Goal: Task Accomplishment & Management: Use online tool/utility

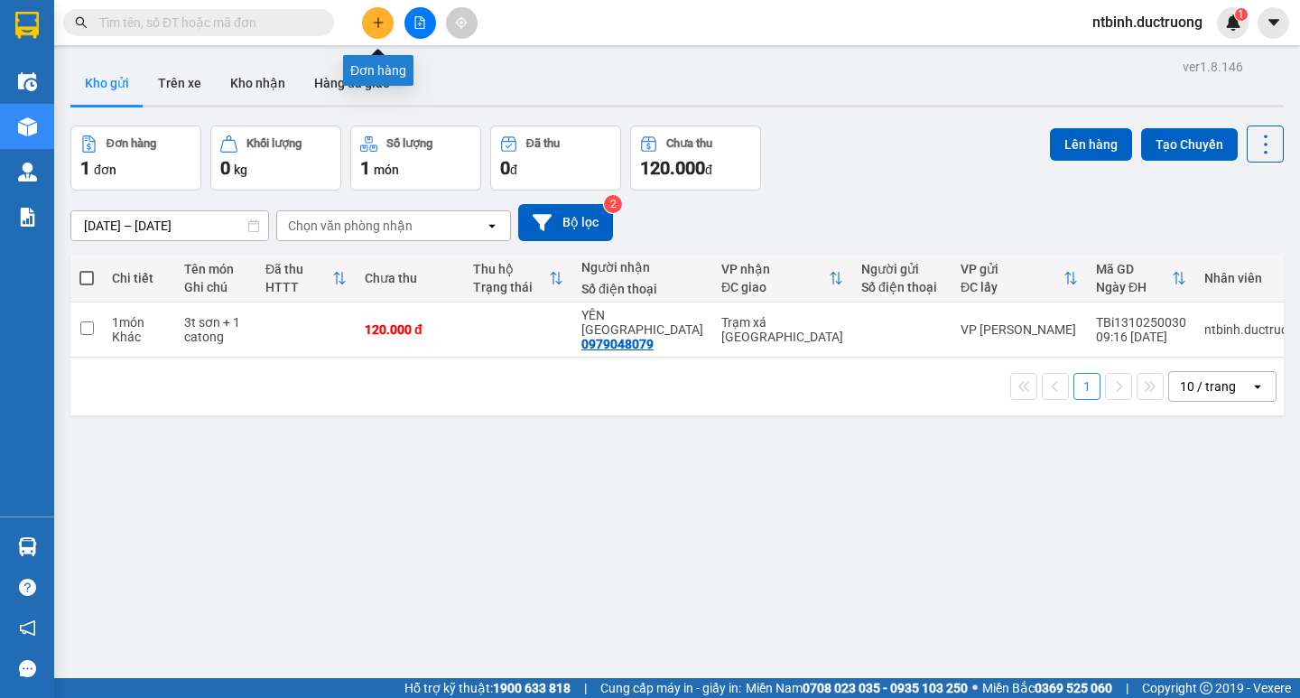
click at [374, 33] on button at bounding box center [378, 23] width 32 height 32
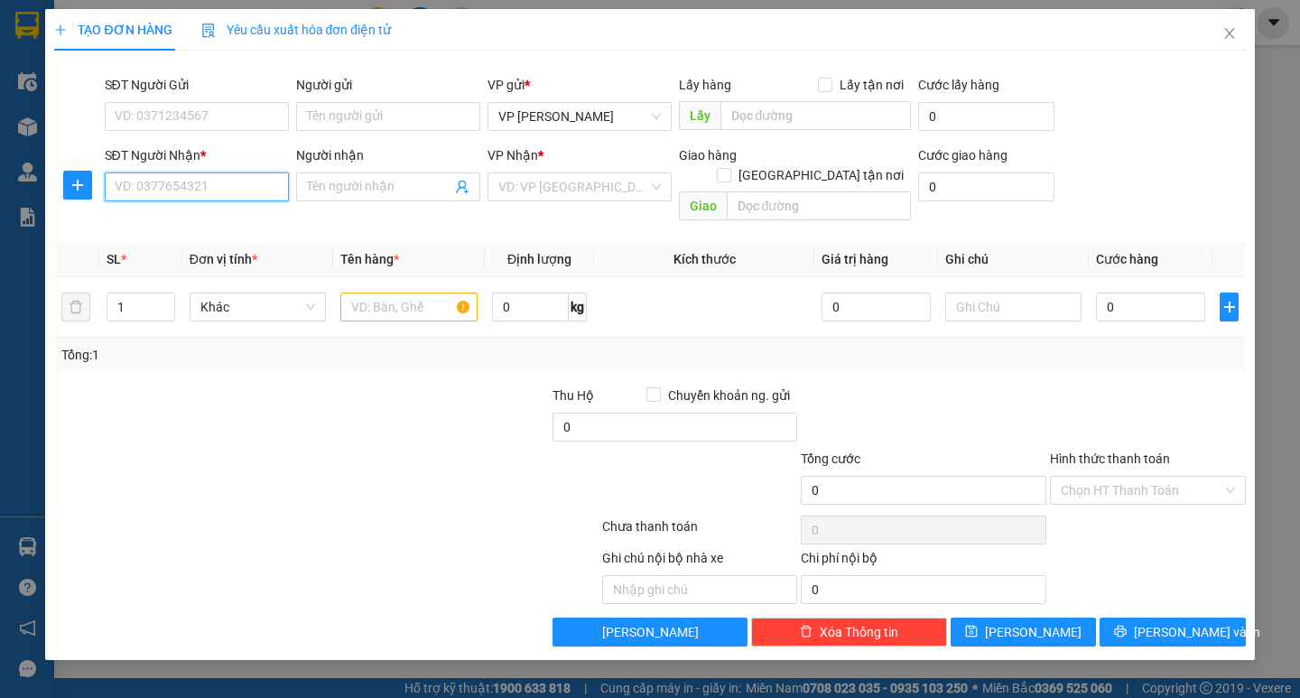
click at [172, 178] on input "SĐT Người Nhận *" at bounding box center [197, 186] width 184 height 29
type input "0336163292"
click at [558, 192] on input "search" at bounding box center [573, 186] width 150 height 27
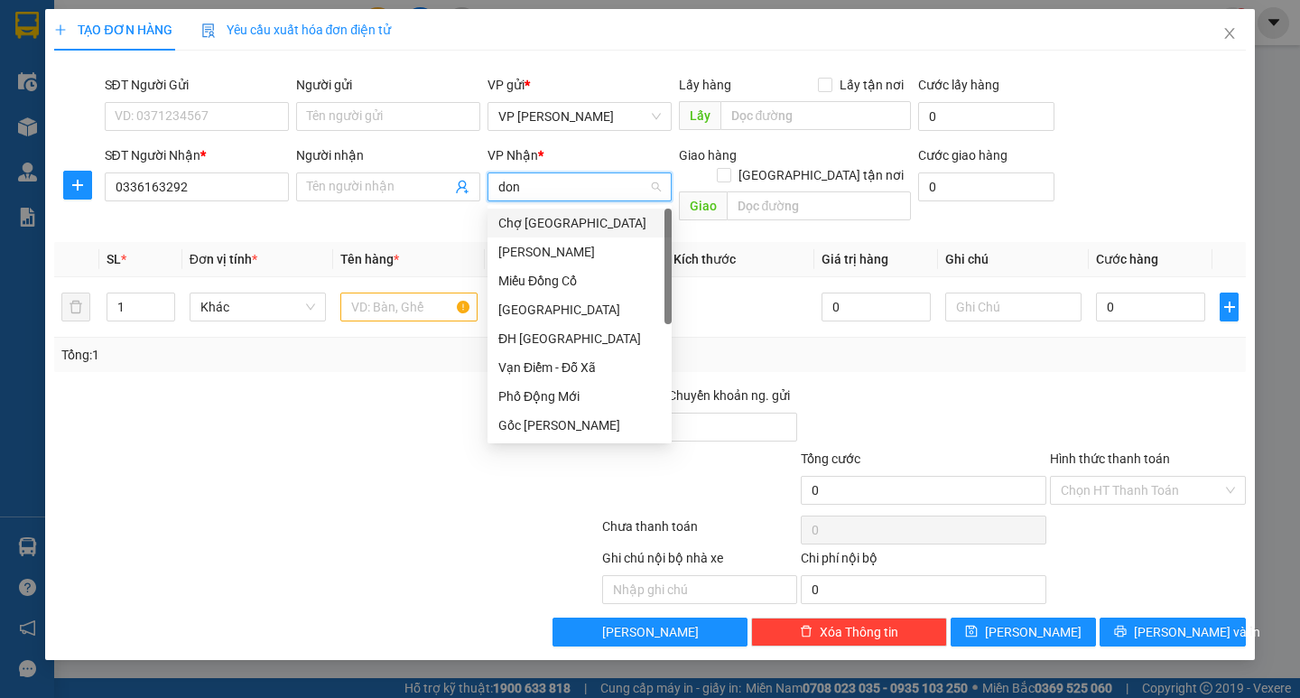
type input "dong"
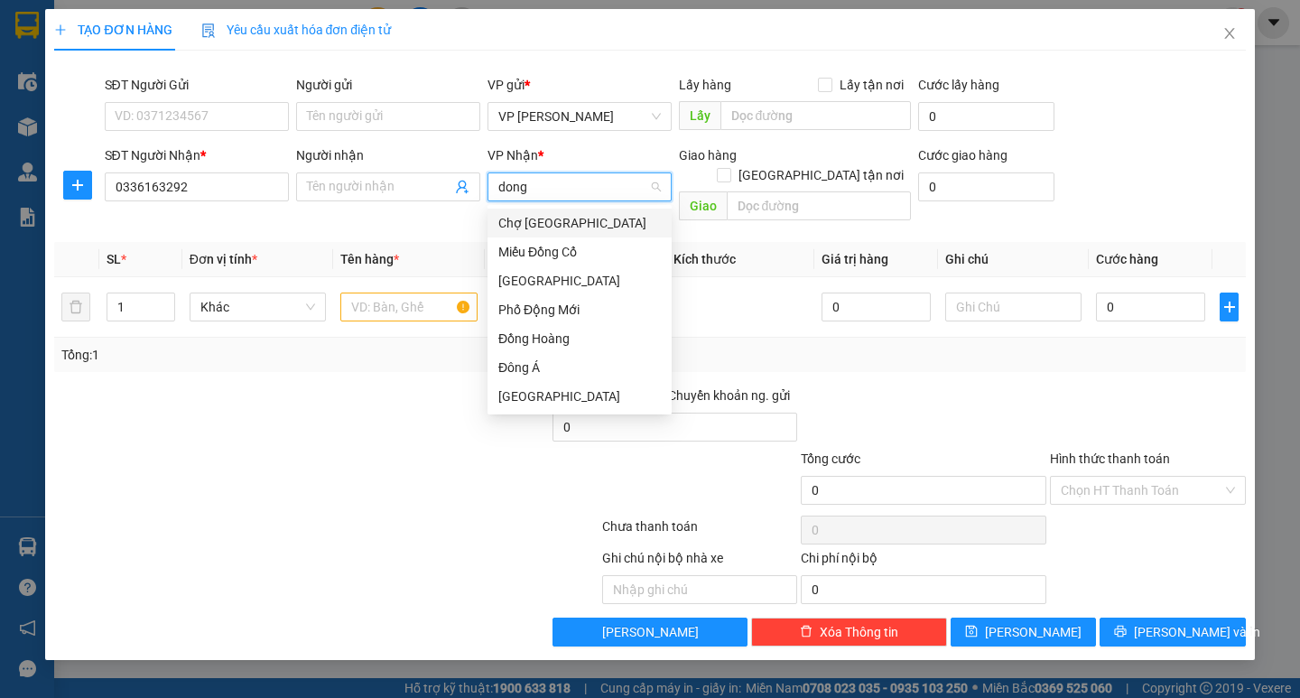
click at [564, 227] on div "Chợ [GEOGRAPHIC_DATA]" at bounding box center [579, 223] width 163 height 20
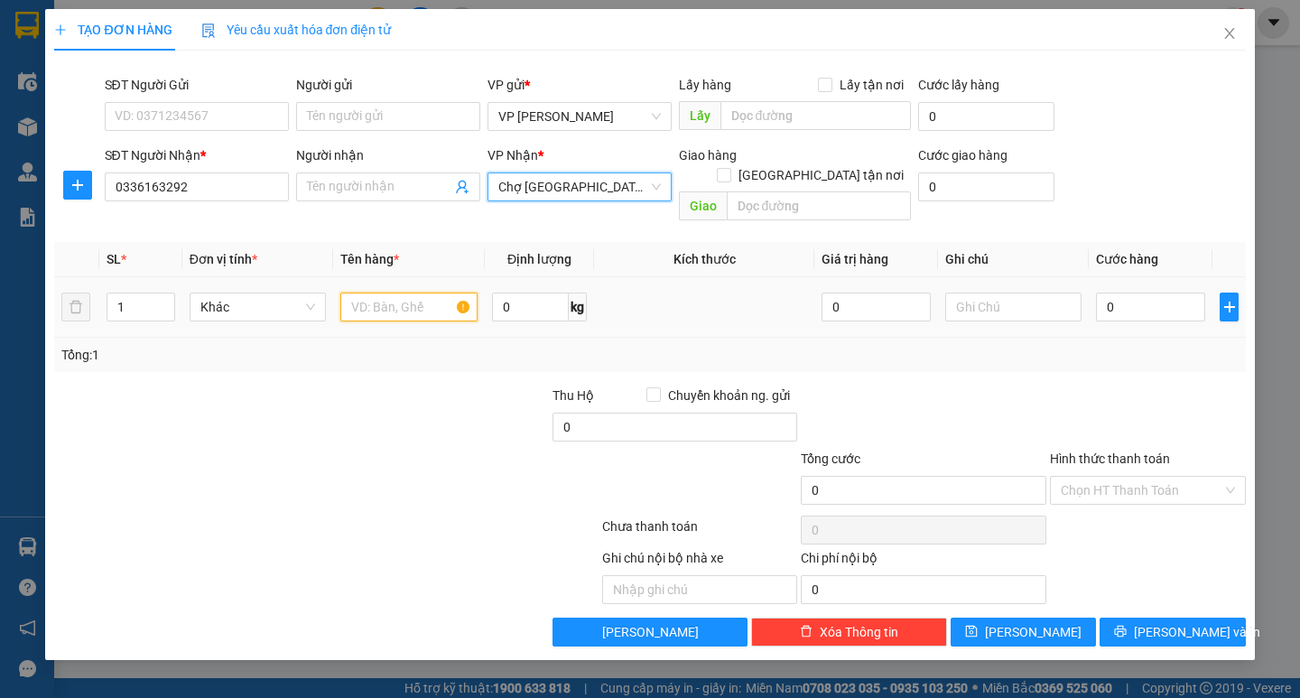
click at [395, 294] on input "text" at bounding box center [408, 307] width 136 height 29
type input "1 hồ sơ"
click at [1115, 293] on div "0" at bounding box center [1150, 307] width 109 height 36
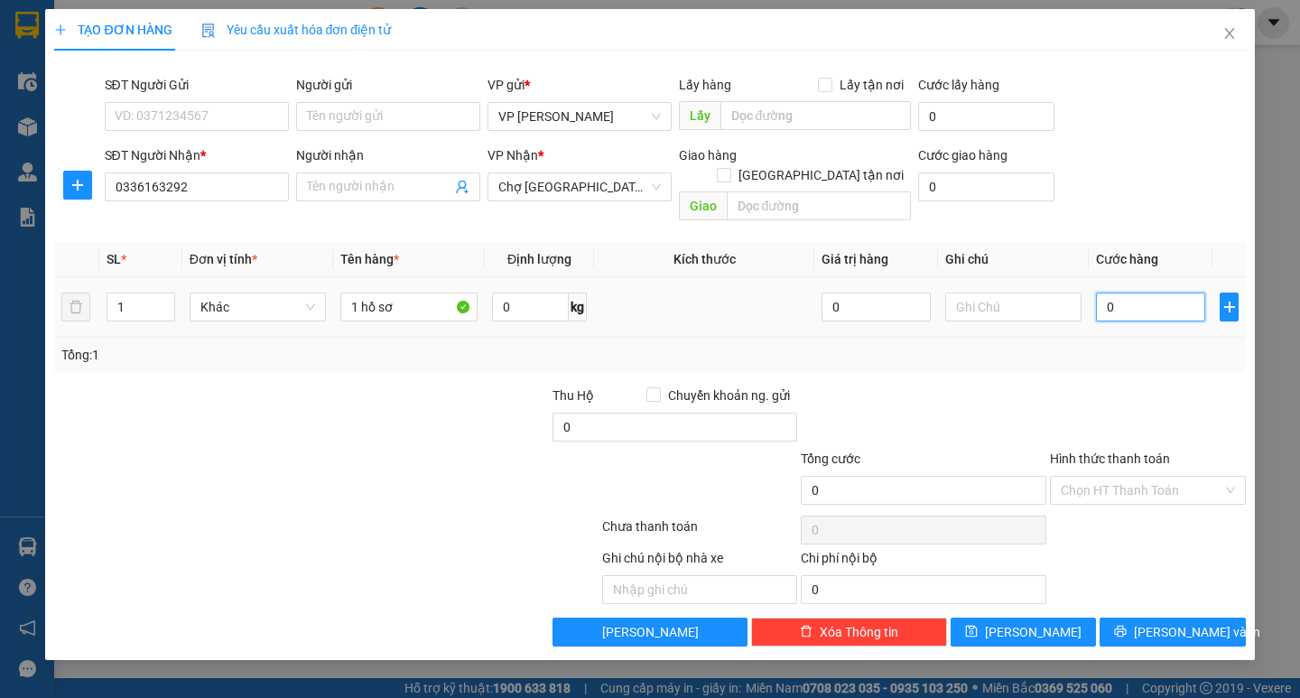
click at [1106, 293] on input "0" at bounding box center [1150, 307] width 109 height 29
click at [1098, 298] on input "0" at bounding box center [1150, 307] width 109 height 29
type input "30"
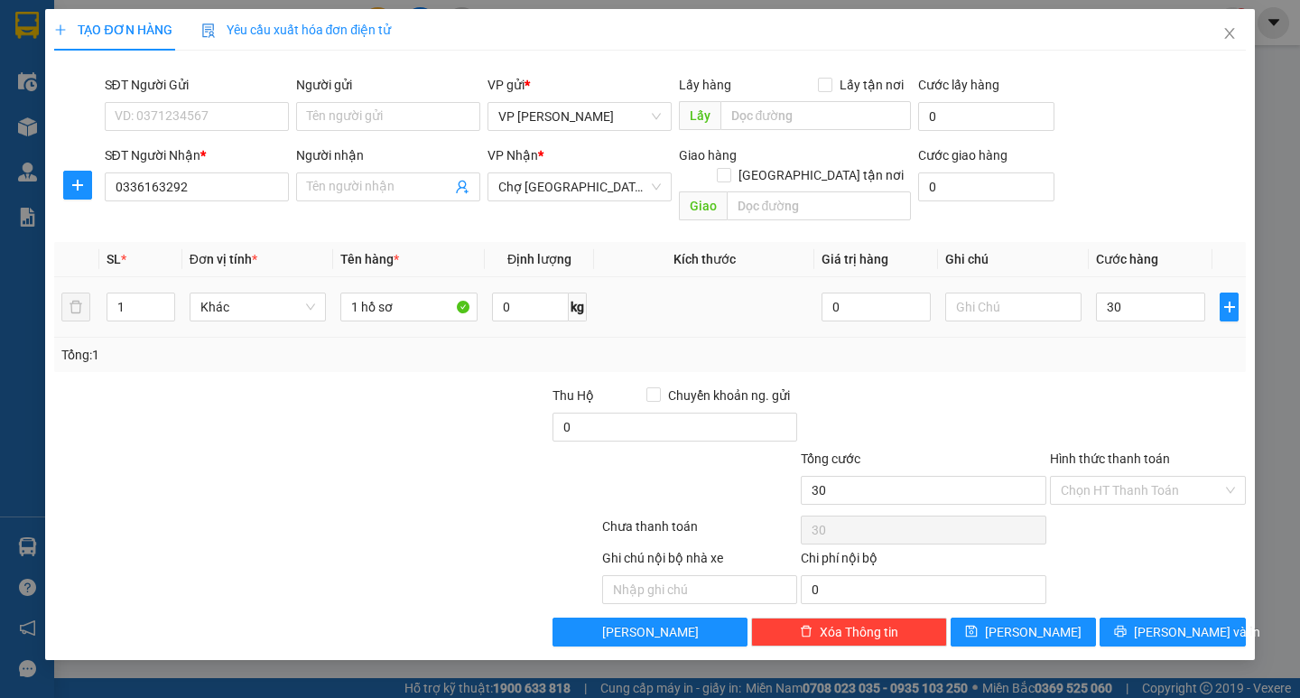
click at [1120, 386] on div at bounding box center [1148, 417] width 200 height 63
type input "30.000"
click at [1128, 477] on input "Hình thức thanh toán" at bounding box center [1142, 490] width 162 height 27
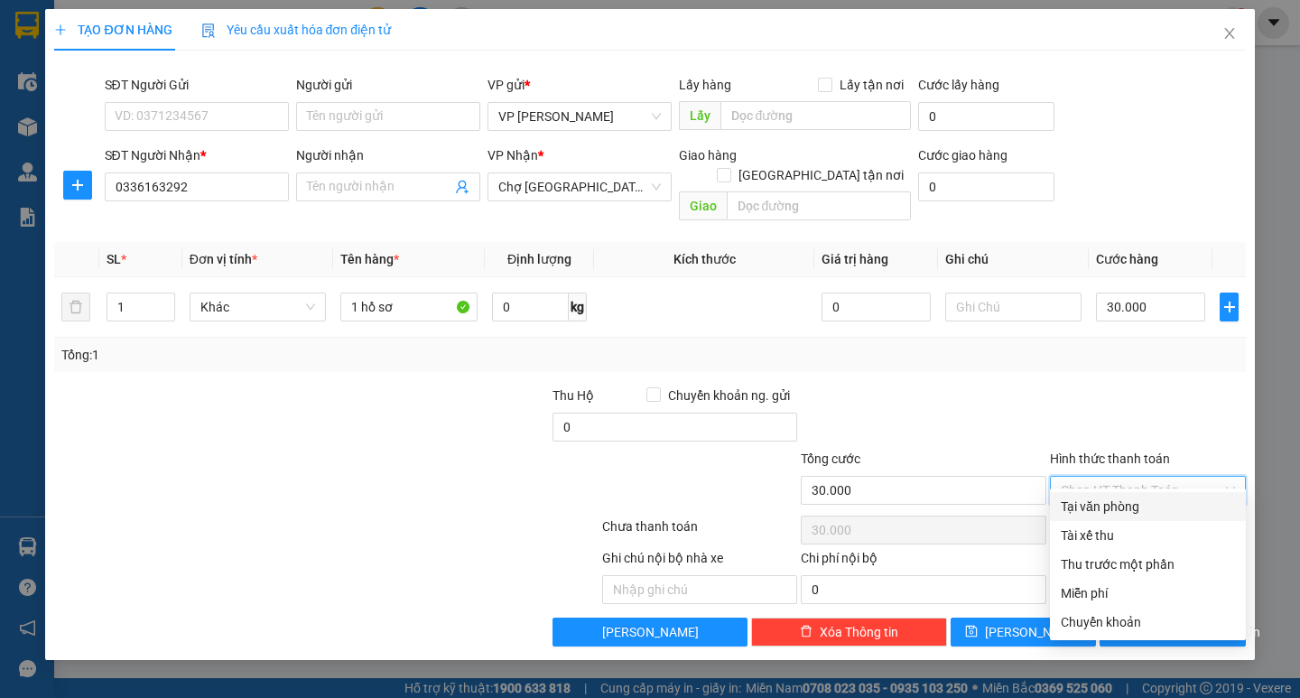
drag, startPoint x: 1135, startPoint y: 489, endPoint x: 1135, endPoint y: 501, distance: 11.7
click at [1135, 500] on div "Transit Pickup Surcharge Ids Transit Deliver Surcharge Ids Transit Deliver Surc…" at bounding box center [649, 355] width 1191 height 581
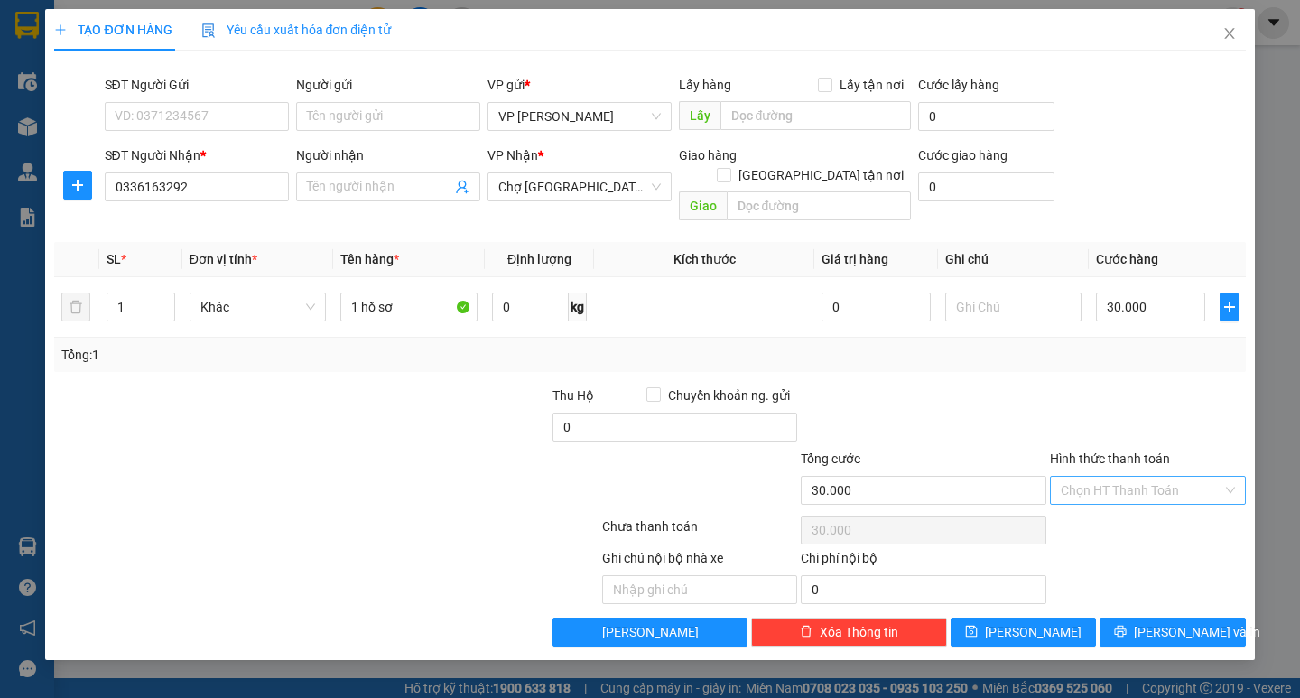
click at [1135, 477] on input "Hình thức thanh toán" at bounding box center [1142, 490] width 162 height 27
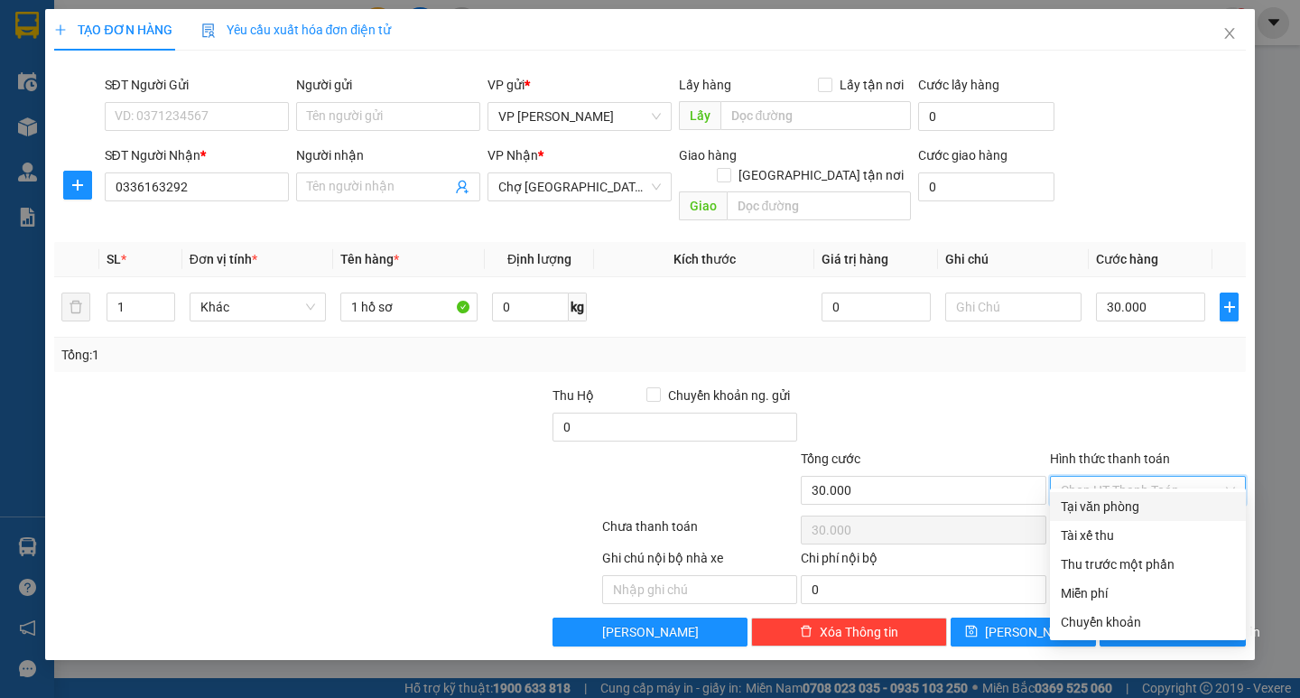
click at [1135, 517] on div "Tại văn phòng" at bounding box center [1148, 506] width 196 height 29
type input "0"
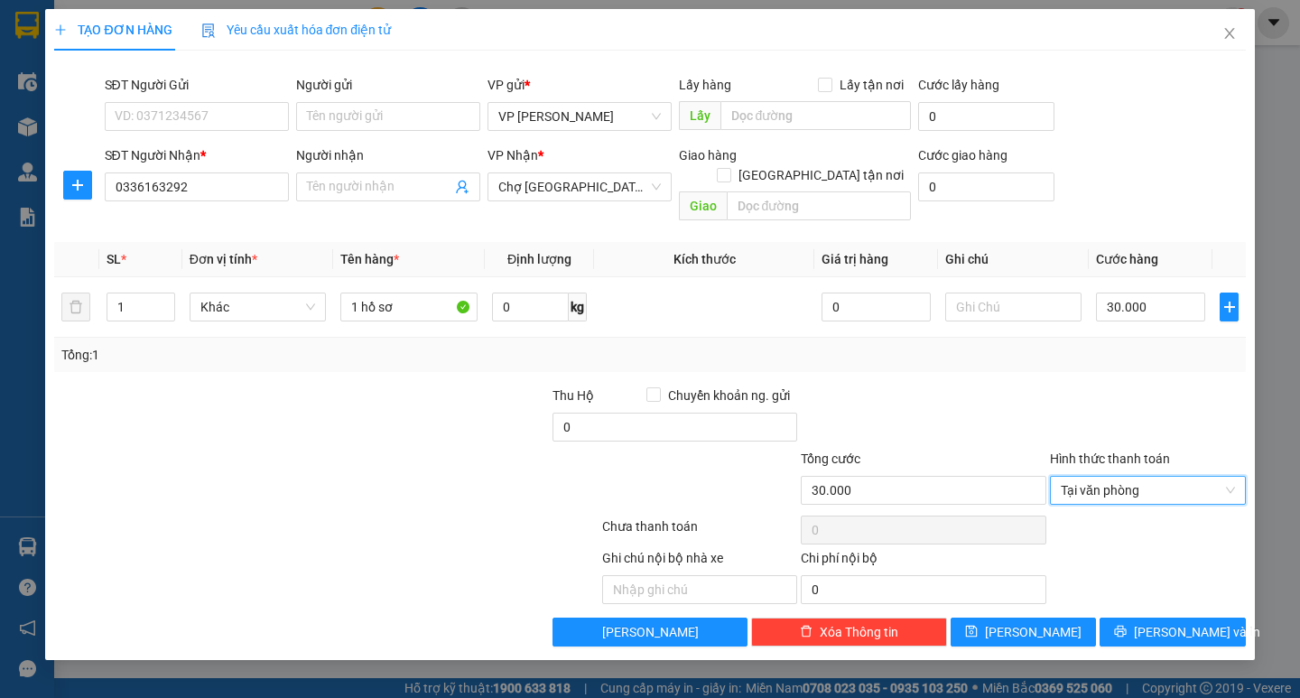
click at [1174, 644] on div "TẠO ĐƠN HÀNG Yêu cầu xuất hóa đơn điện tử Transit Pickup Surcharge Ids Transit …" at bounding box center [650, 349] width 1300 height 698
click at [1174, 622] on span "[PERSON_NAME] và In" at bounding box center [1197, 632] width 126 height 20
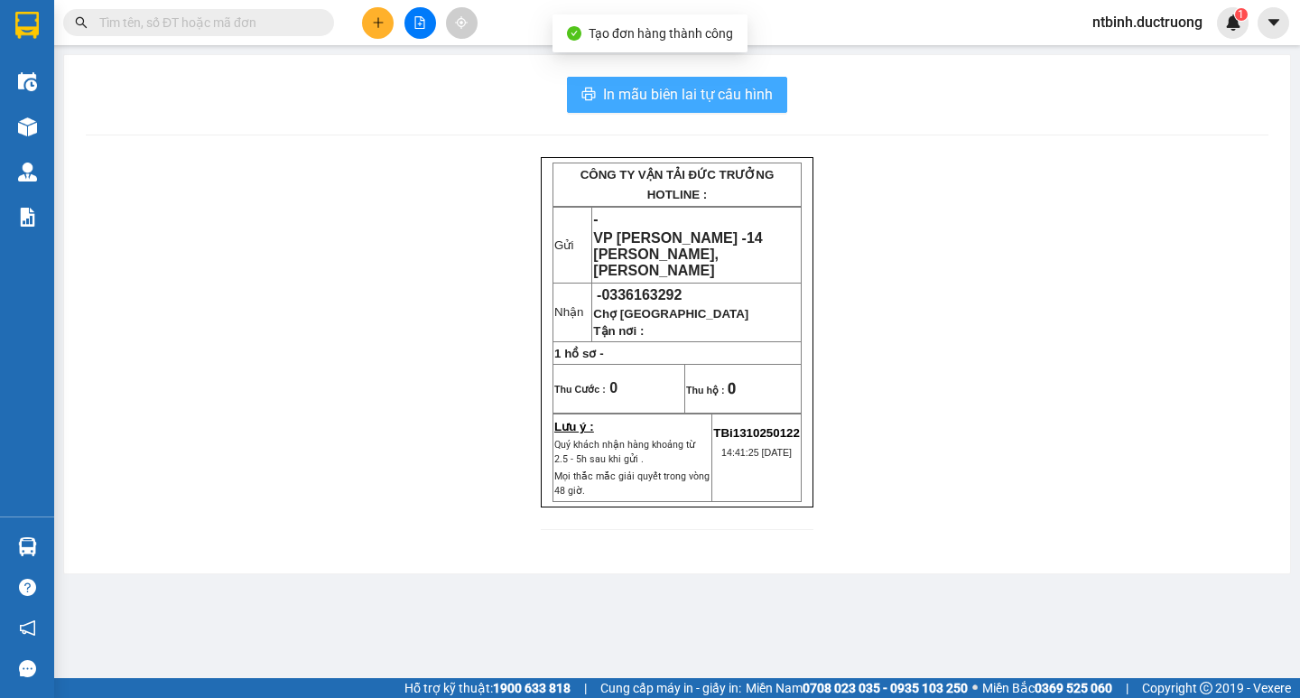
click at [683, 88] on span "In mẫu biên lai tự cấu hình" at bounding box center [688, 94] width 170 height 23
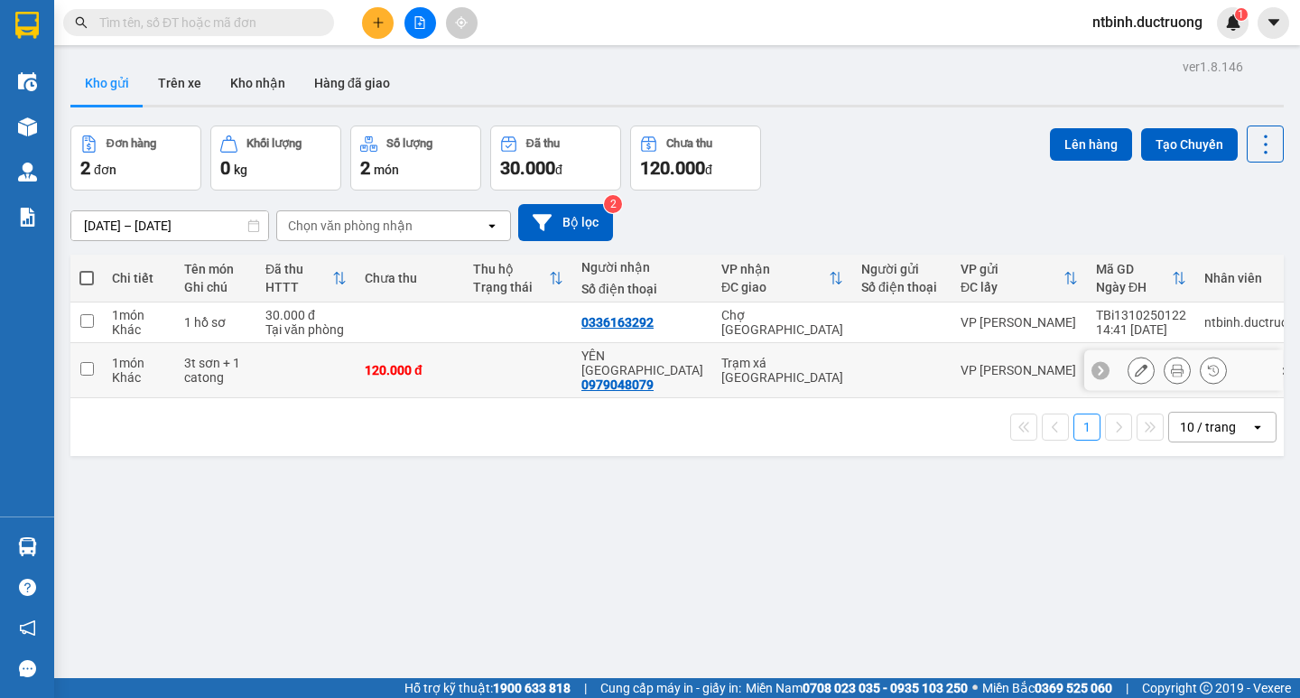
click at [1111, 366] on div at bounding box center [1183, 370] width 199 height 41
click at [1135, 364] on icon at bounding box center [1141, 370] width 13 height 13
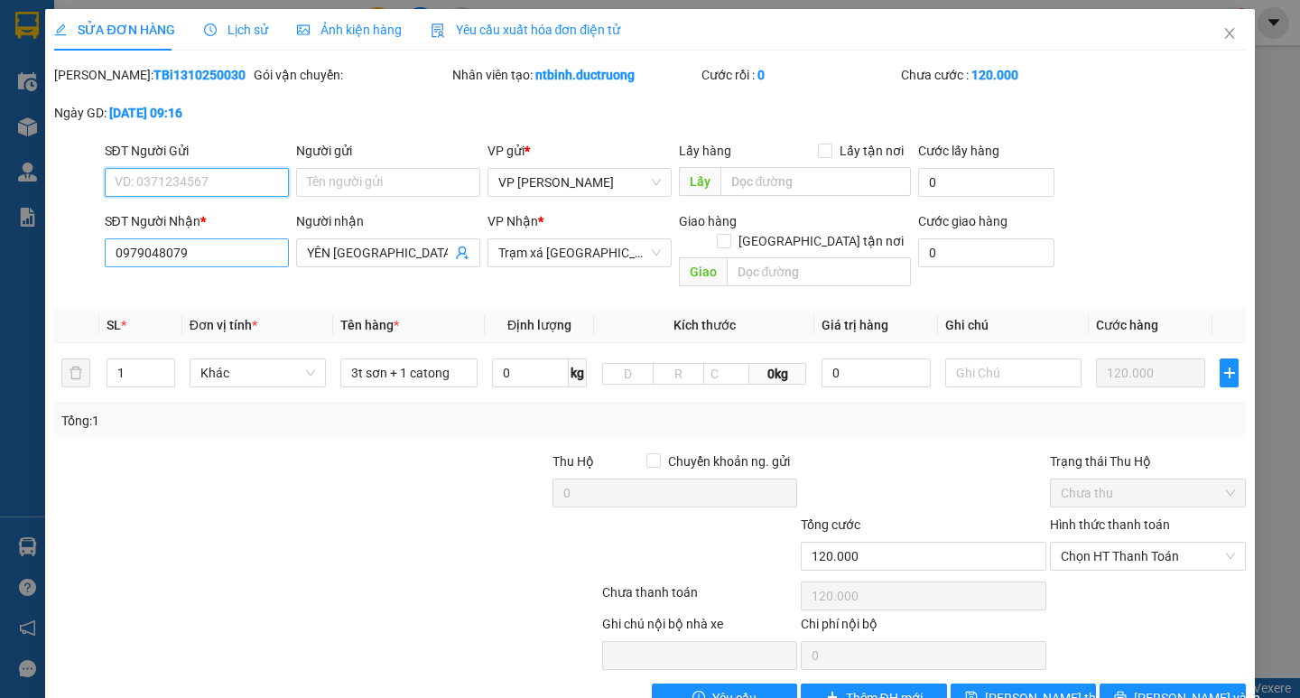
type input "0979048079"
type input "YÊN [GEOGRAPHIC_DATA]"
type input "120.000"
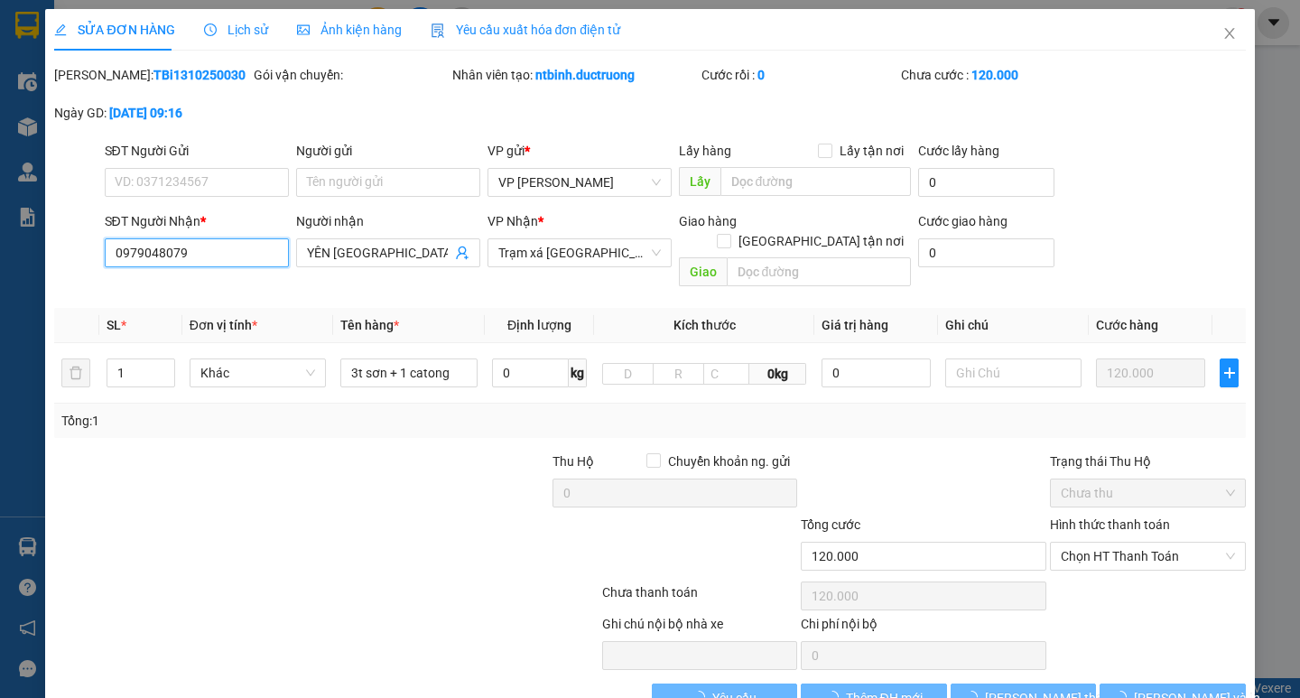
drag, startPoint x: 235, startPoint y: 248, endPoint x: 118, endPoint y: 253, distance: 116.6
click at [121, 253] on input "0979048079" at bounding box center [197, 252] width 184 height 29
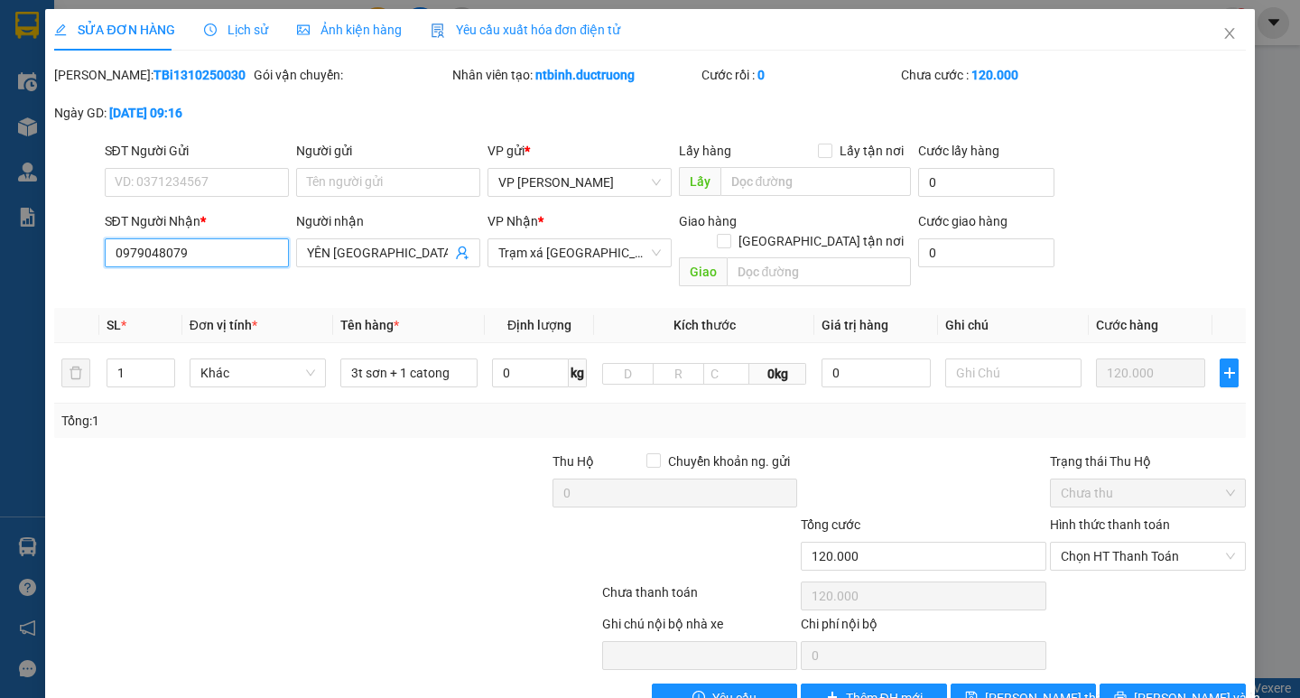
type input "0"
type input "0382833"
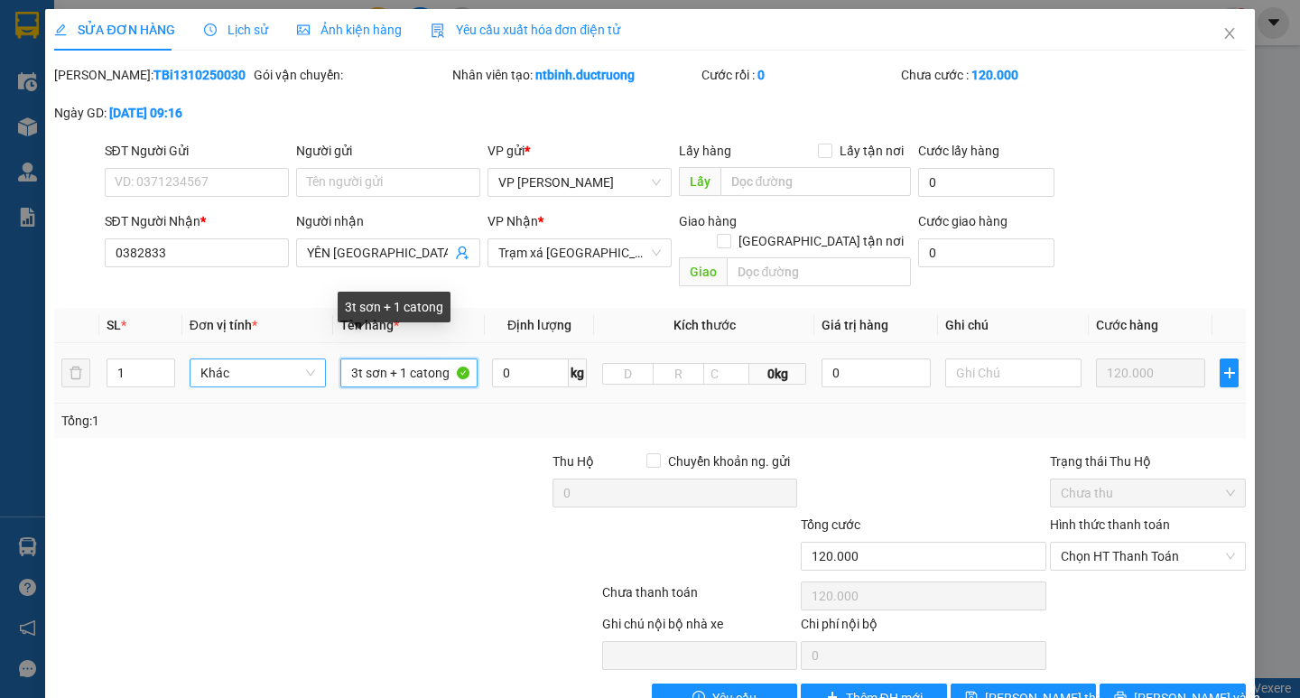
drag, startPoint x: 408, startPoint y: 356, endPoint x: 281, endPoint y: 356, distance: 127.3
click at [281, 356] on tr "1 Khác 3t sơn + 1 catong 0 kg 0kg 0 120.000" at bounding box center [649, 373] width 1191 height 60
type input "g"
drag, startPoint x: 387, startPoint y: 349, endPoint x: 339, endPoint y: 355, distance: 49.1
click at [343, 358] on input "g" at bounding box center [408, 372] width 136 height 29
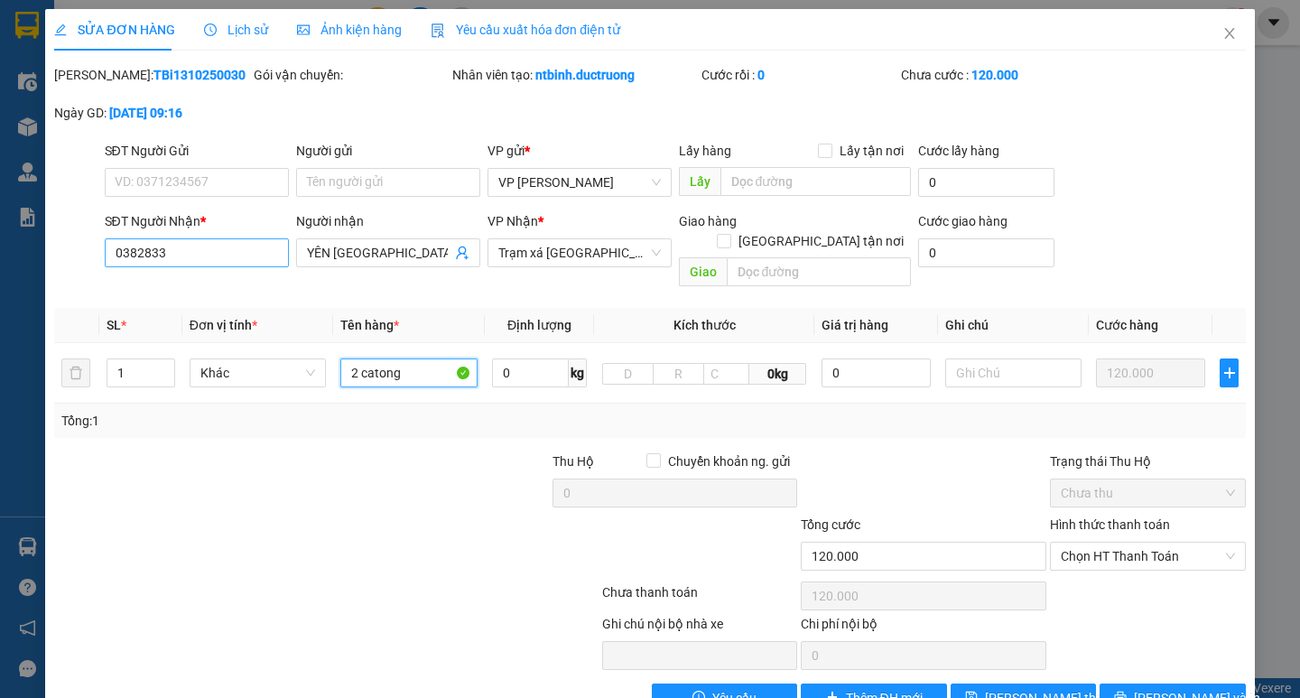
type input "2 catong"
click at [249, 246] on input "0382833" at bounding box center [197, 252] width 184 height 29
type input "0382833427"
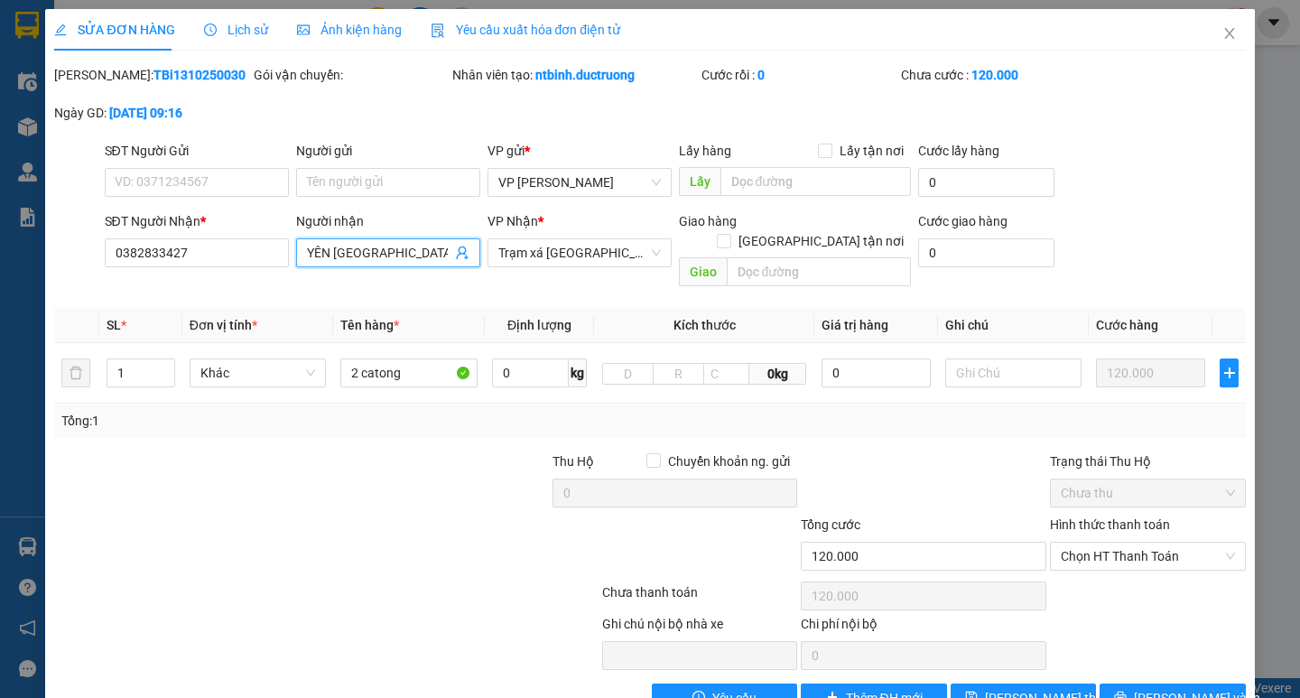
drag, startPoint x: 402, startPoint y: 252, endPoint x: 308, endPoint y: 265, distance: 94.9
click at [308, 265] on span "YÊN [GEOGRAPHIC_DATA]" at bounding box center [388, 252] width 184 height 29
type input "Y"
click at [618, 251] on span "Trạm xá [GEOGRAPHIC_DATA]" at bounding box center [579, 252] width 163 height 27
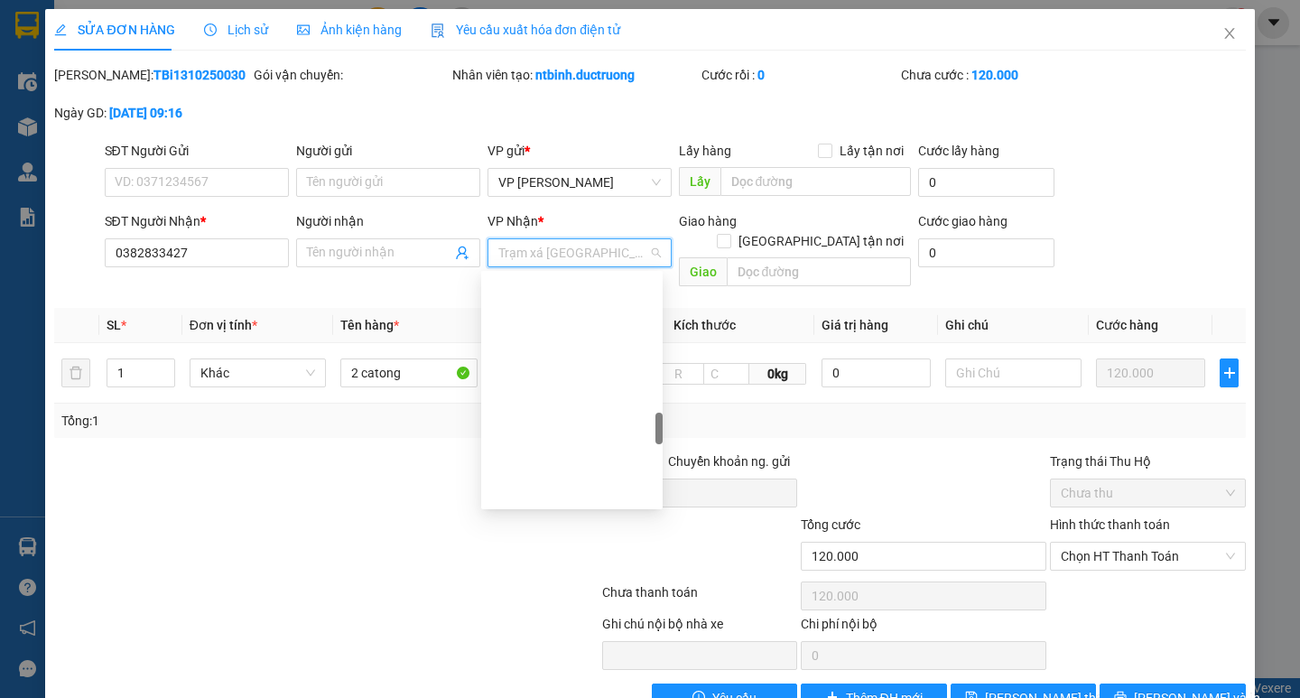
scroll to position [1062, 0]
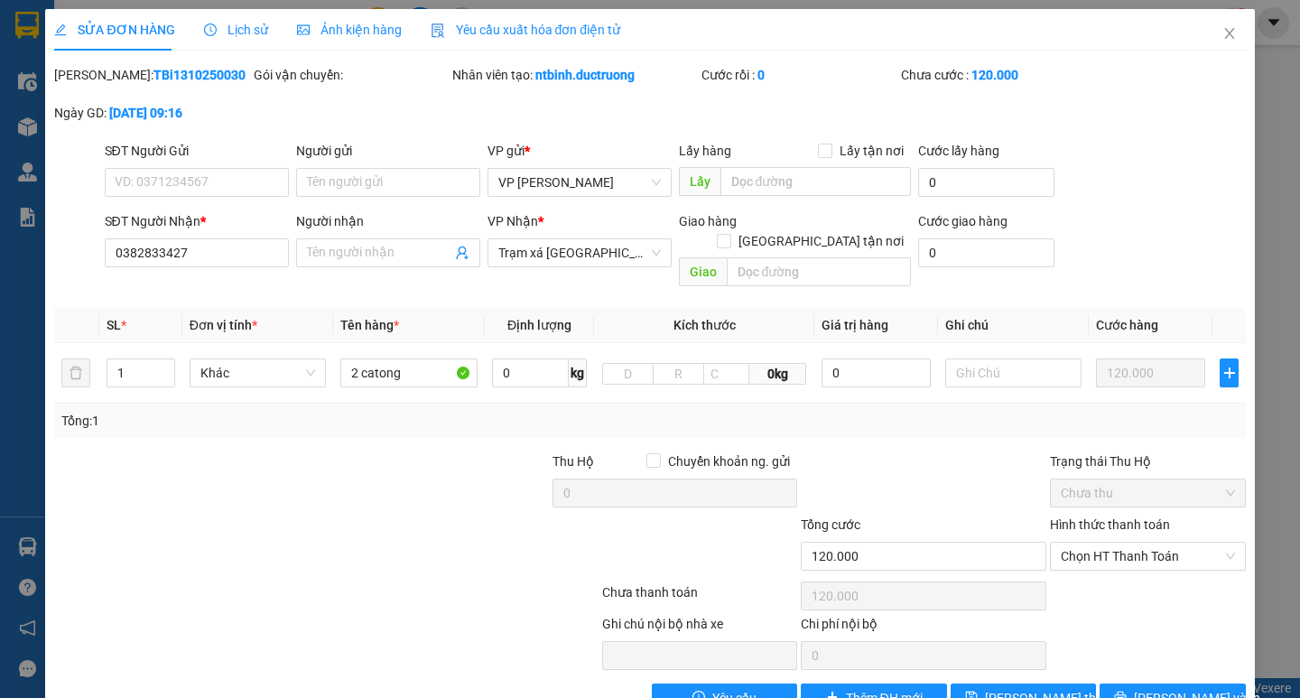
click at [364, 475] on div at bounding box center [426, 482] width 249 height 63
click at [1161, 688] on span "[PERSON_NAME] và In" at bounding box center [1197, 698] width 126 height 20
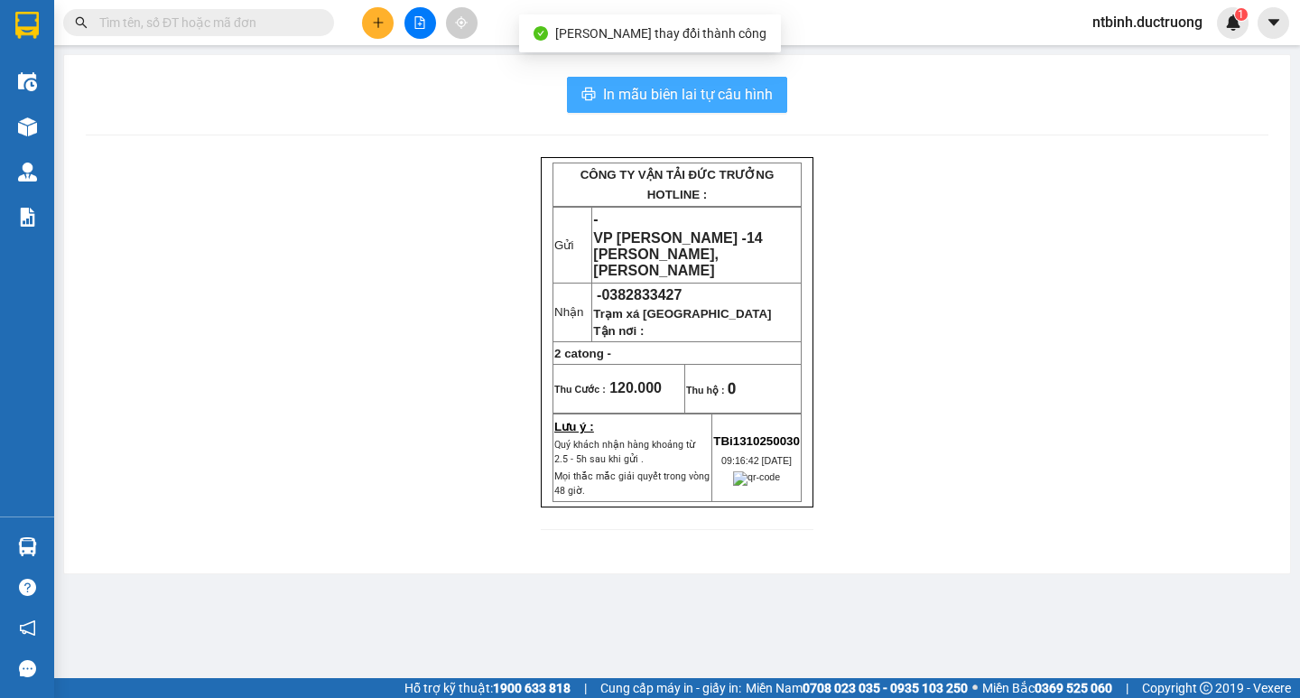
click at [671, 98] on span "In mẫu biên lai tự cấu hình" at bounding box center [688, 94] width 170 height 23
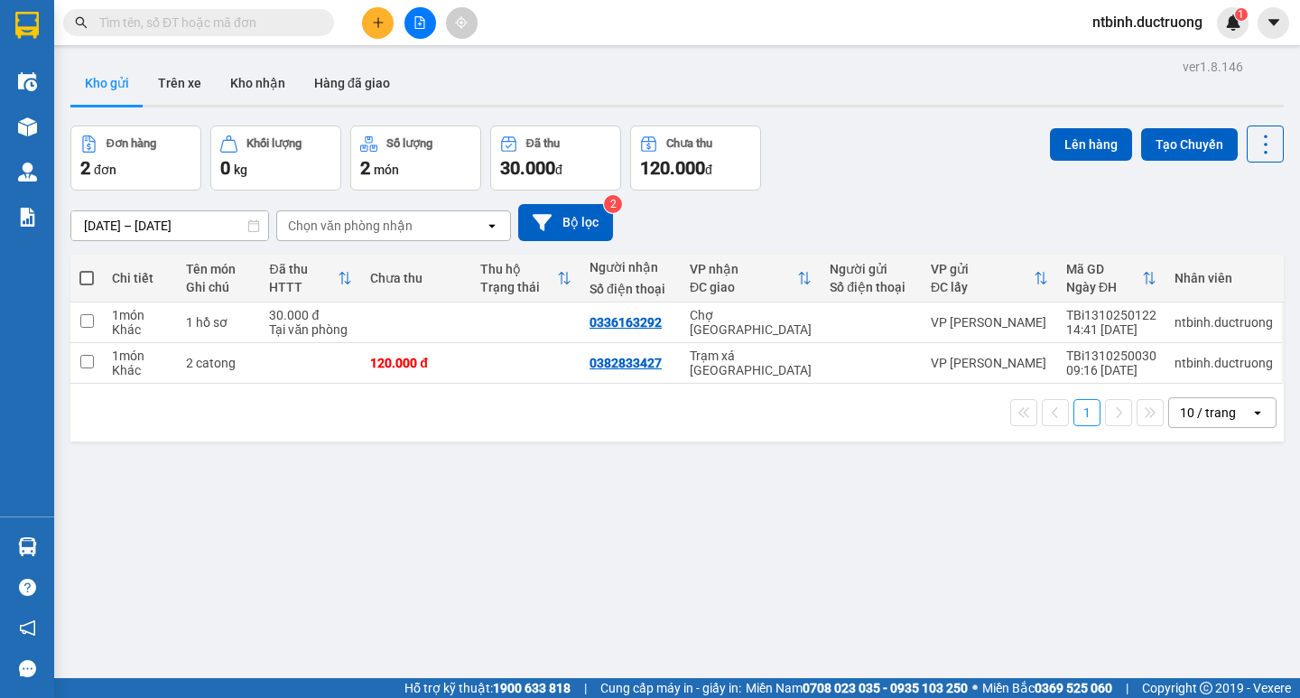
click at [376, 29] on button at bounding box center [378, 23] width 32 height 32
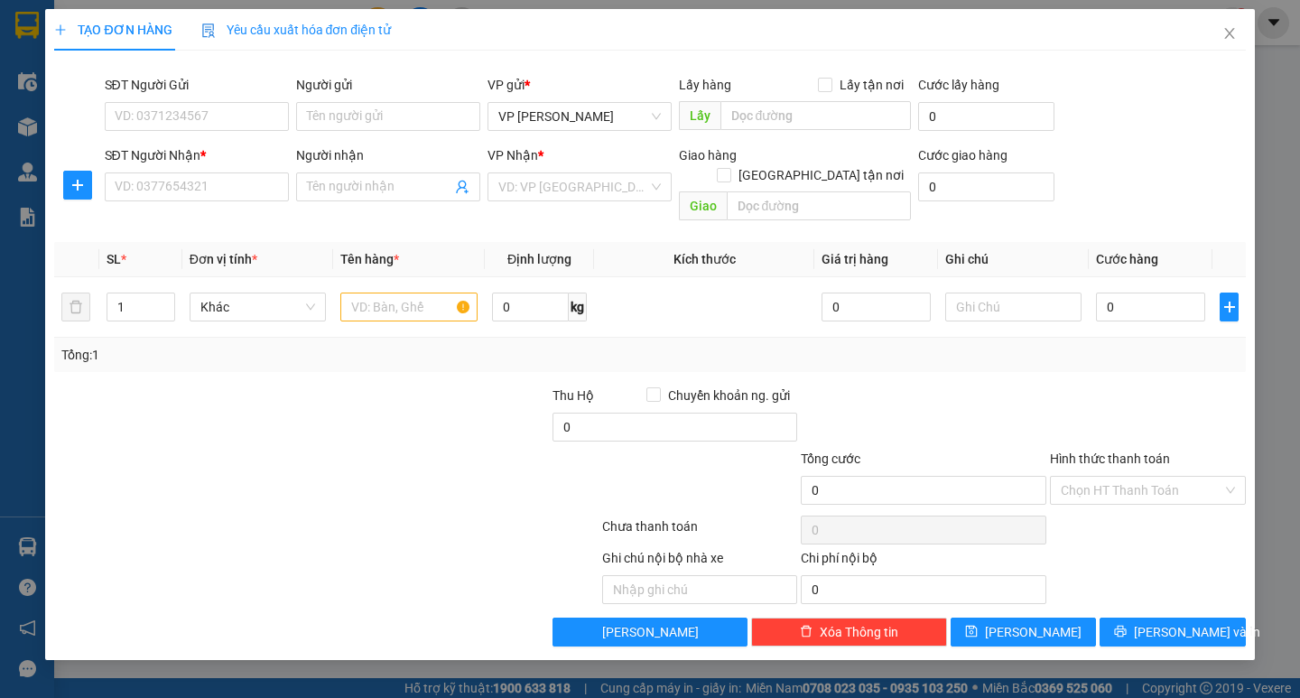
click at [210, 169] on div "SĐT Người Nhận *" at bounding box center [197, 158] width 184 height 27
click at [210, 190] on input "SĐT Người Nhận *" at bounding box center [197, 186] width 184 height 29
type input "0326387"
click at [413, 293] on input "text" at bounding box center [408, 307] width 136 height 29
type input "2 catong"
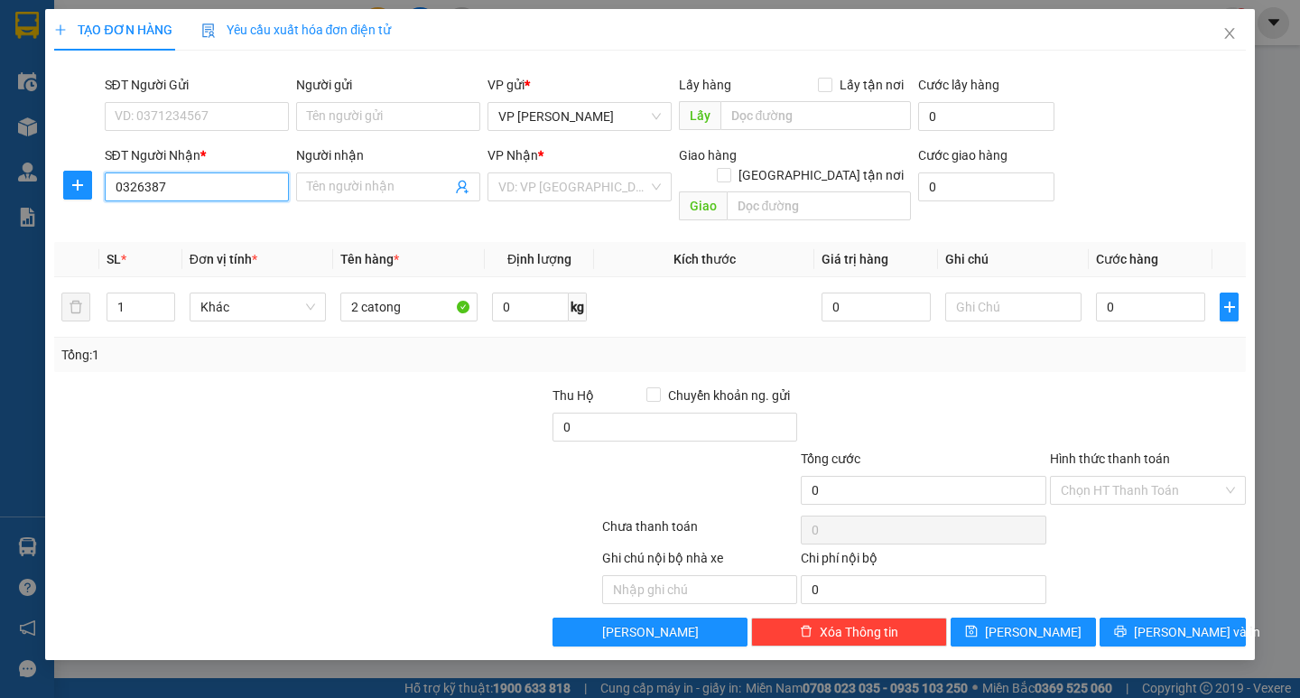
click at [191, 181] on input "0326387" at bounding box center [197, 186] width 184 height 29
click at [143, 190] on input "0326387888" at bounding box center [197, 186] width 184 height 29
click at [157, 196] on input "0326387888" at bounding box center [197, 186] width 184 height 29
type input "0326387888"
click at [565, 186] on input "search" at bounding box center [573, 186] width 150 height 27
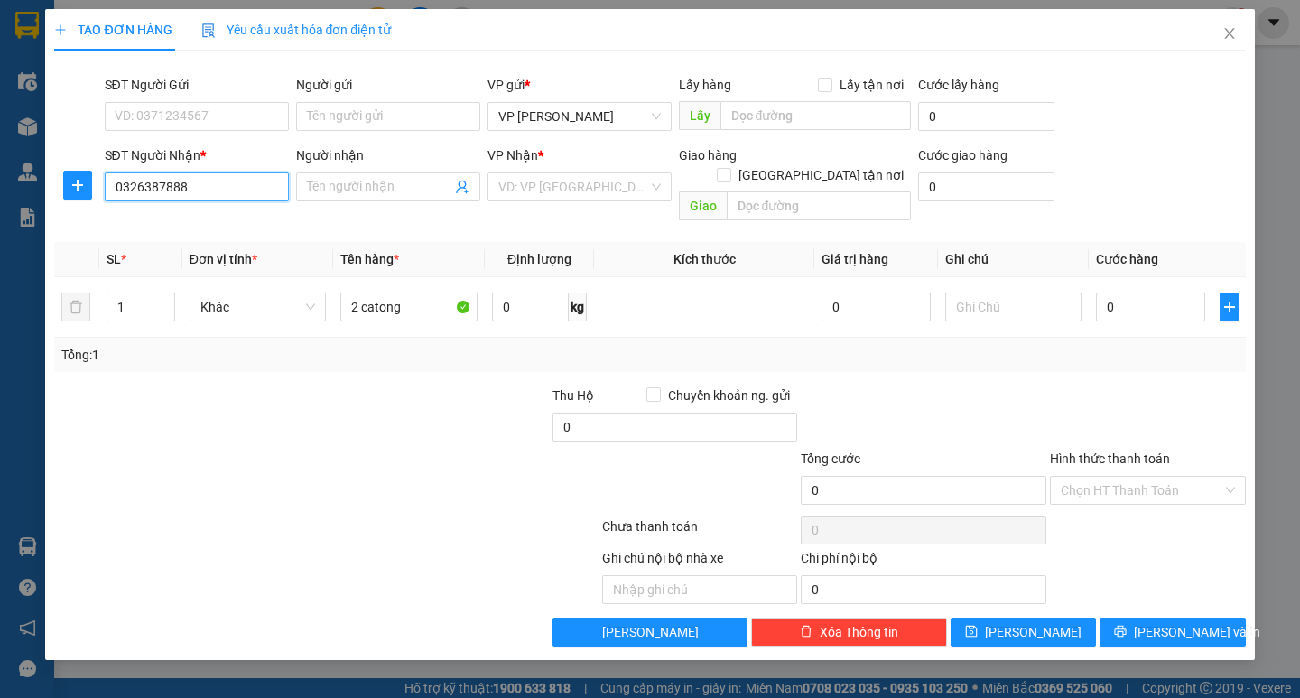
drag, startPoint x: 221, startPoint y: 191, endPoint x: 171, endPoint y: 152, distance: 63.7
click at [85, 192] on div "SĐT Người Nhận * 0326387888 0326387888 Người nhận Tên người nhận VP Nhận * VD: …" at bounding box center [649, 186] width 1194 height 83
click at [171, 125] on input "SĐT Người Gửi" at bounding box center [197, 116] width 184 height 29
paste input "0326387888"
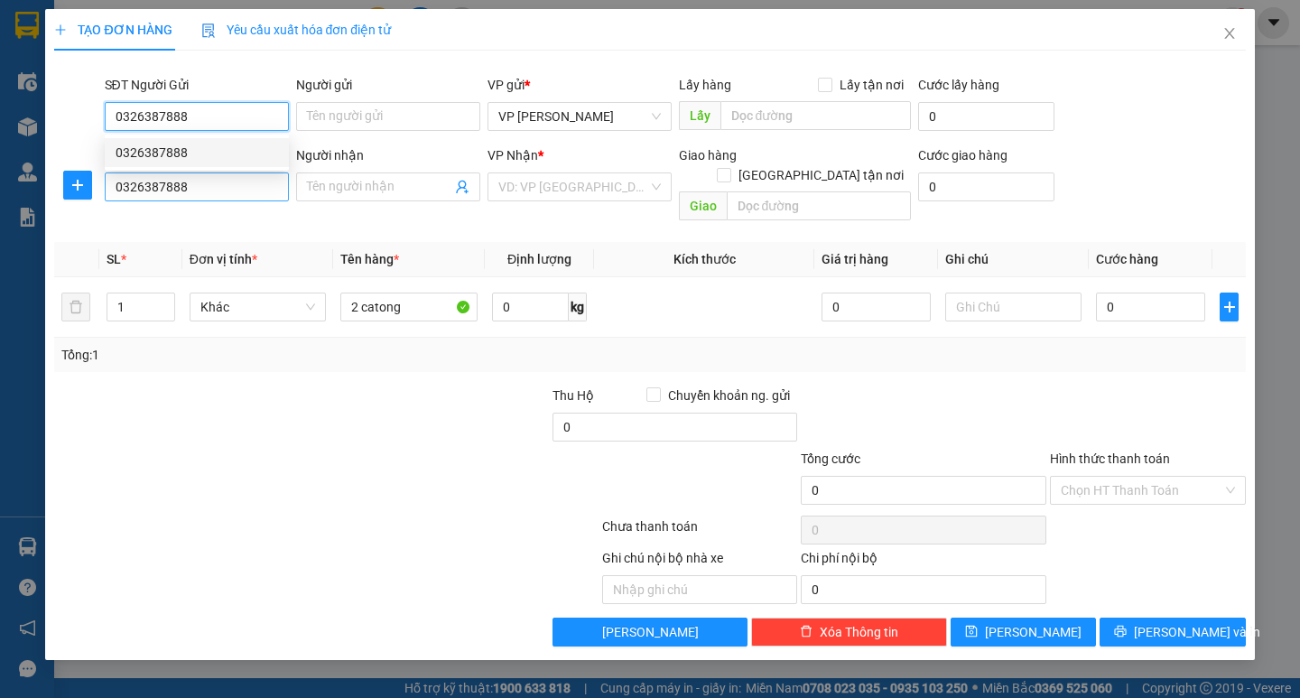
type input "0326387888"
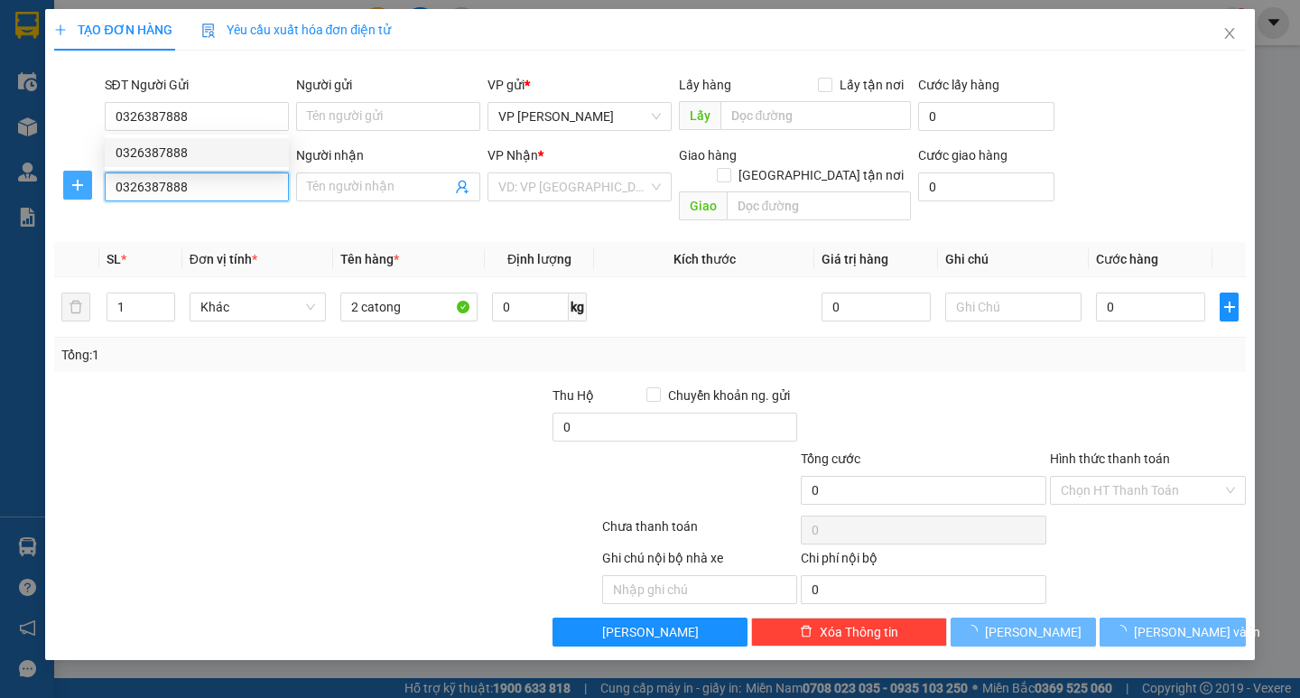
drag, startPoint x: 145, startPoint y: 191, endPoint x: 84, endPoint y: 191, distance: 61.4
click at [30, 205] on div "TẠO ĐƠN HÀNG Yêu cầu xuất hóa đơn điện tử Transit Pickup Surcharge Ids Transit …" at bounding box center [650, 349] width 1300 height 698
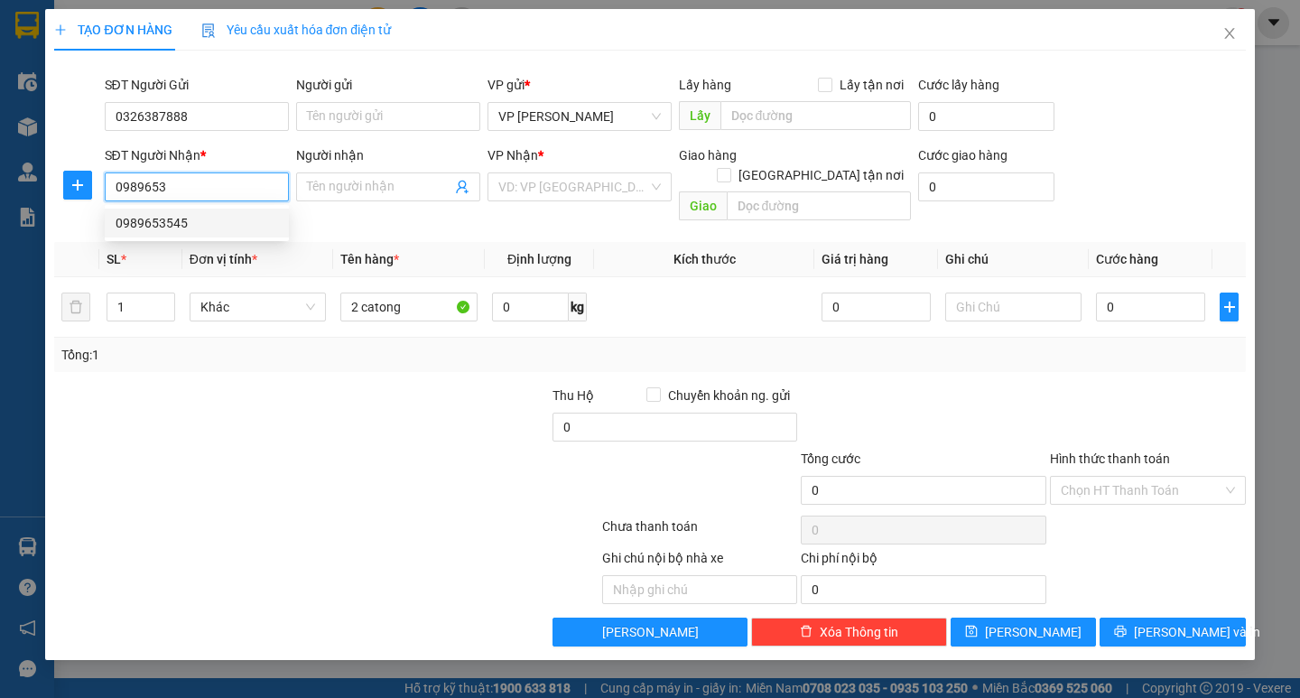
click at [187, 216] on div "0989653545" at bounding box center [197, 223] width 163 height 20
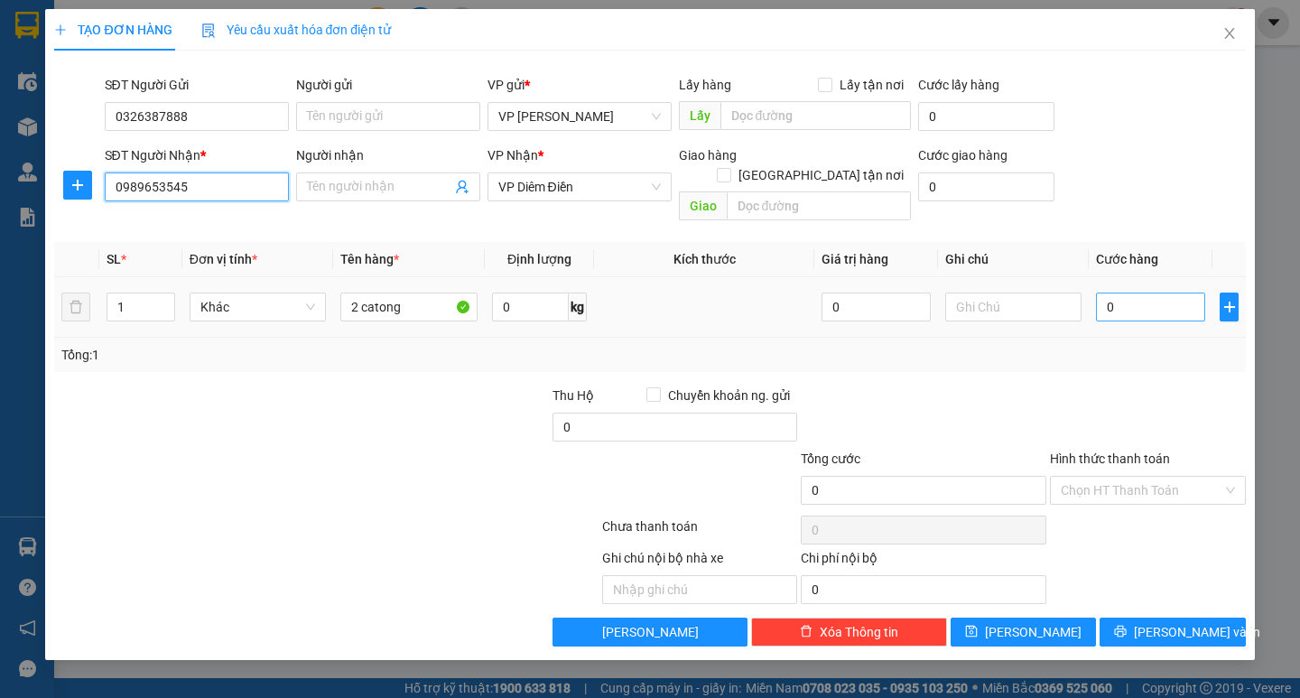
type input "0989653545"
click at [1143, 293] on input "0" at bounding box center [1150, 307] width 109 height 29
click at [1102, 293] on input "0" at bounding box center [1150, 307] width 109 height 29
type input "10"
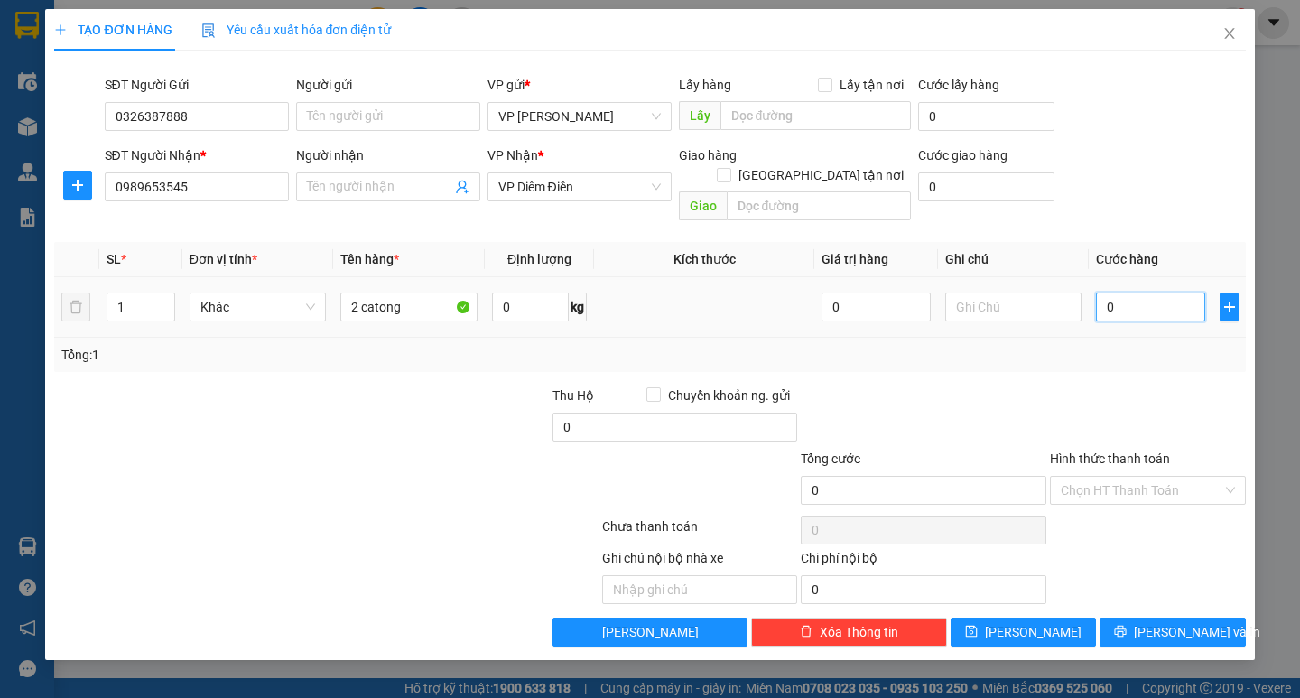
type input "10"
type input "100"
click at [1113, 348] on div "Tổng: 1" at bounding box center [649, 355] width 1191 height 34
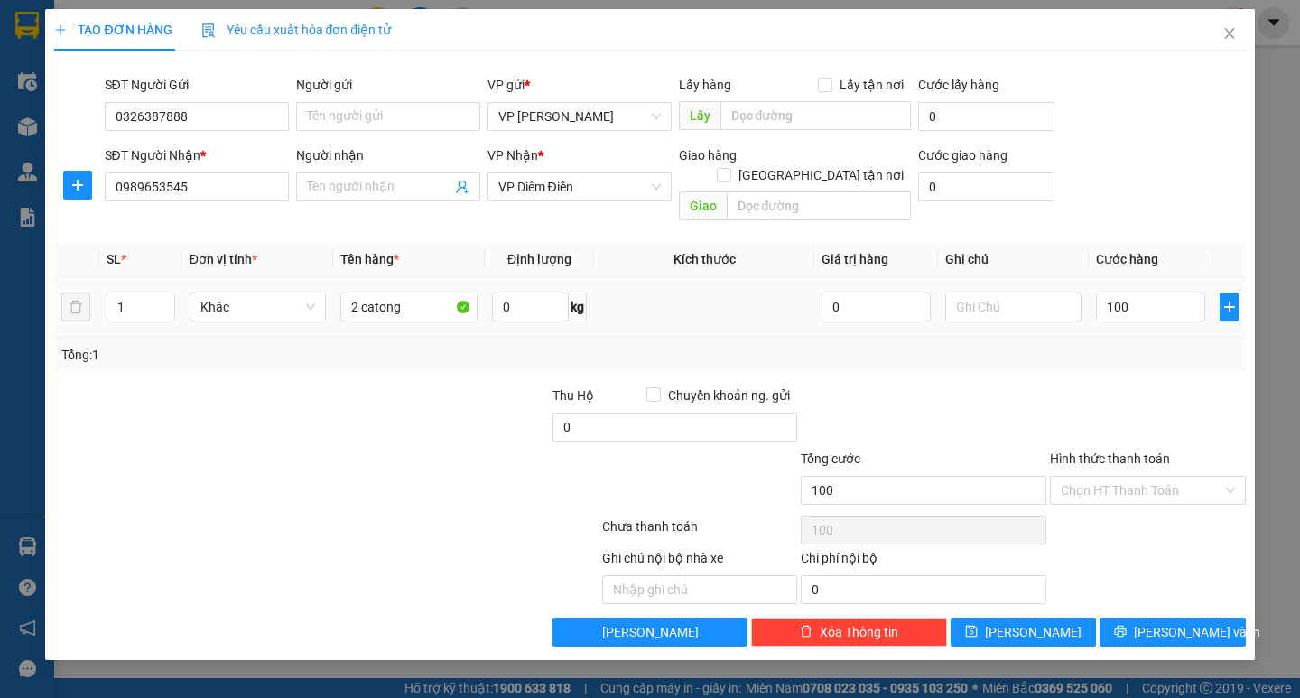
type input "100.000"
click at [1127, 625] on icon "printer" at bounding box center [1120, 631] width 13 height 13
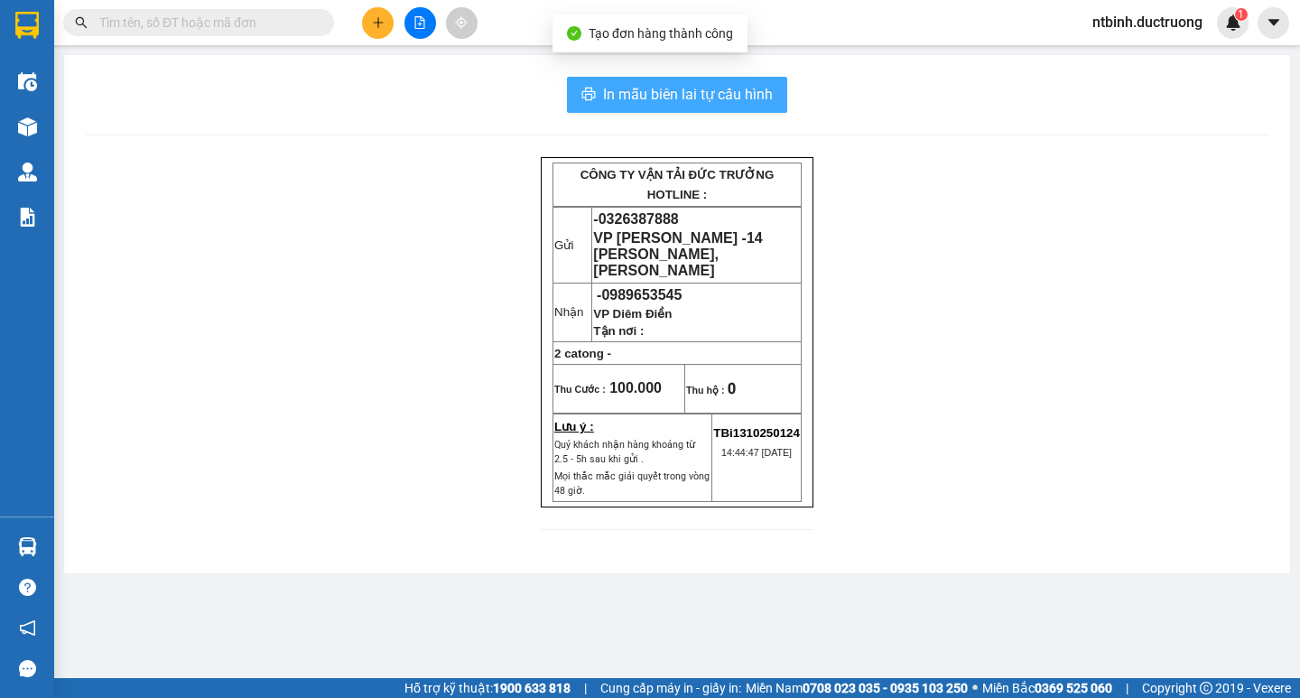
click at [627, 94] on span "In mẫu biên lai tự cấu hình" at bounding box center [688, 94] width 170 height 23
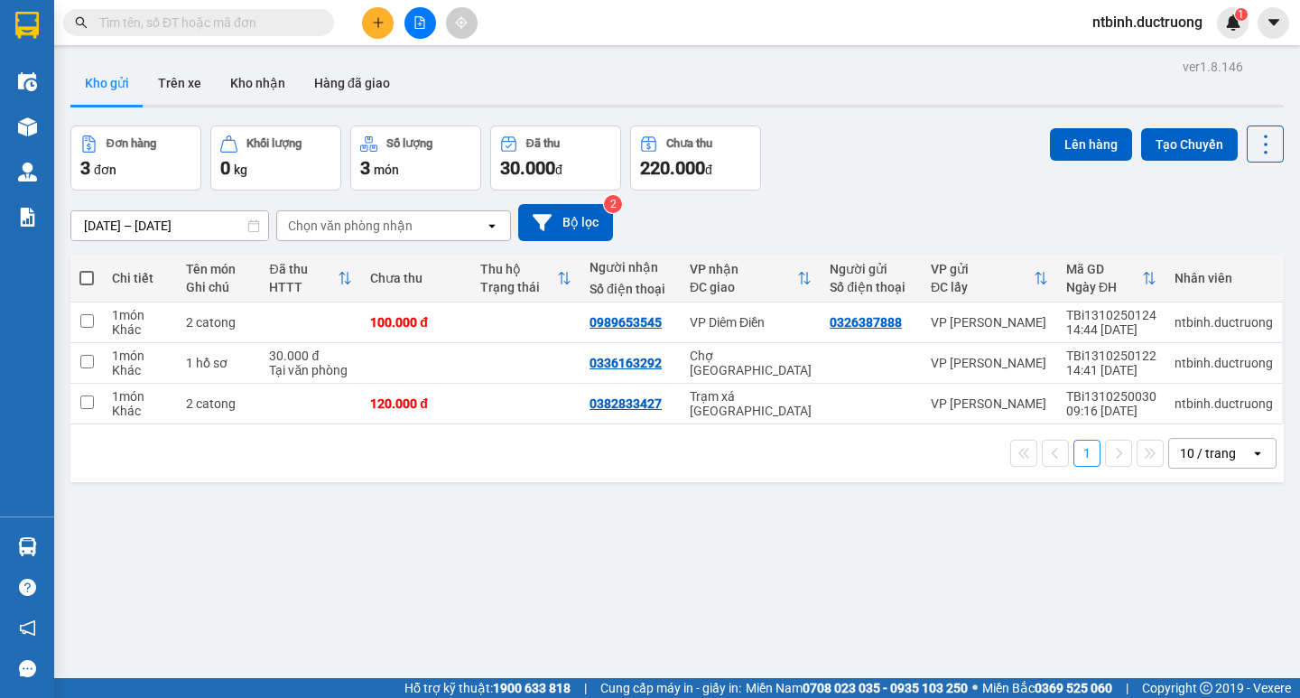
click at [371, 19] on button at bounding box center [378, 23] width 32 height 32
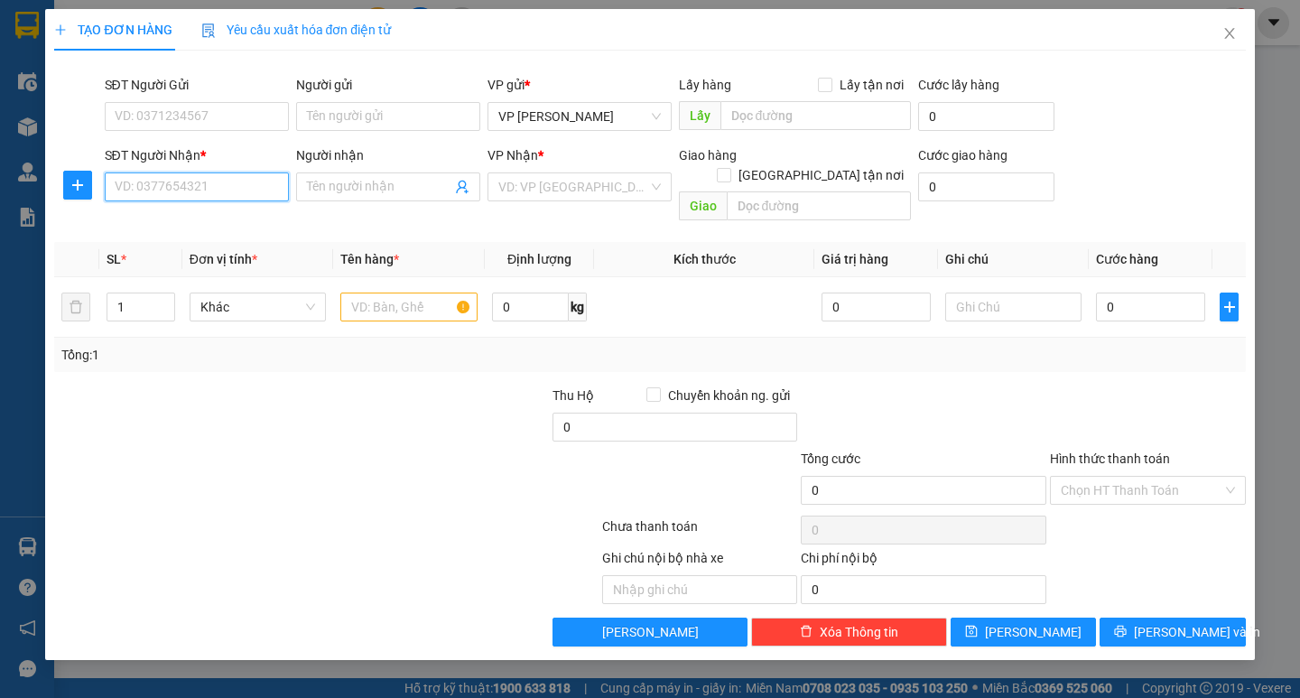
click at [246, 199] on input "SĐT Người Nhận *" at bounding box center [197, 186] width 184 height 29
click at [220, 220] on div "0985148541" at bounding box center [197, 223] width 163 height 20
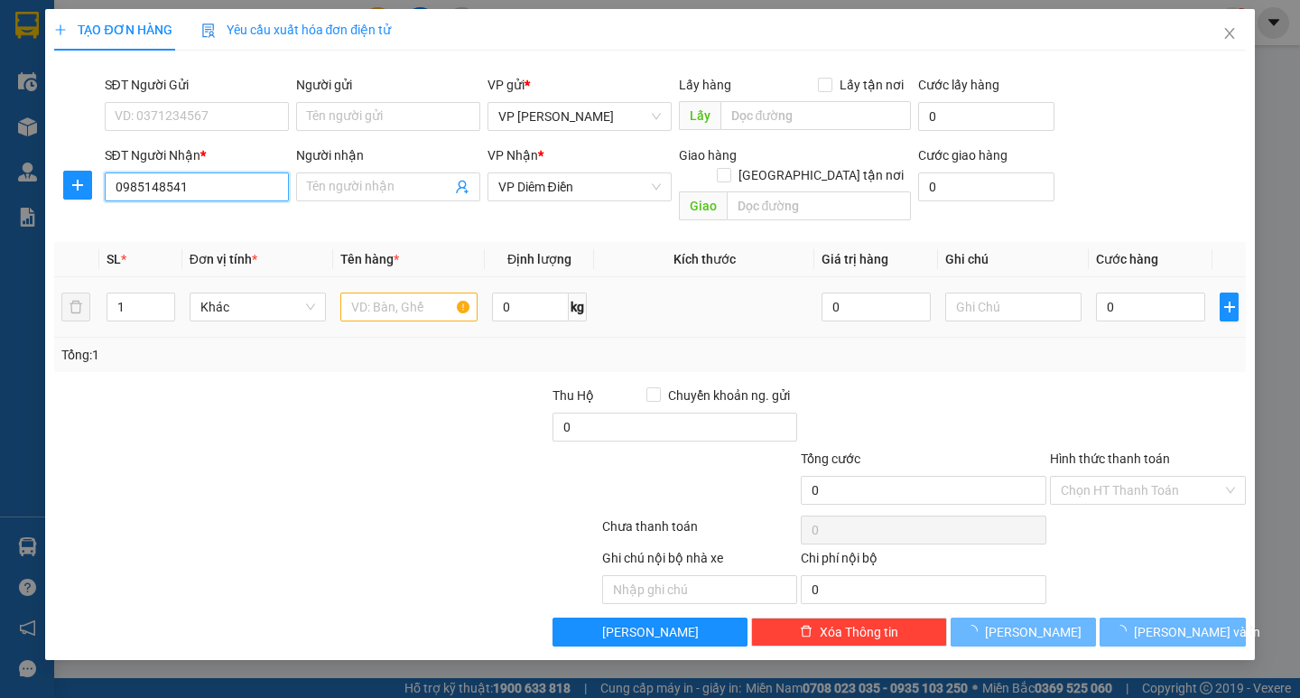
type input "0985148541"
click at [400, 293] on input "text" at bounding box center [408, 307] width 136 height 29
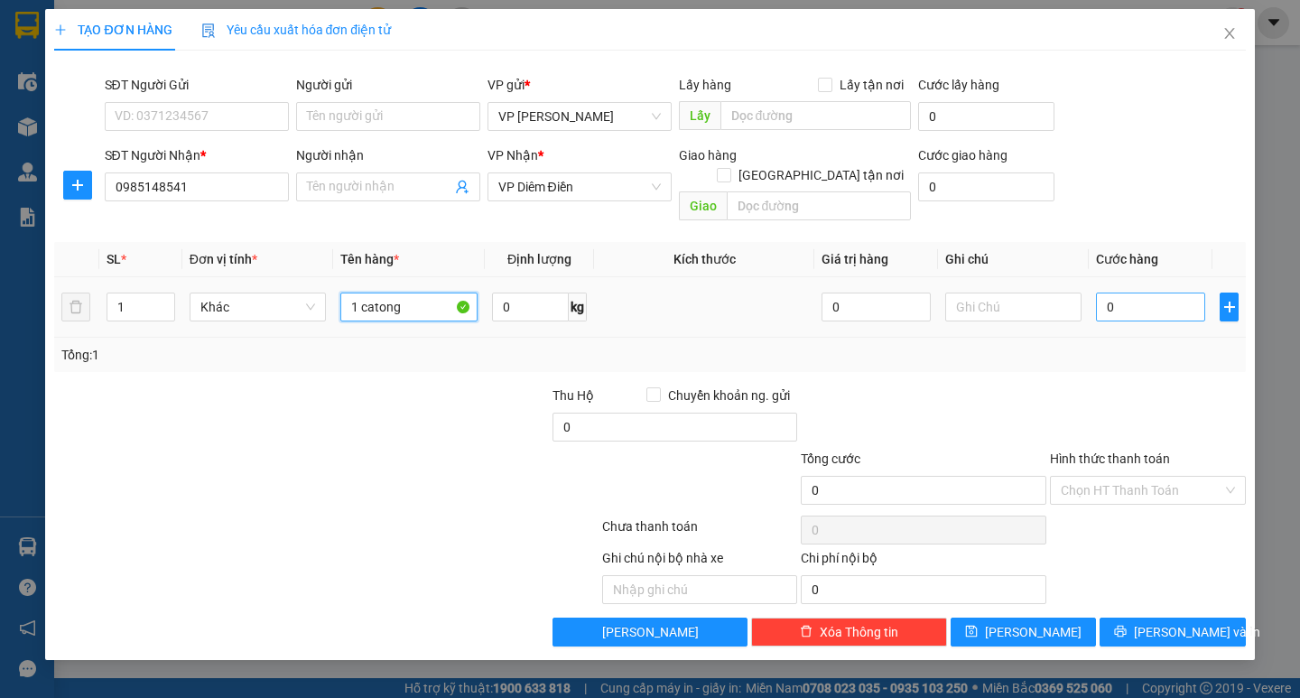
type input "1 catong"
click at [1129, 293] on input "0" at bounding box center [1150, 307] width 109 height 29
click at [1108, 293] on input "0" at bounding box center [1150, 307] width 109 height 29
type input "50"
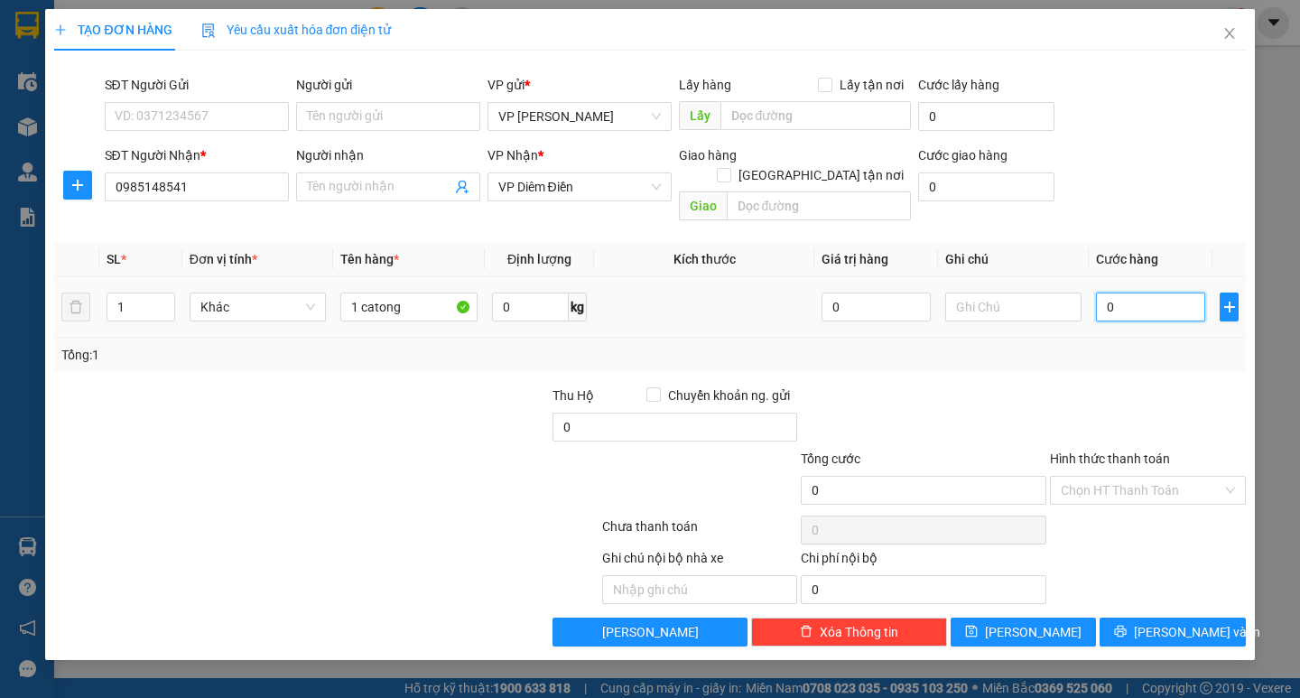
type input "50"
click at [1106, 345] on div "Tổng: 1" at bounding box center [649, 355] width 1176 height 20
type input "50.000"
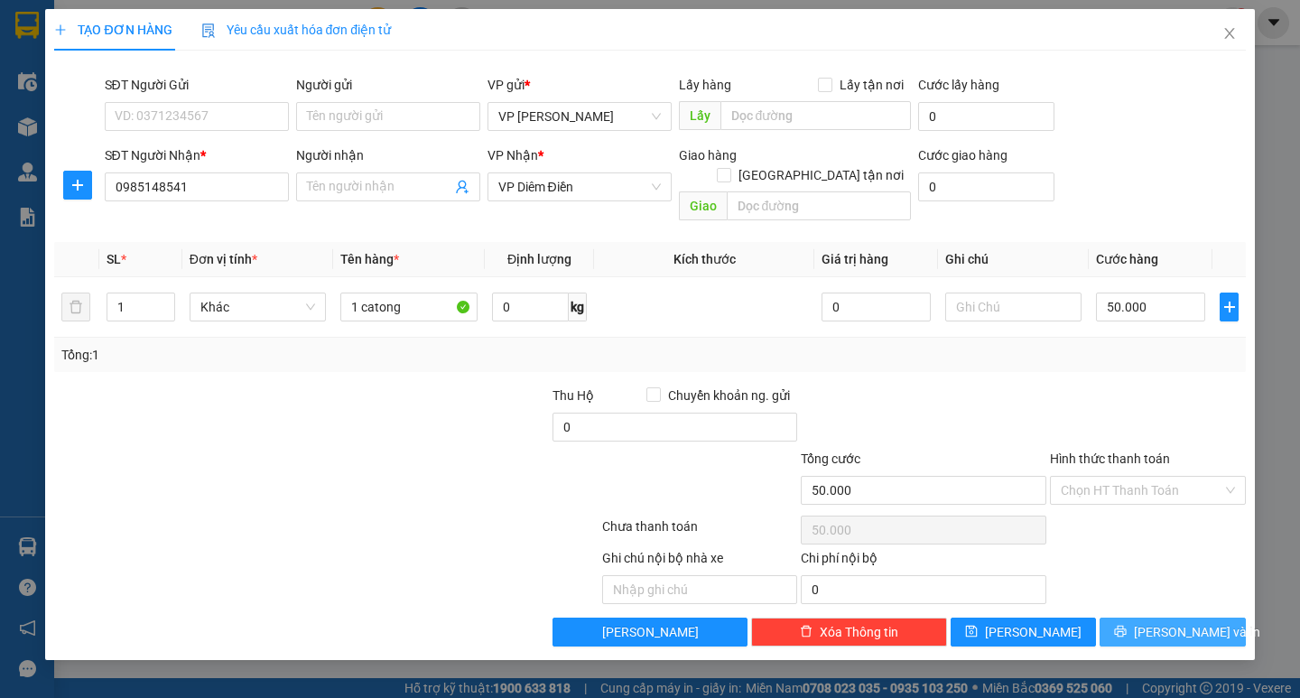
click at [1172, 618] on button "[PERSON_NAME] và In" at bounding box center [1172, 632] width 145 height 29
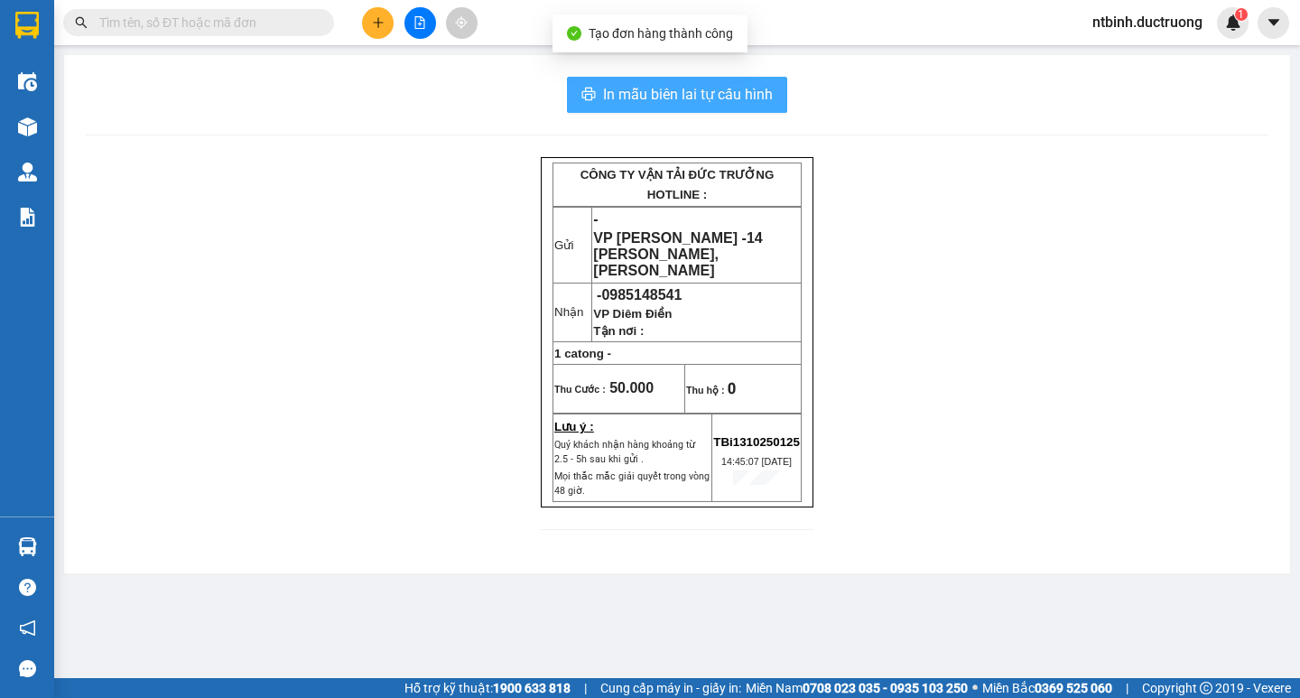
click at [658, 107] on button "In mẫu biên lai tự cấu hình" at bounding box center [677, 95] width 220 height 36
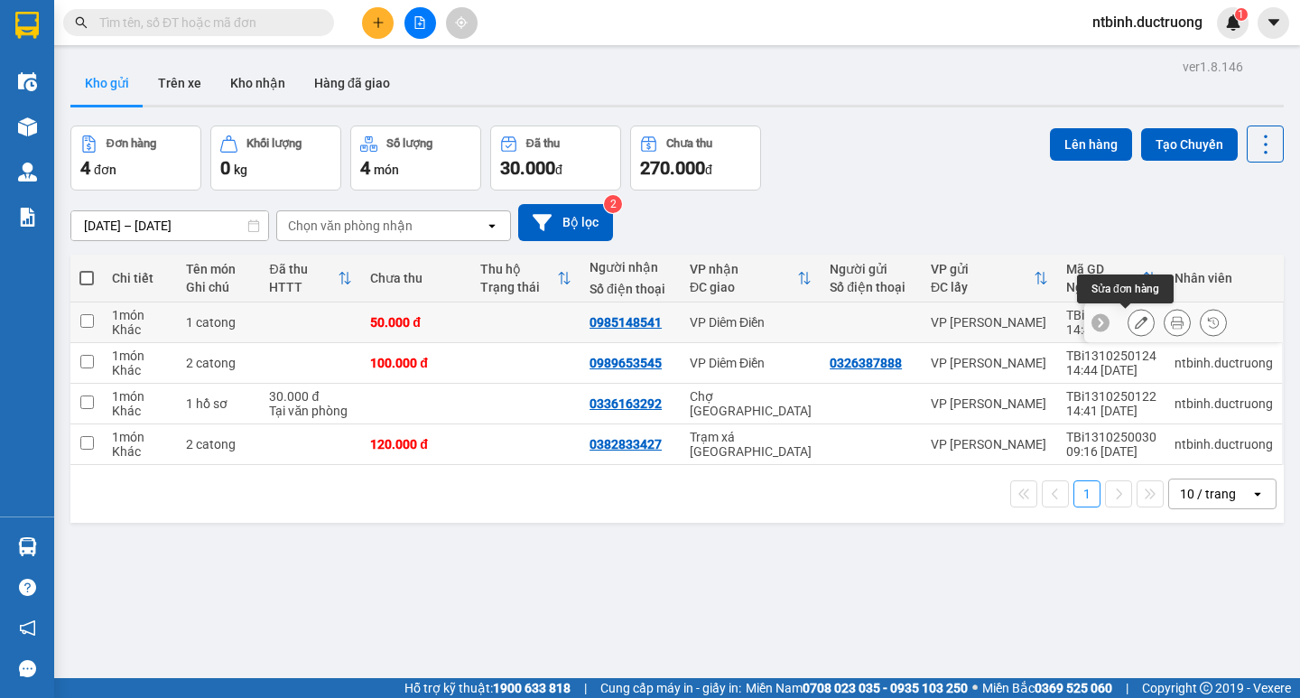
click at [1134, 322] on button at bounding box center [1141, 323] width 25 height 32
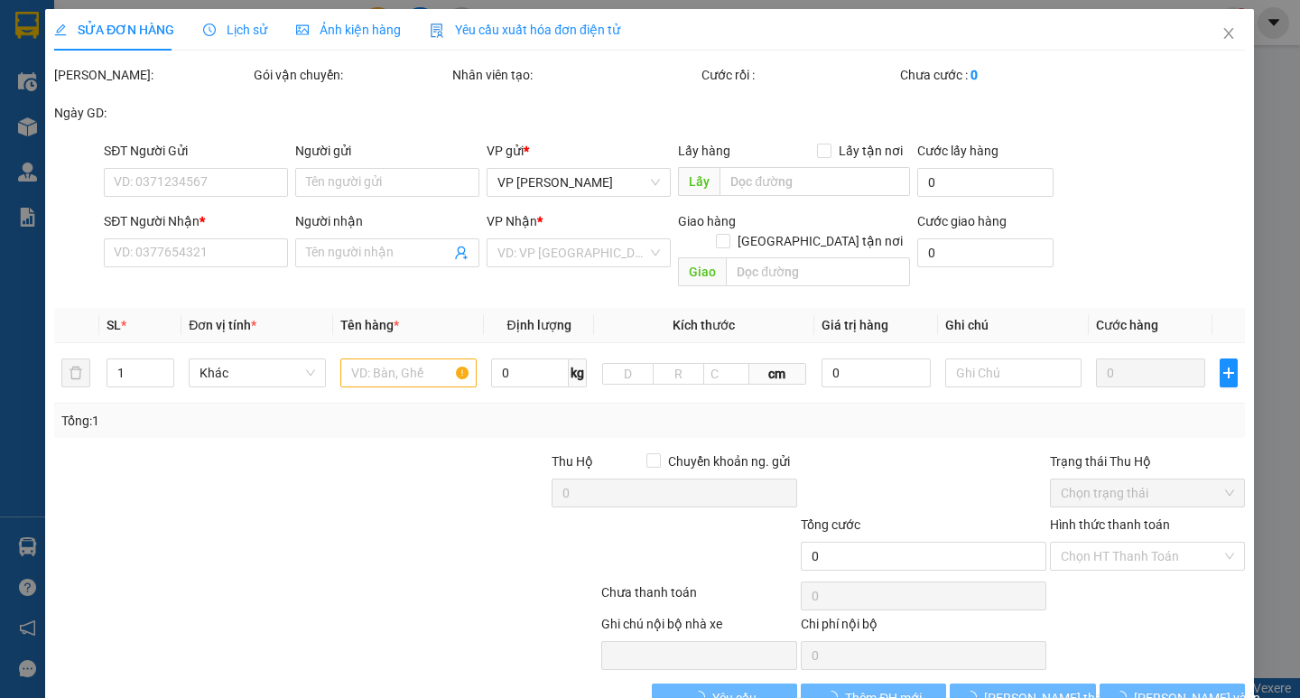
type input "0985148541"
type input "50.000"
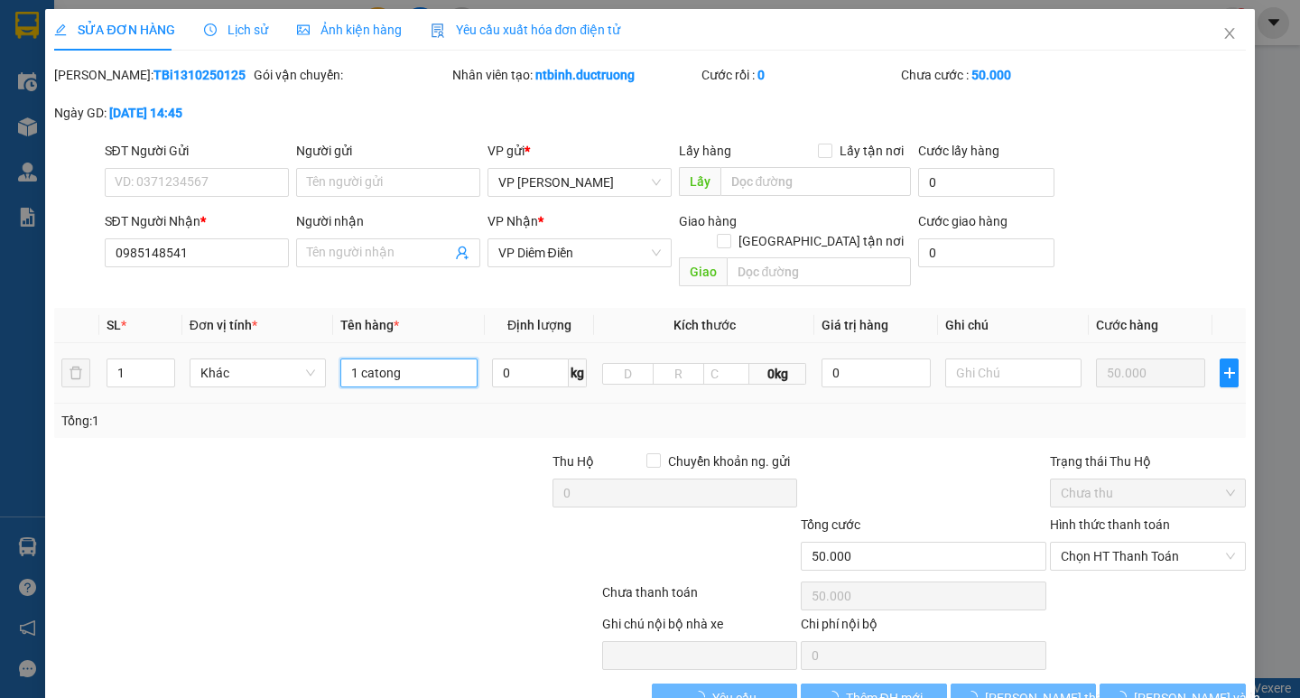
click at [404, 358] on input "1 catong" at bounding box center [408, 372] width 136 height 29
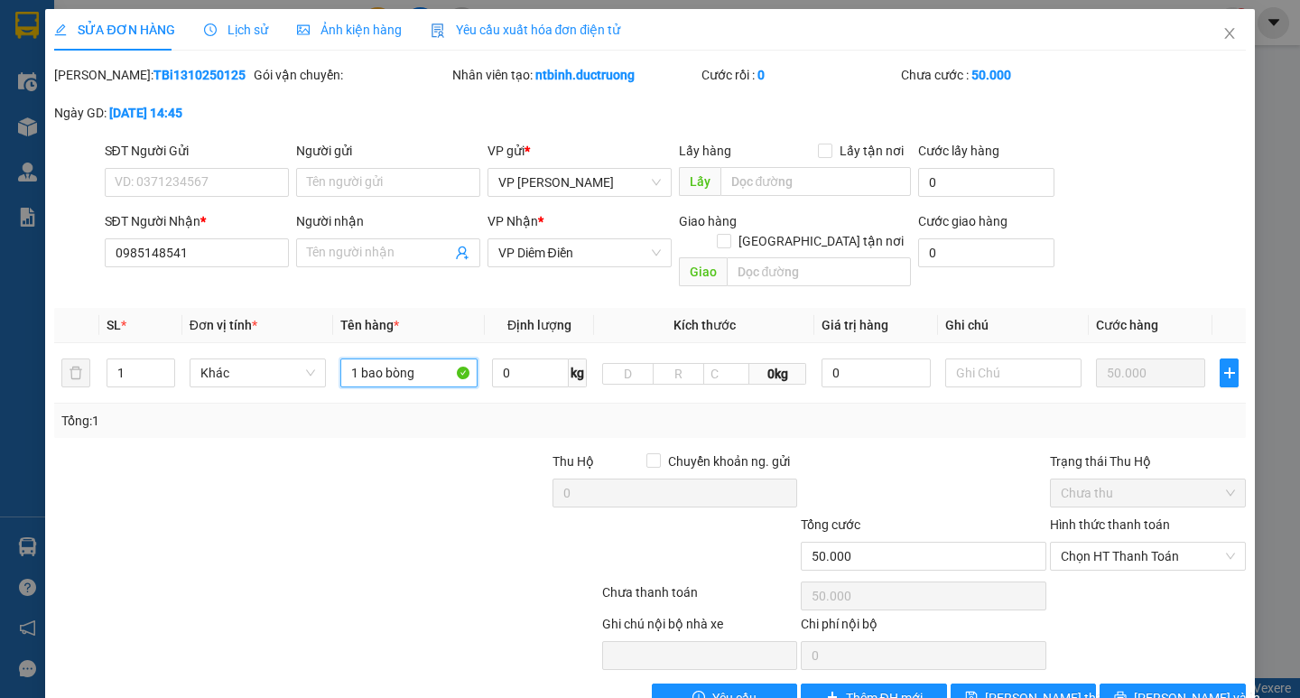
type input "1 bao bòng"
click at [1142, 662] on div "Total Paid Fee 0 Total UnPaid Fee 50.000 Cash Collection Total Fee Mã ĐH: TBi13…" at bounding box center [649, 388] width 1191 height 647
click at [1144, 683] on button "[PERSON_NAME] và In" at bounding box center [1172, 697] width 145 height 29
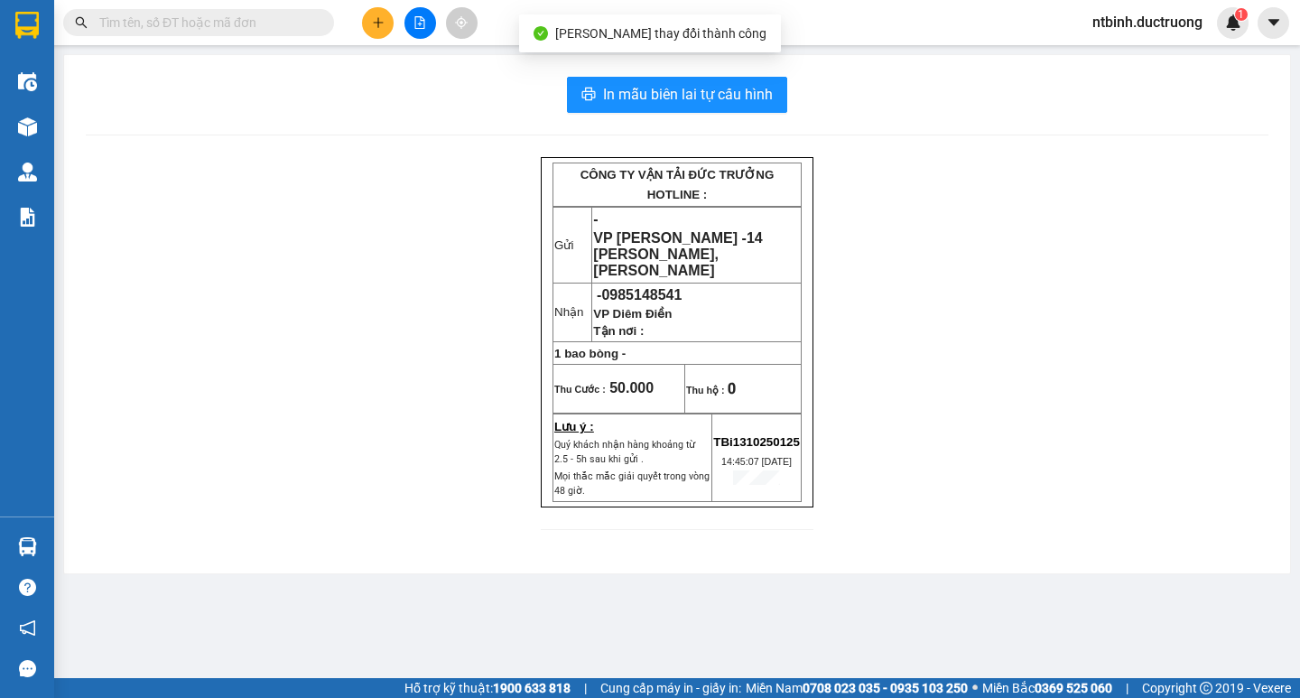
click at [723, 73] on div "In mẫu biên lai tự cấu hình CÔNG TY VẬN TẢI ĐỨC TRƯỞNG HOTLINE : Gửi - VP [PERS…" at bounding box center [677, 314] width 1226 height 518
click at [720, 100] on span "In mẫu biên lai tự cấu hình" at bounding box center [688, 94] width 170 height 23
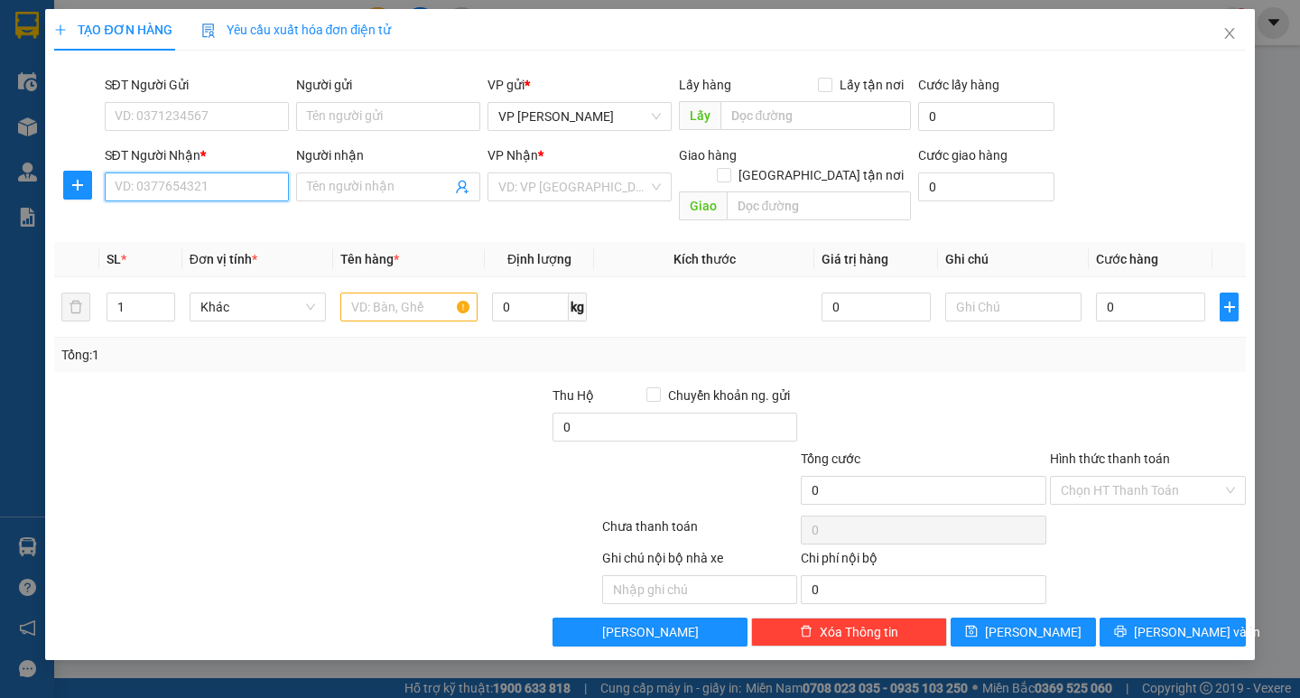
click at [225, 198] on input "SĐT Người Nhận *" at bounding box center [197, 186] width 184 height 29
click at [203, 226] on div "0936643668" at bounding box center [197, 223] width 163 height 20
type input "0936643668"
click at [352, 297] on input "text" at bounding box center [408, 307] width 136 height 29
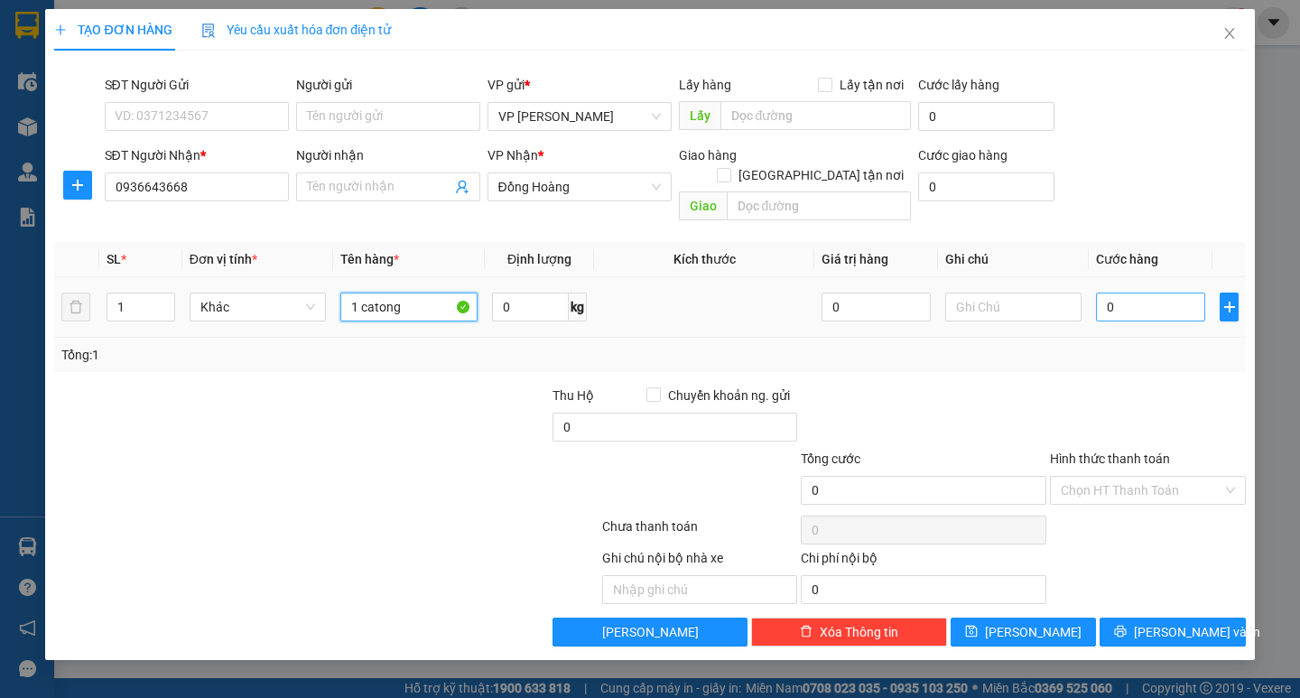
type input "1 catong"
click at [1118, 293] on input "0" at bounding box center [1150, 307] width 109 height 29
click at [1106, 293] on input "0" at bounding box center [1150, 307] width 109 height 29
type input "50"
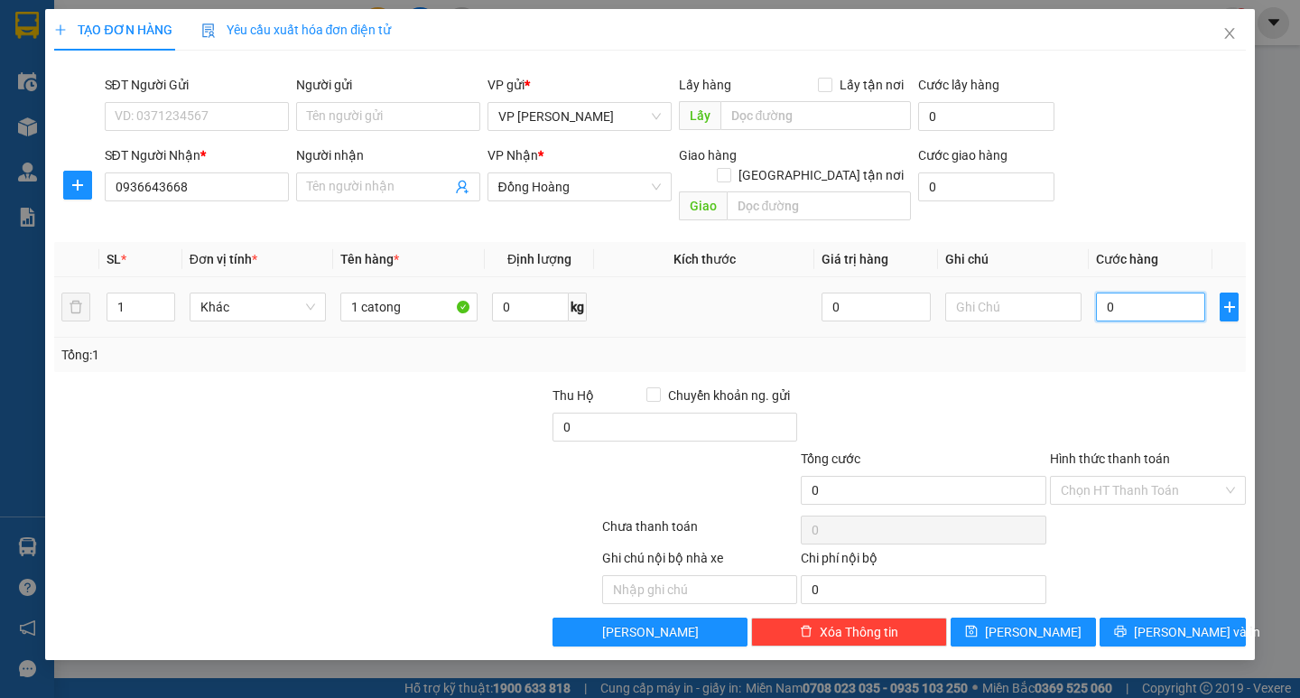
type input "50"
click at [1117, 345] on div "Tổng: 1" at bounding box center [649, 355] width 1176 height 20
type input "50.000"
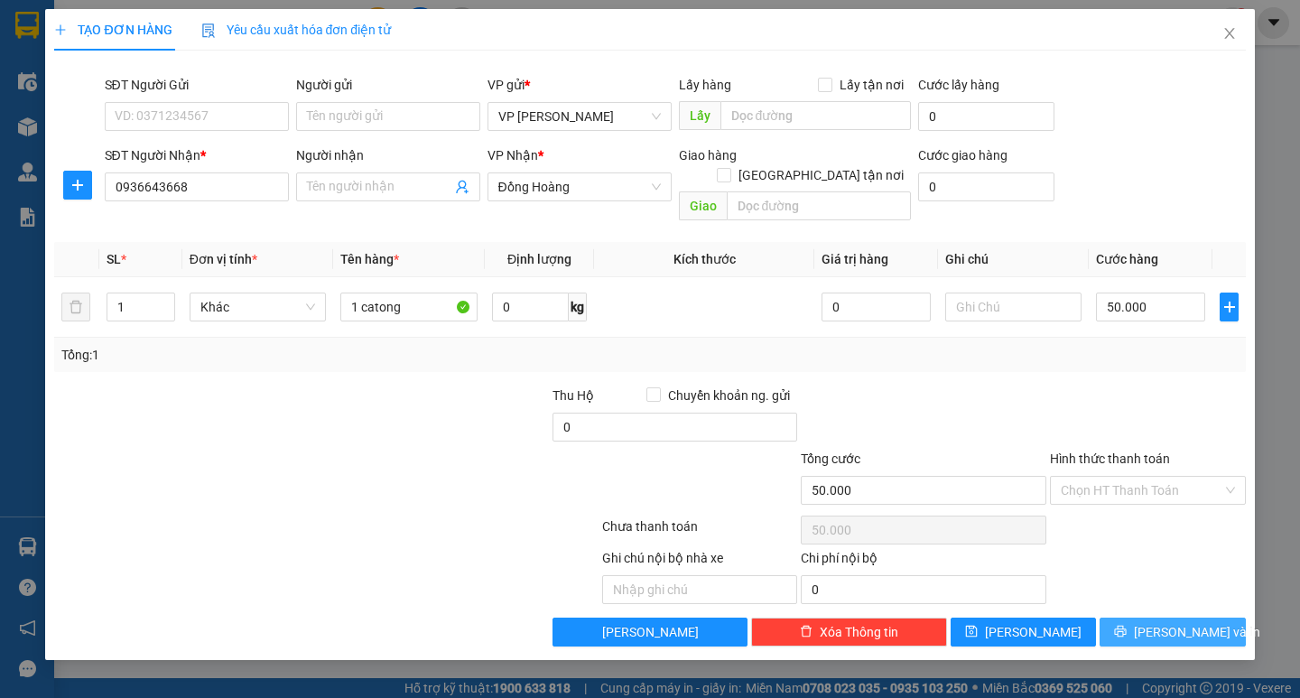
click at [1204, 622] on span "[PERSON_NAME] và In" at bounding box center [1197, 632] width 126 height 20
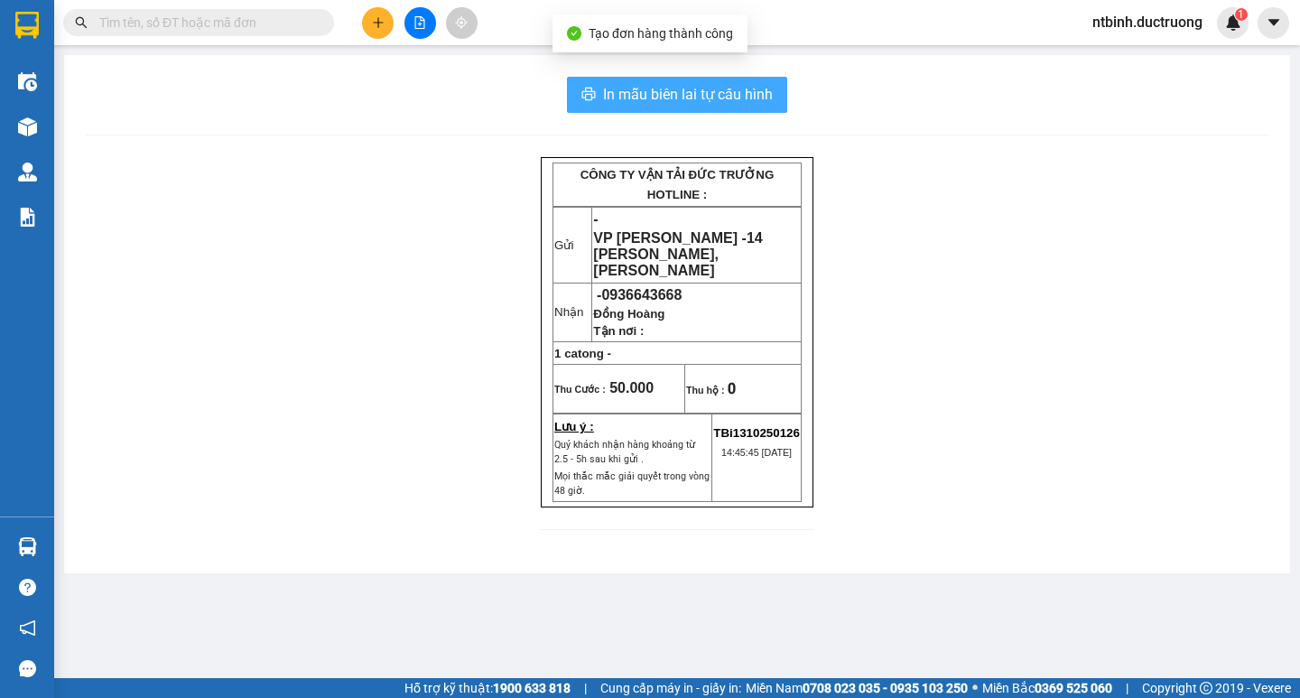
click at [669, 95] on span "In mẫu biên lai tự cấu hình" at bounding box center [688, 94] width 170 height 23
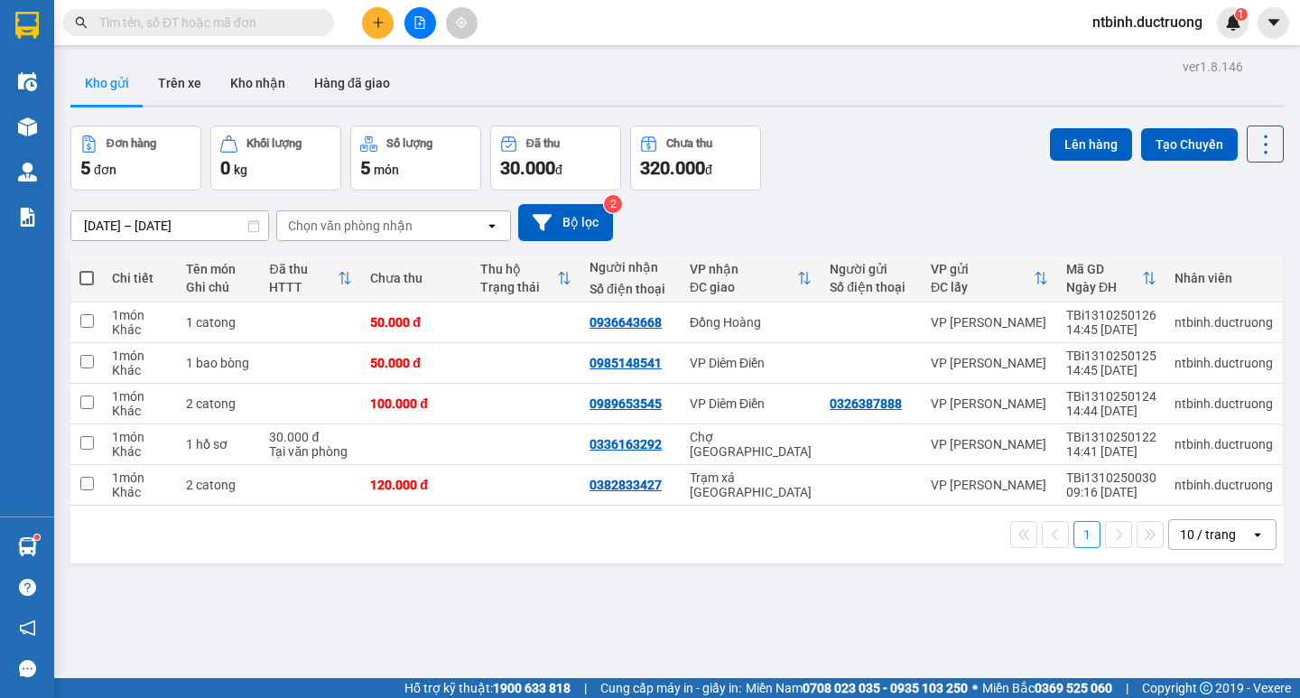
click at [385, 24] on button at bounding box center [378, 23] width 32 height 32
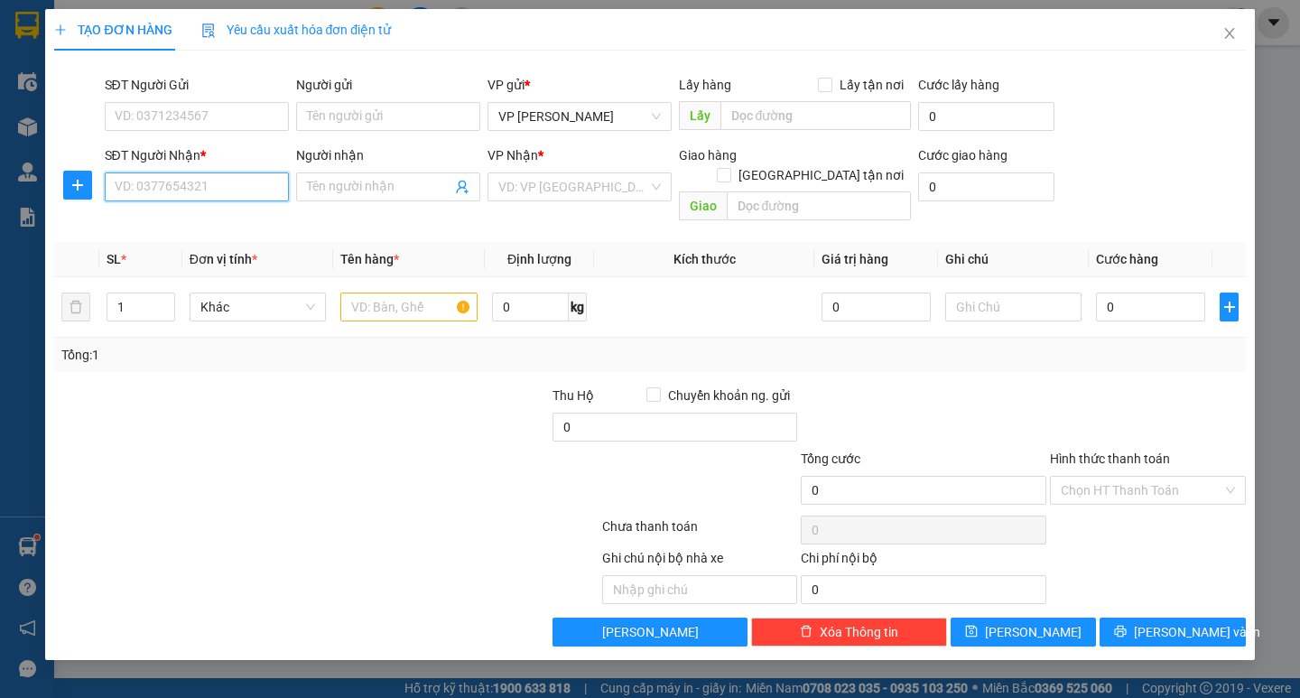
click at [201, 182] on input "SĐT Người Nhận *" at bounding box center [197, 186] width 184 height 29
click at [248, 214] on div "0339218726" at bounding box center [197, 223] width 163 height 20
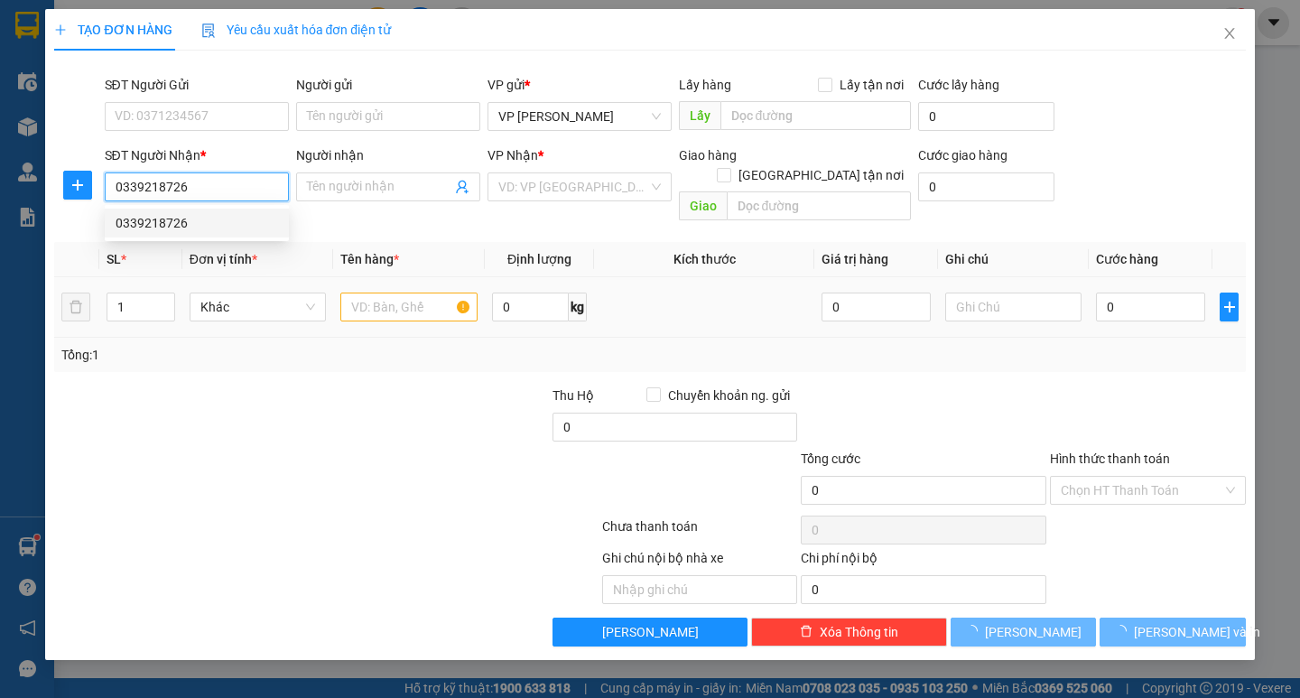
type input "0339218726"
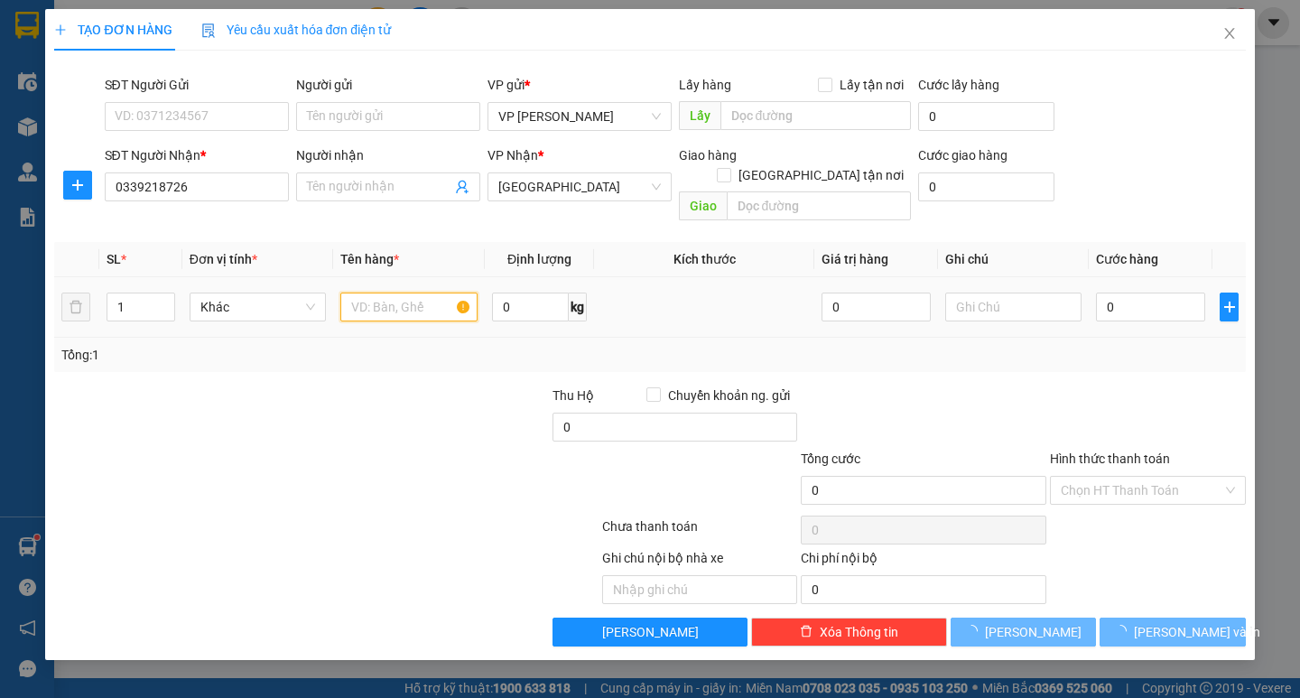
click at [407, 293] on input "text" at bounding box center [408, 307] width 136 height 29
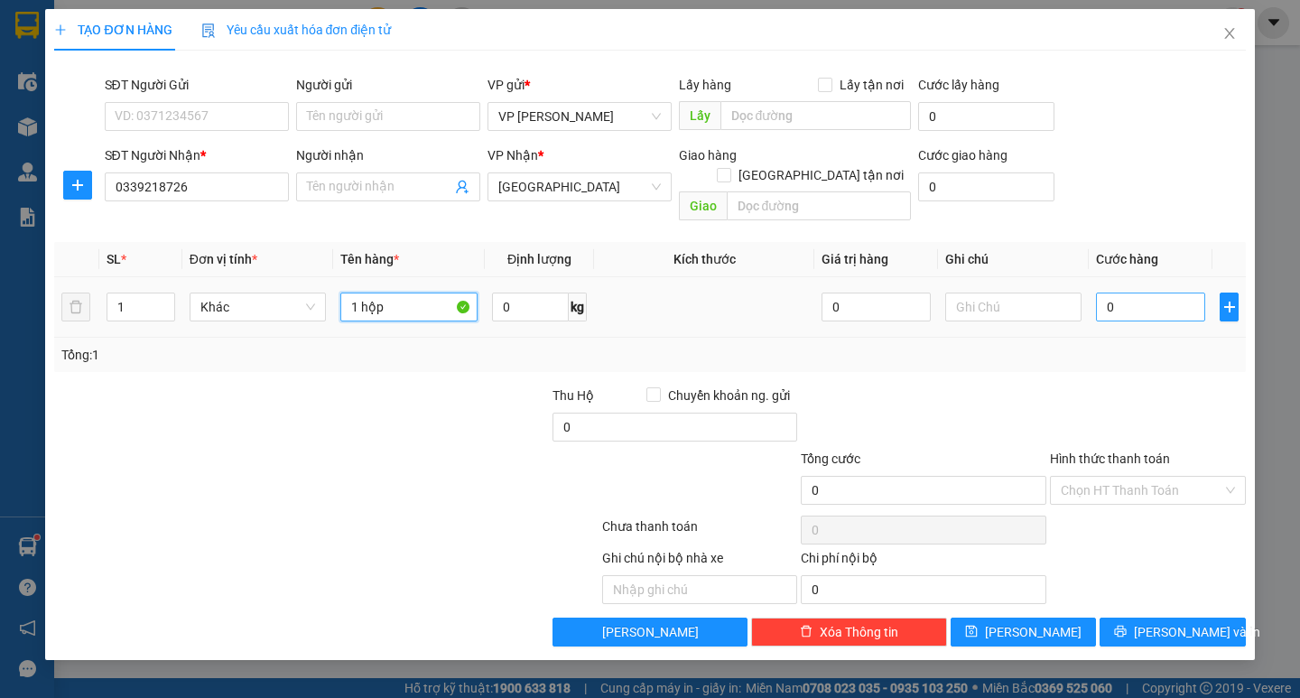
type input "1 hộp"
click at [1125, 293] on input "0" at bounding box center [1150, 307] width 109 height 29
click at [1097, 295] on input "0" at bounding box center [1150, 307] width 109 height 29
type input "40"
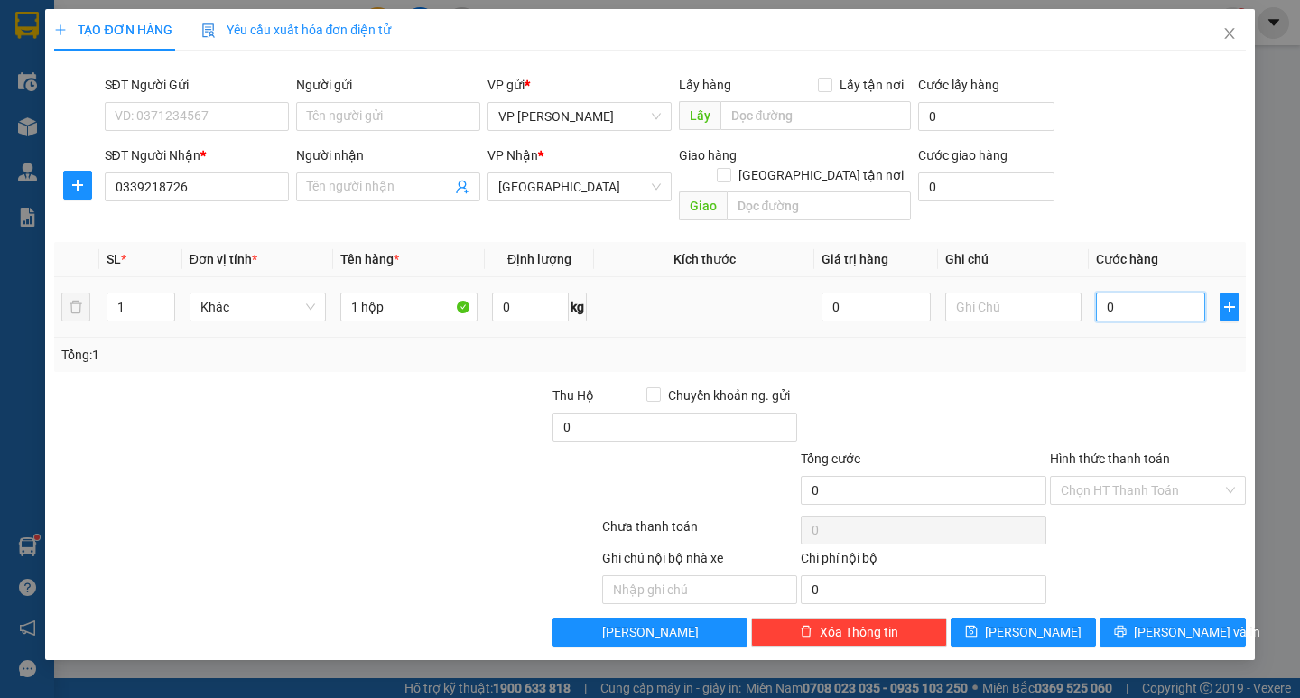
type input "40"
click at [1138, 386] on div at bounding box center [1148, 417] width 200 height 63
type input "40.000"
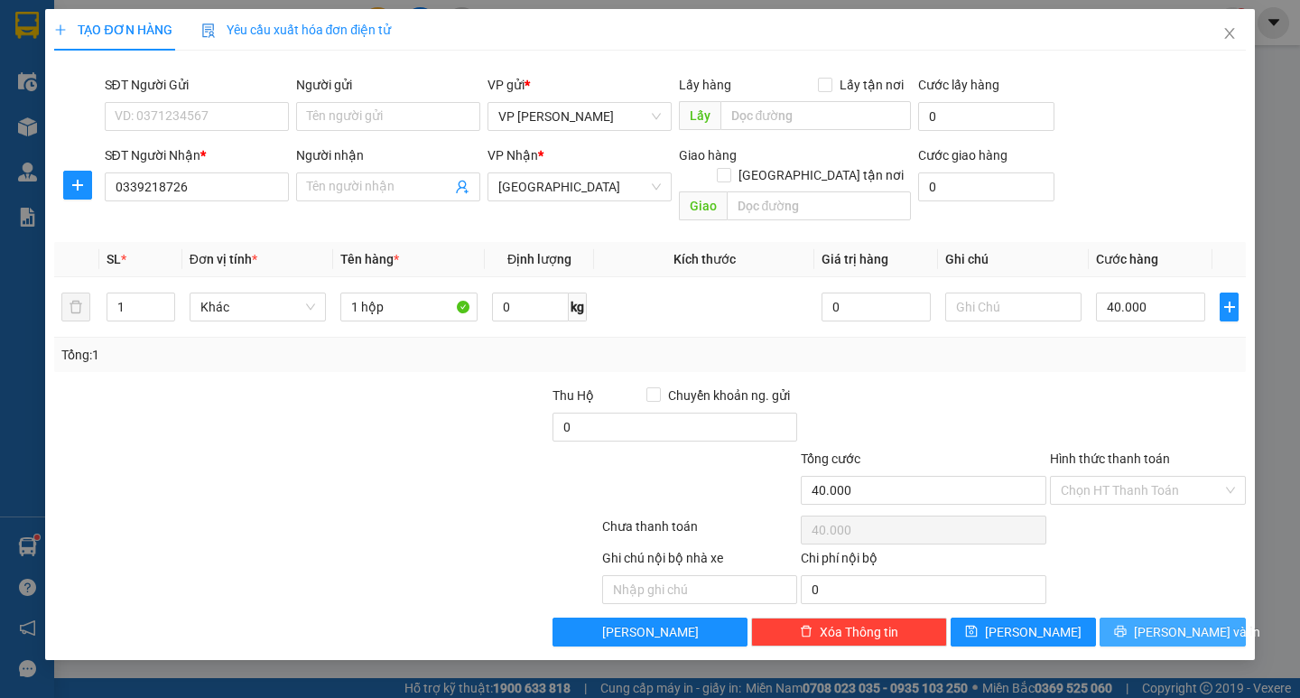
click at [1179, 622] on span "[PERSON_NAME] và In" at bounding box center [1197, 632] width 126 height 20
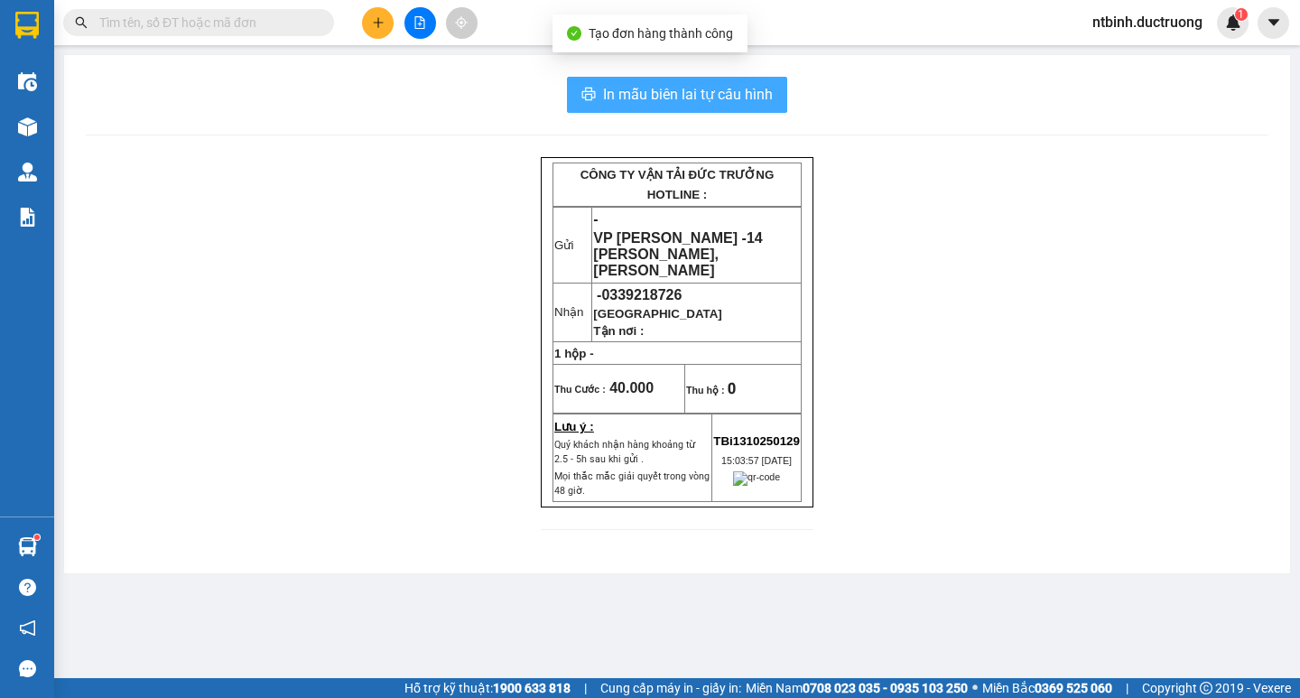
click at [680, 89] on span "In mẫu biên lai tự cấu hình" at bounding box center [688, 94] width 170 height 23
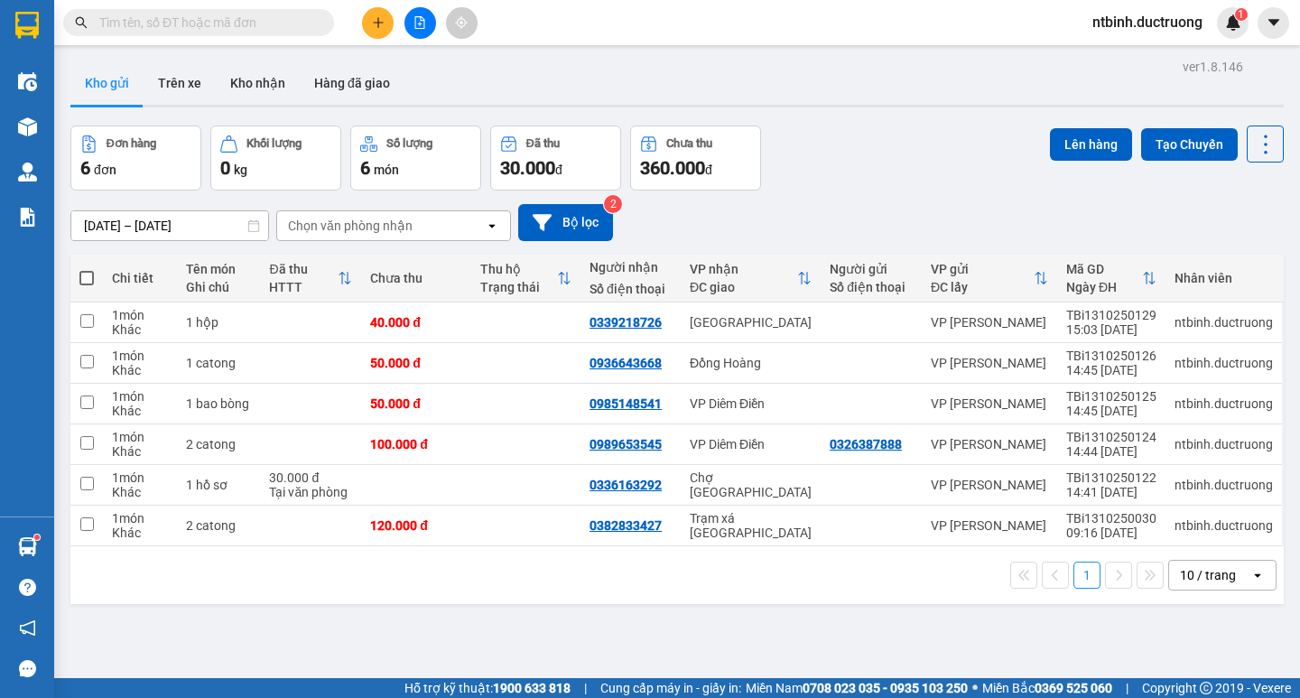
click at [85, 277] on span at bounding box center [86, 278] width 14 height 14
click at [87, 269] on input "checkbox" at bounding box center [87, 269] width 0 height 0
checkbox input "true"
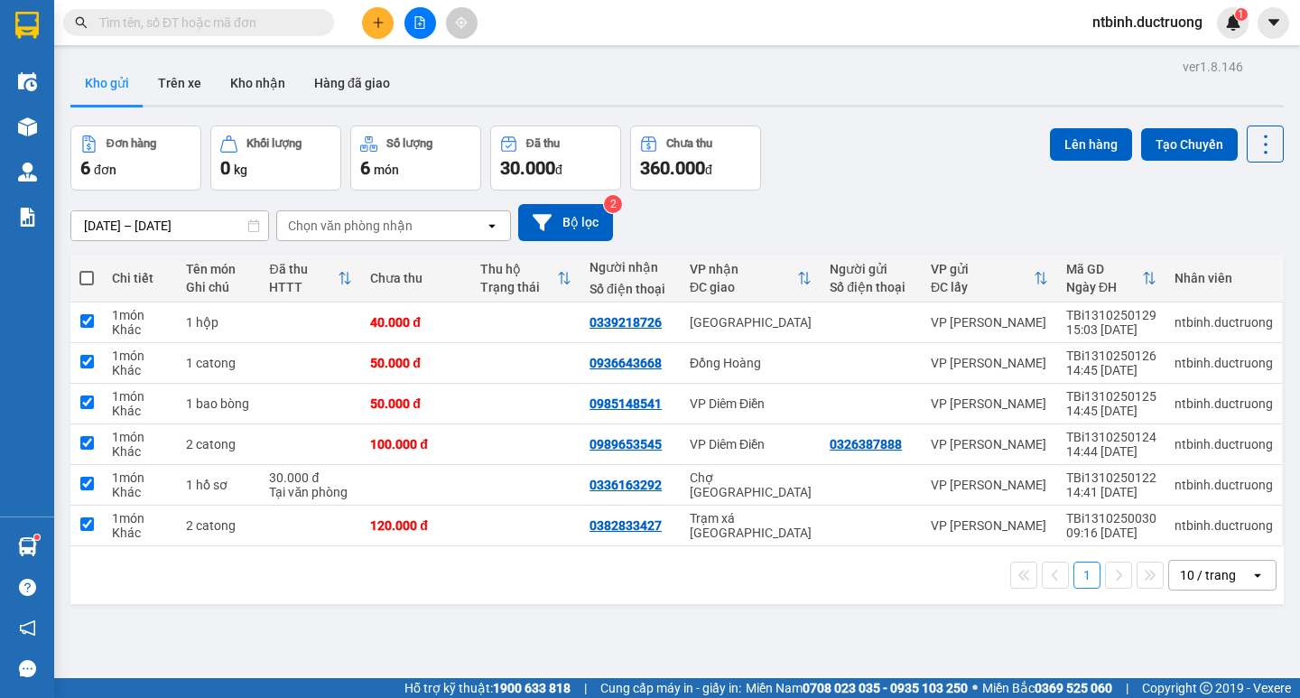
checkbox input "true"
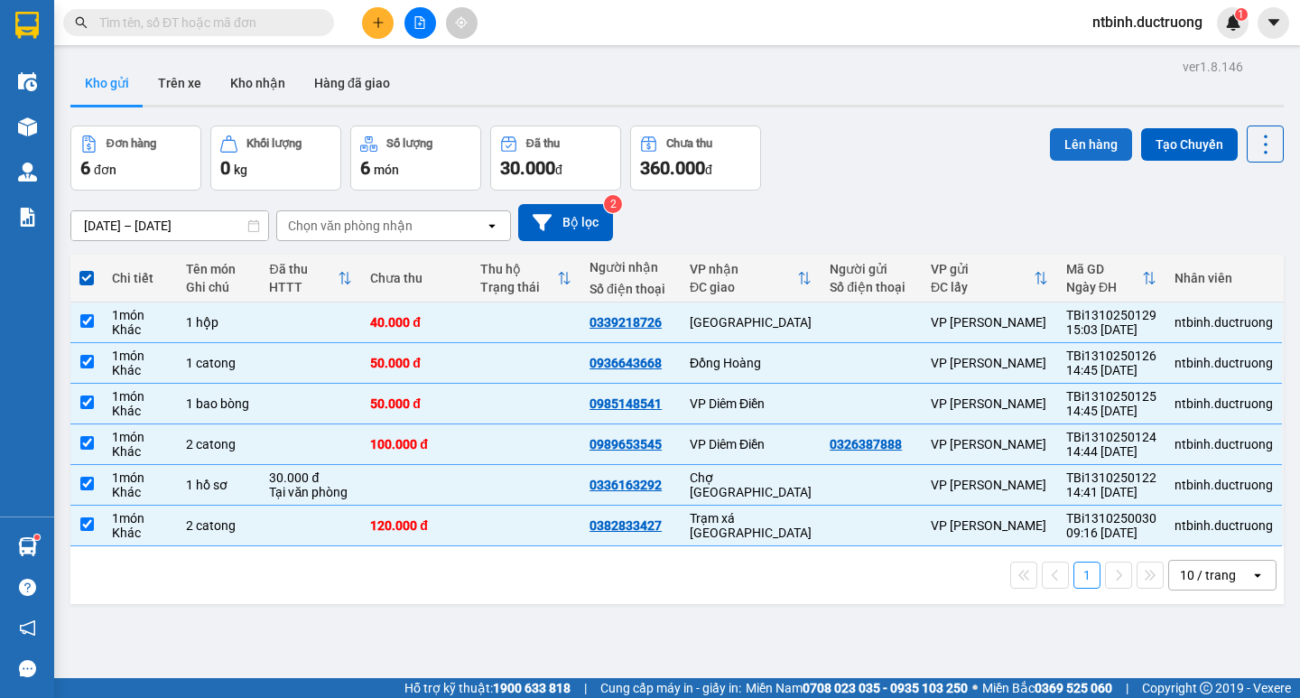
click at [1090, 138] on button "Lên hàng" at bounding box center [1091, 144] width 82 height 33
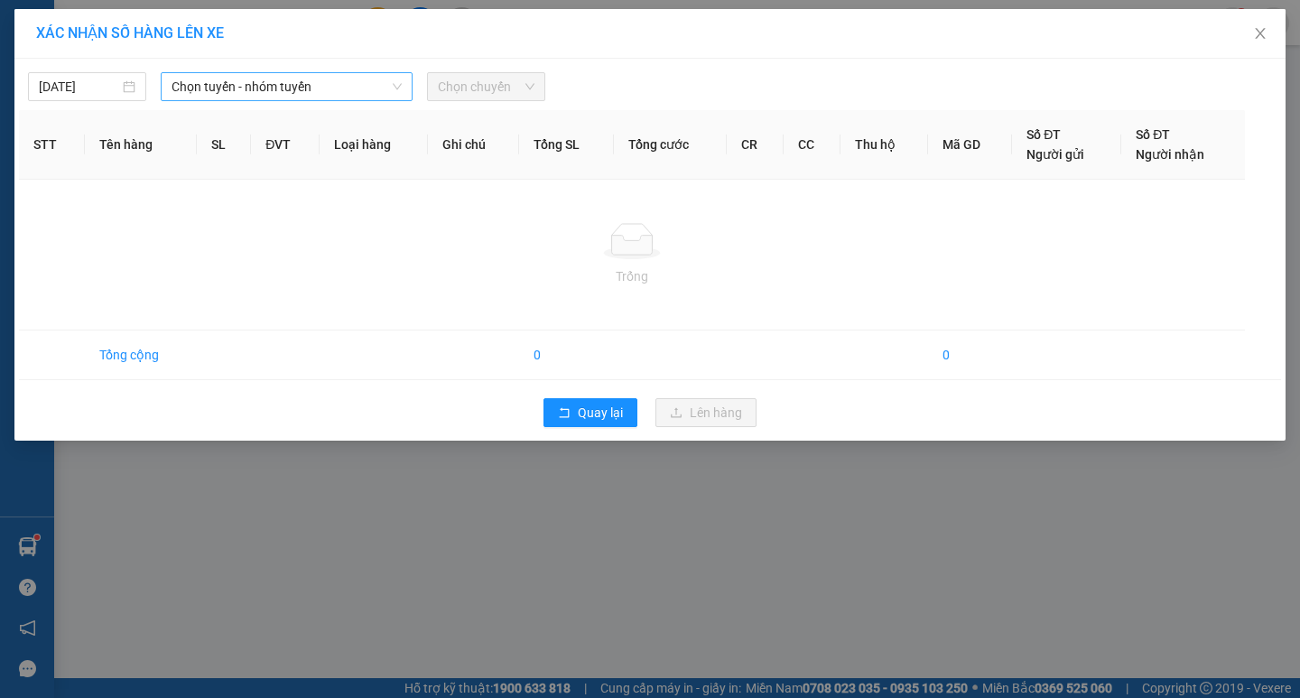
click at [342, 79] on span "Chọn tuyến - nhóm tuyến" at bounding box center [287, 86] width 230 height 27
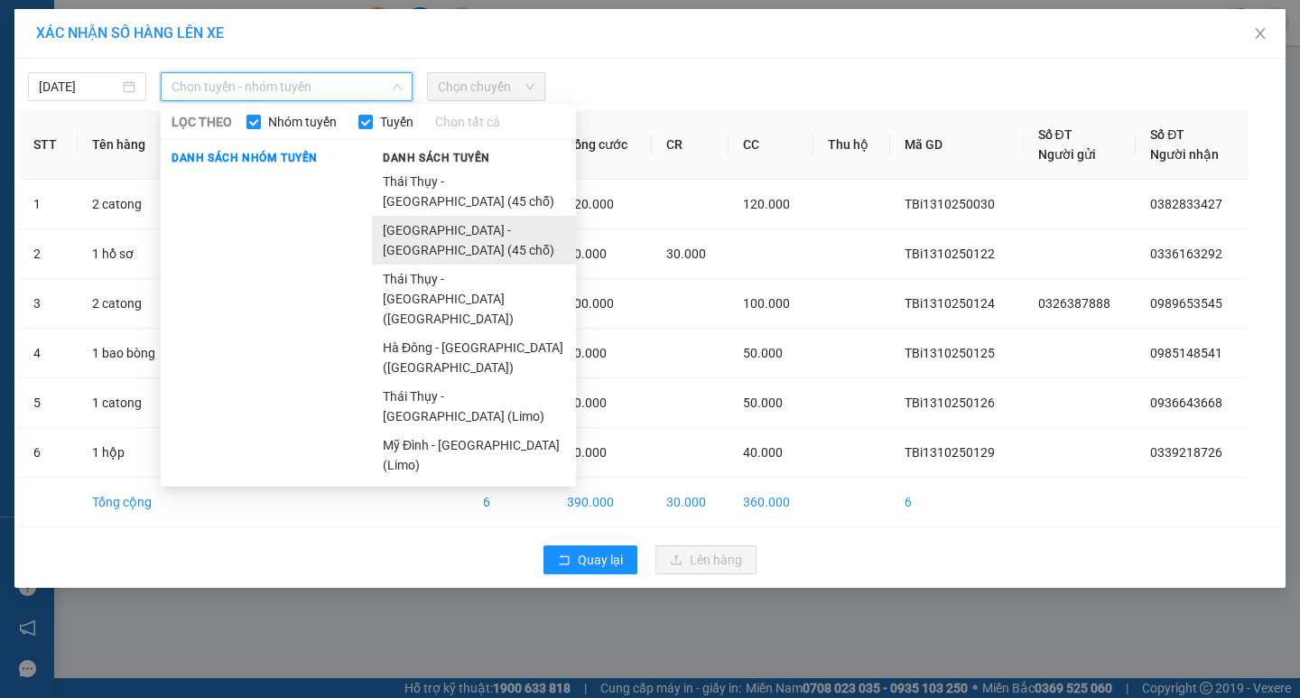
click at [428, 216] on li "[GEOGRAPHIC_DATA] - [GEOGRAPHIC_DATA] (45 chỗ)" at bounding box center [474, 240] width 204 height 49
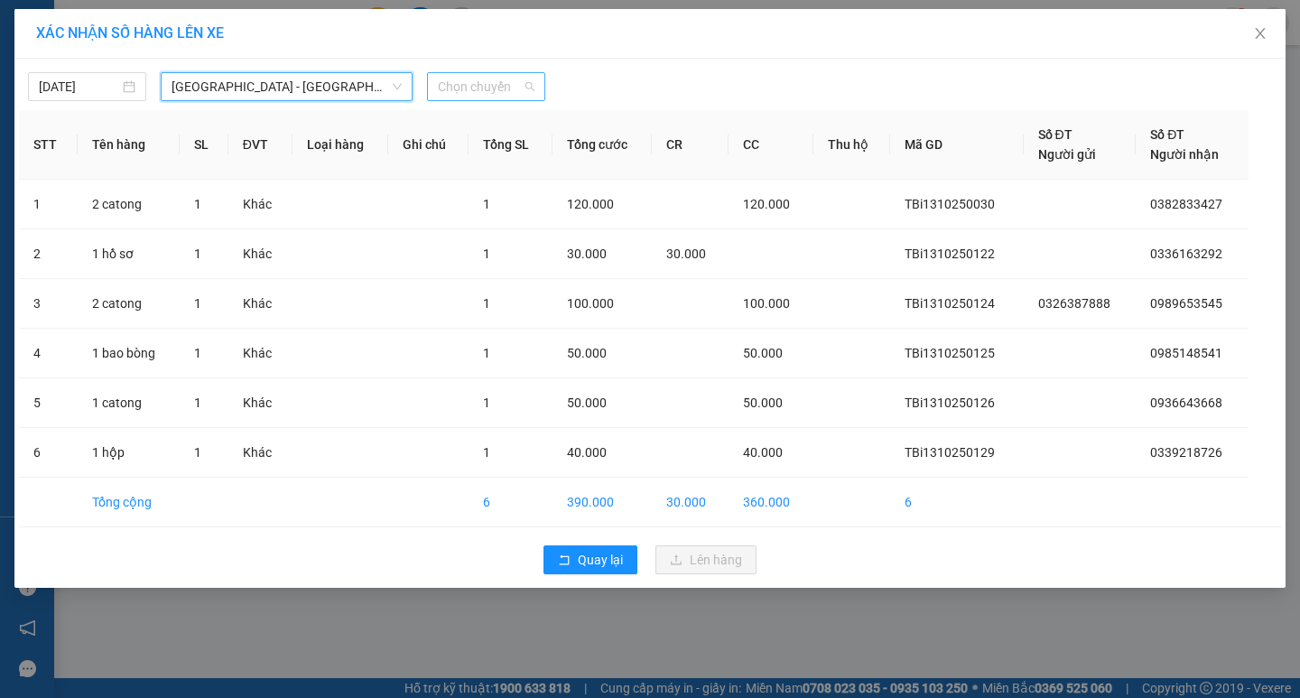
click at [469, 86] on span "Chọn chuyến" at bounding box center [486, 86] width 97 height 27
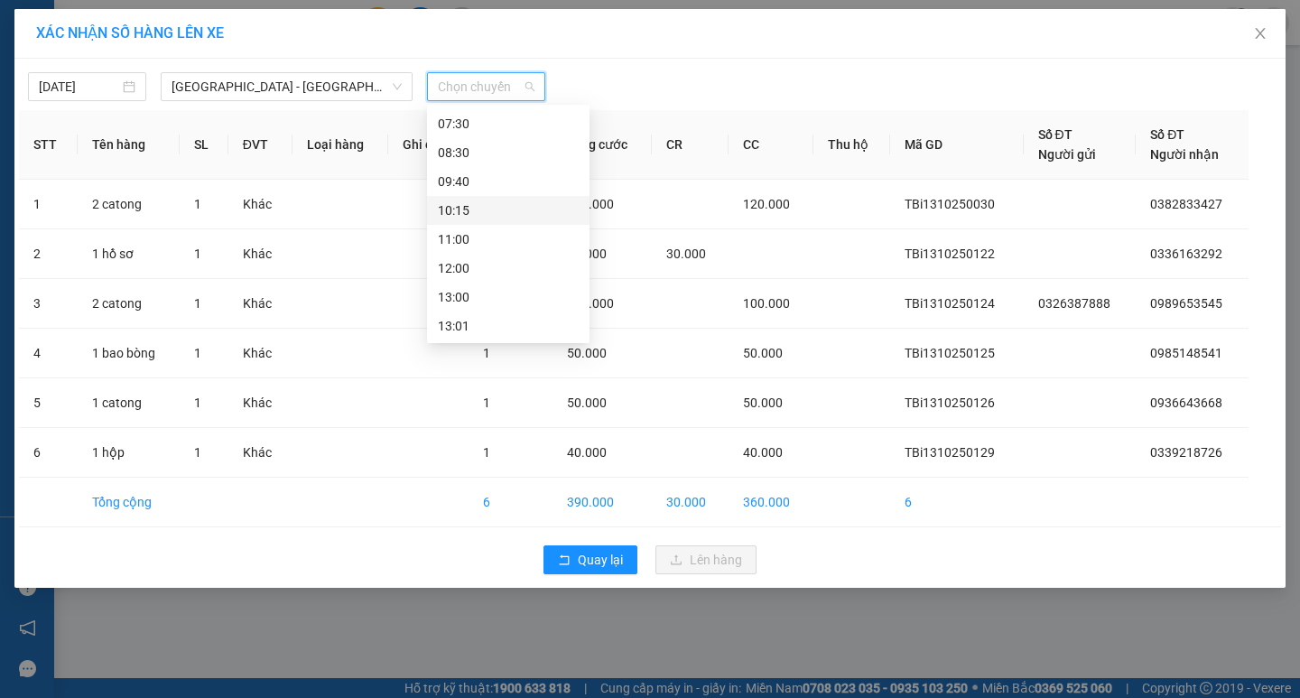
scroll to position [181, 0]
click at [473, 322] on div "15:30" at bounding box center [508, 318] width 141 height 20
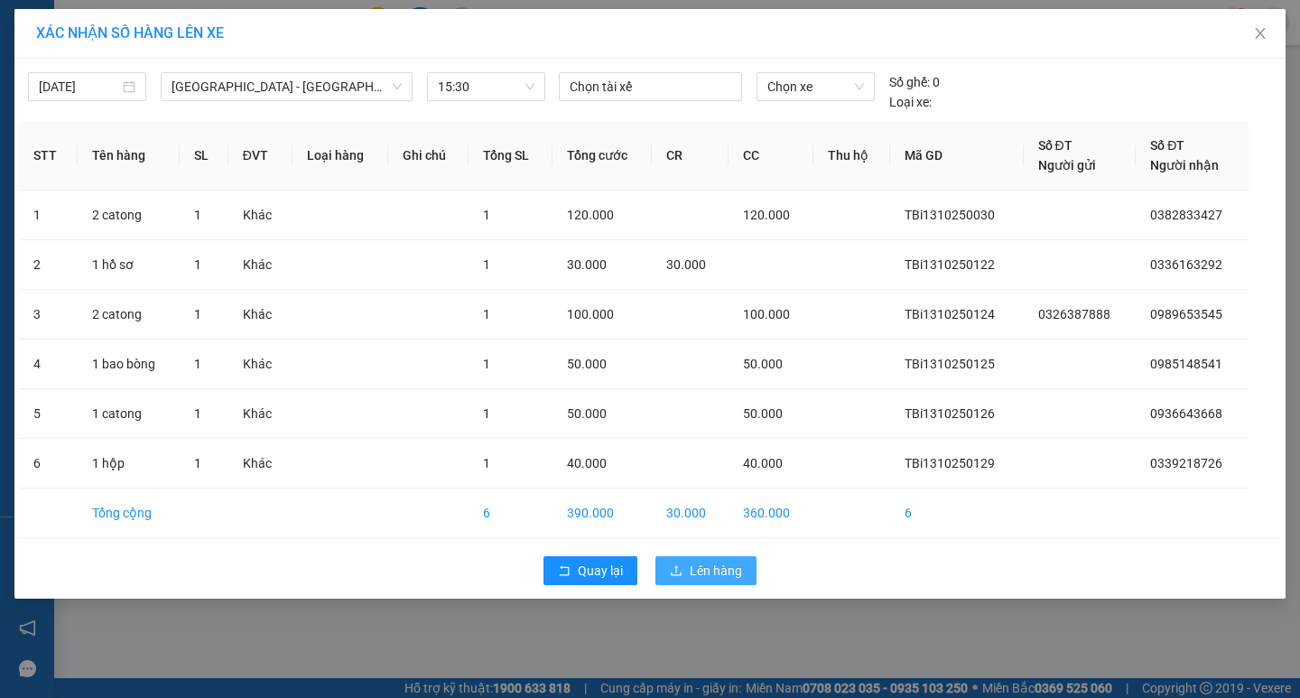
click at [683, 575] on button "Lên hàng" at bounding box center [705, 570] width 101 height 29
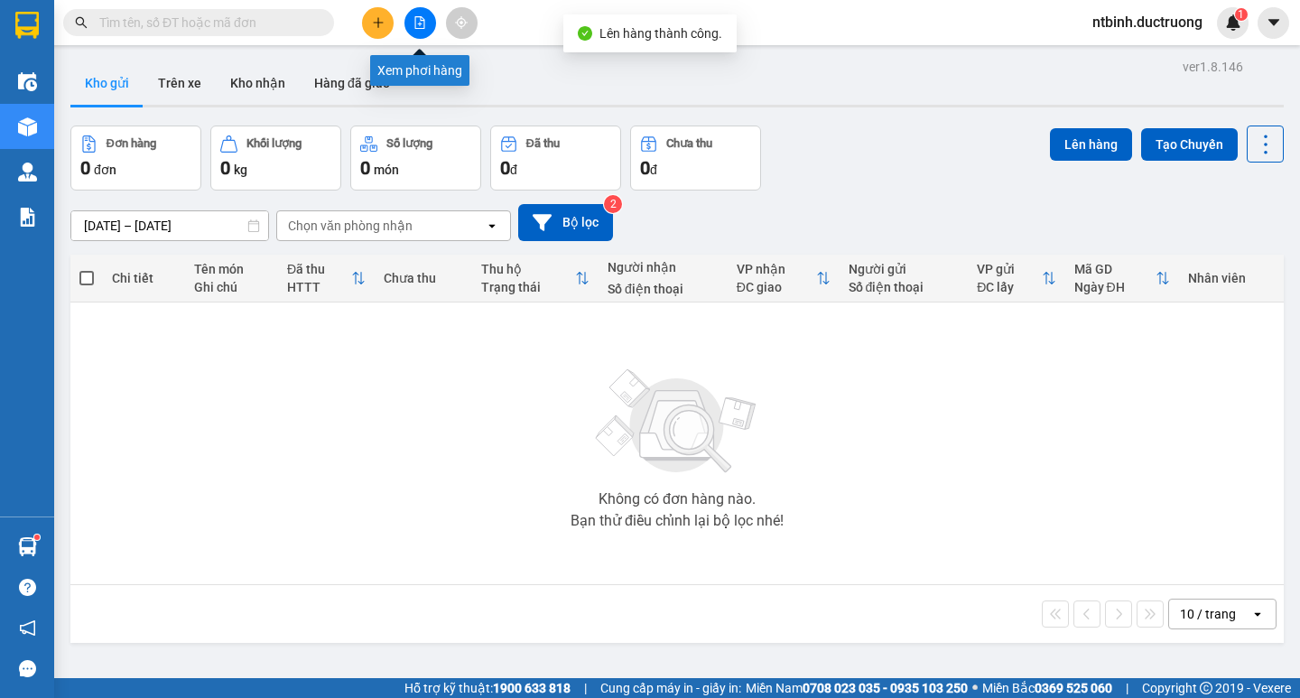
click at [422, 19] on icon "file-add" at bounding box center [420, 22] width 13 height 13
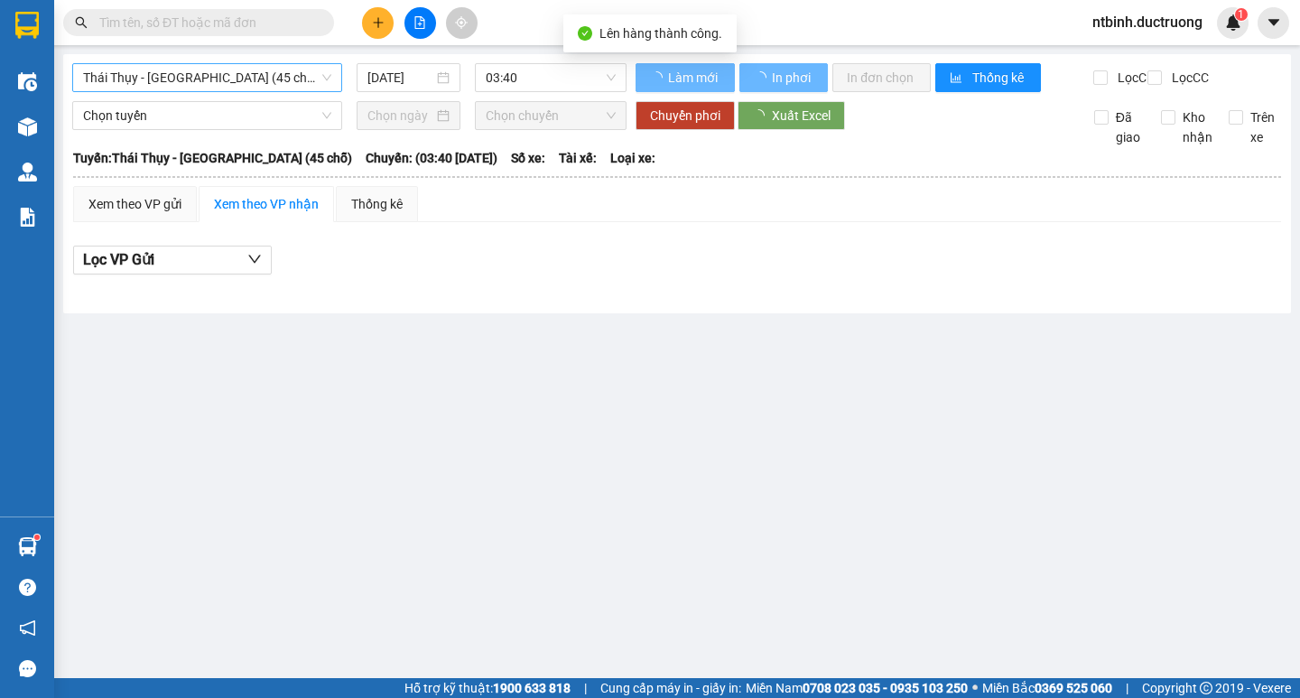
click at [162, 71] on span "Thái Thụy - [GEOGRAPHIC_DATA] (45 chỗ)" at bounding box center [207, 77] width 248 height 27
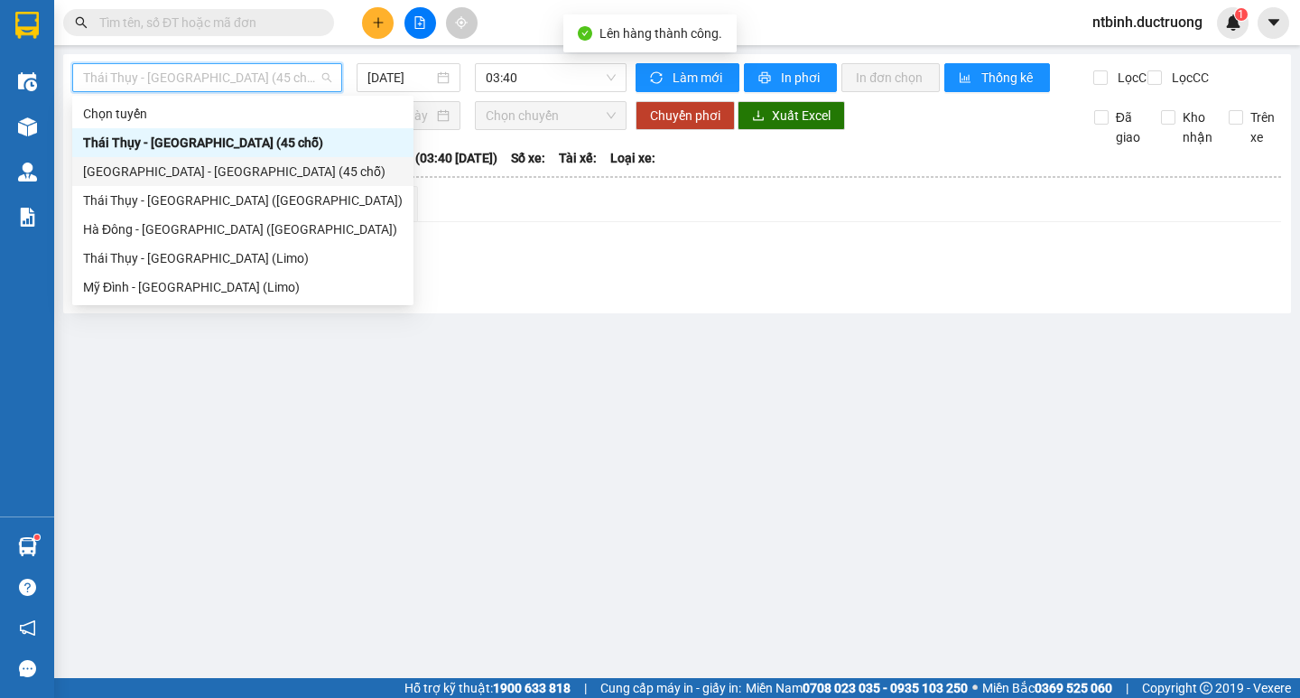
click at [182, 171] on div "[GEOGRAPHIC_DATA] - [GEOGRAPHIC_DATA] (45 chỗ)" at bounding box center [243, 172] width 320 height 20
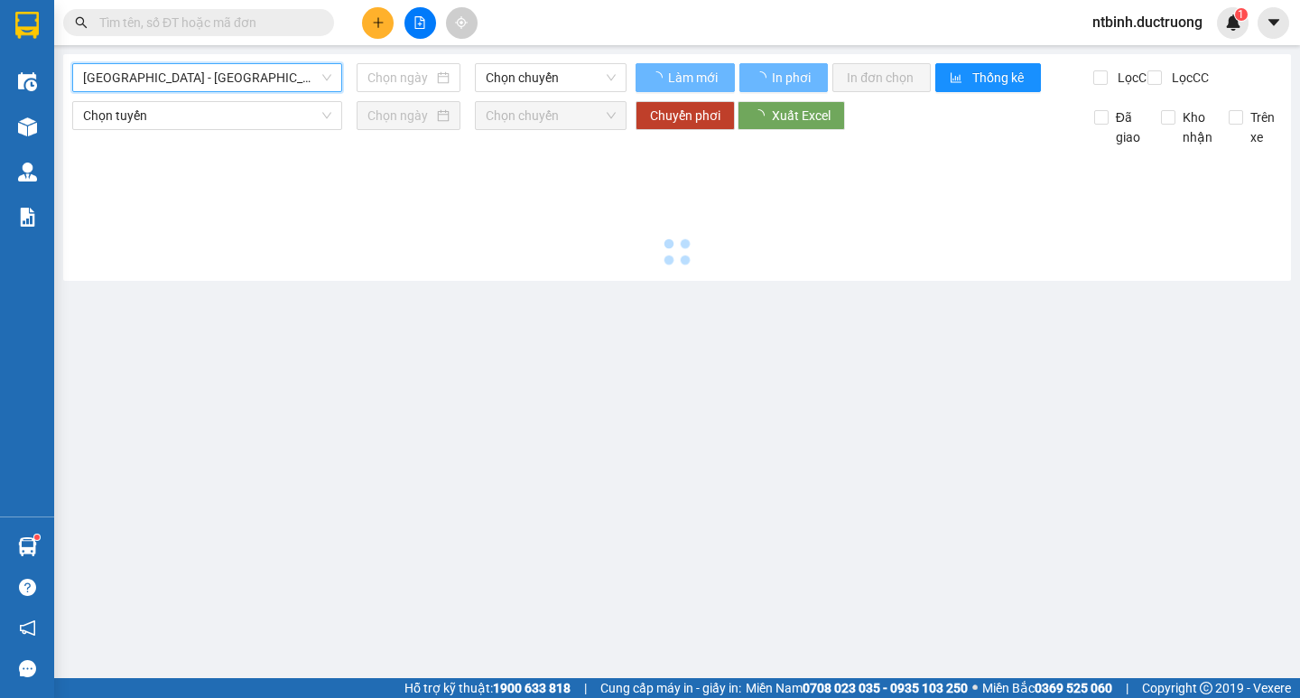
type input "[DATE]"
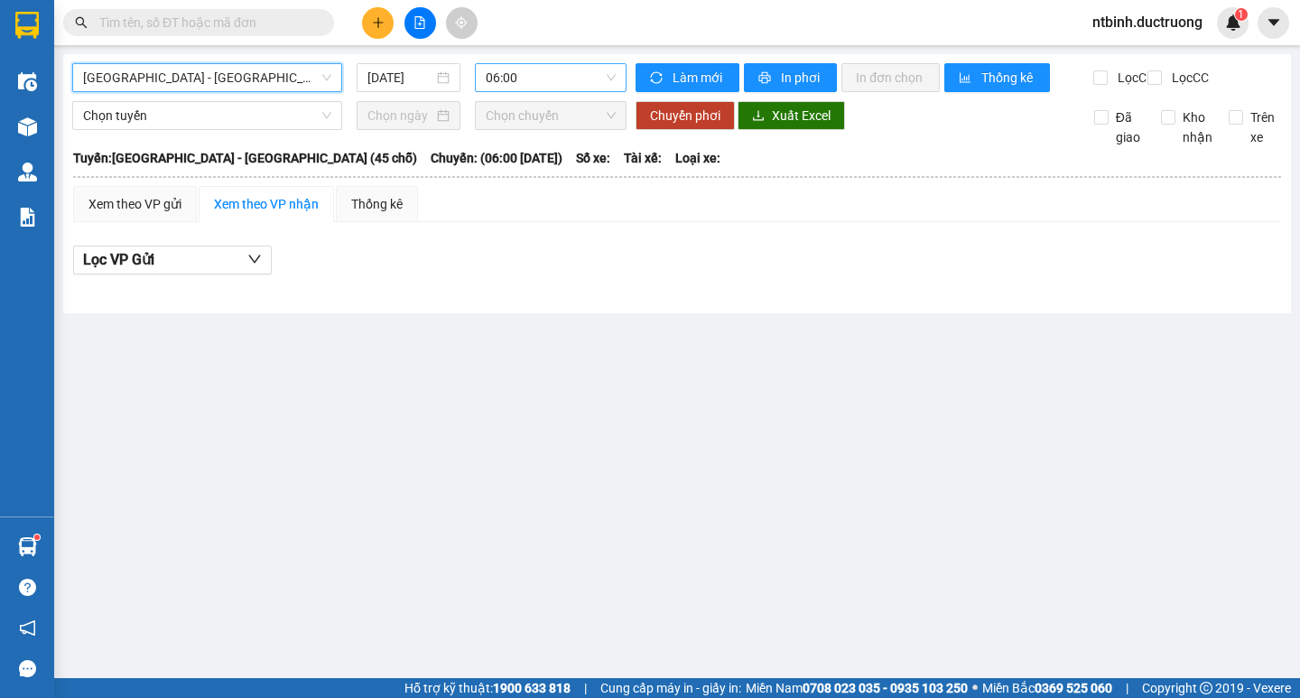
click at [526, 86] on span "06:00" at bounding box center [551, 77] width 130 height 27
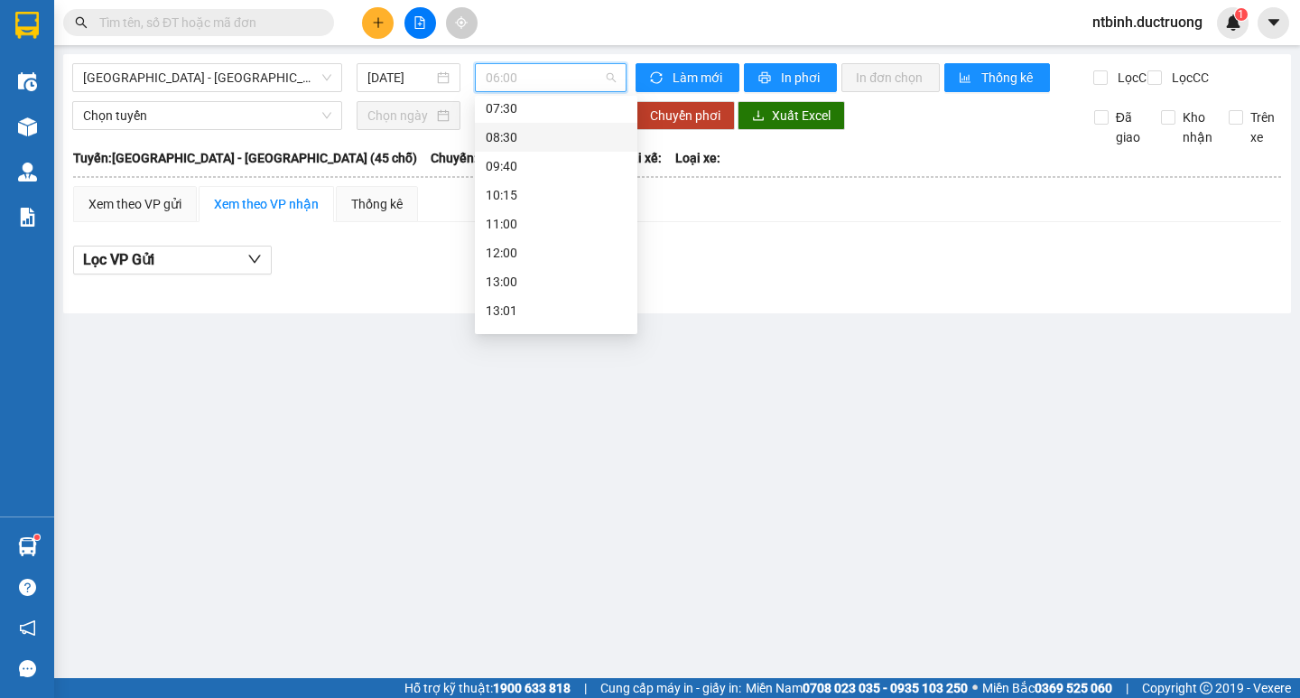
scroll to position [181, 0]
click at [528, 297] on div "15:30" at bounding box center [556, 308] width 163 height 29
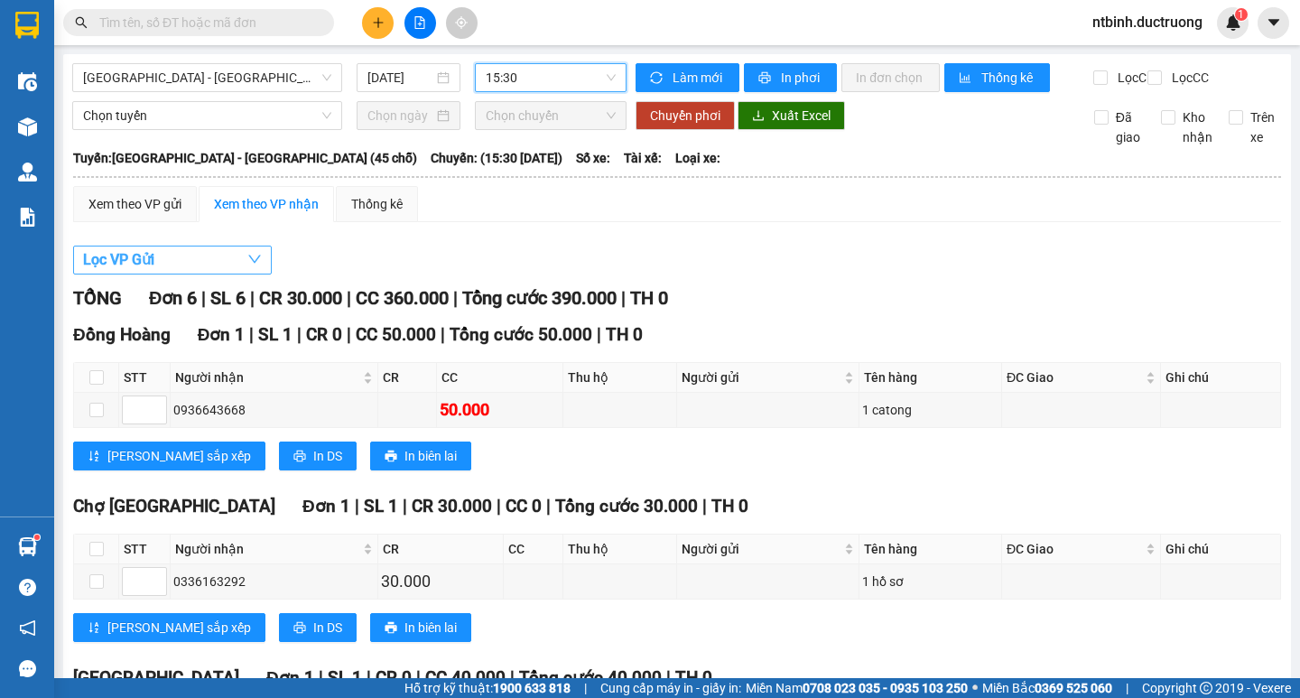
click at [132, 268] on span "Lọc VP Gửi" at bounding box center [118, 259] width 71 height 23
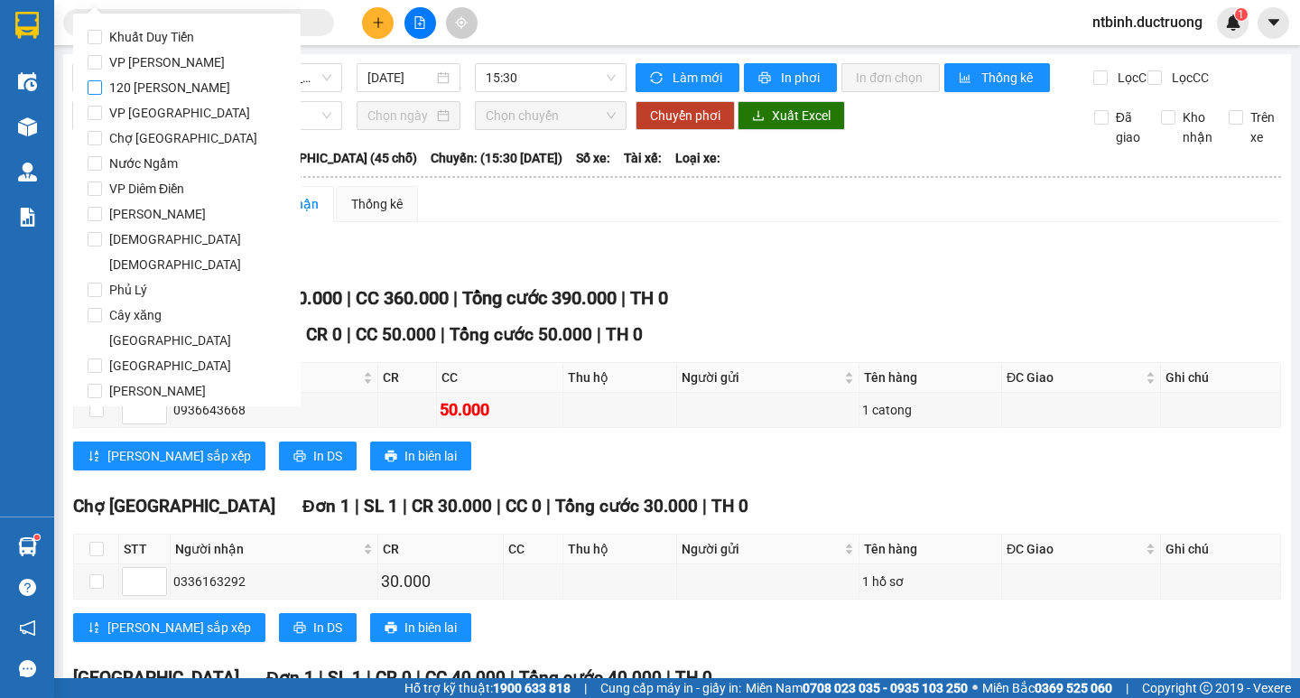
click at [123, 75] on span "120 [PERSON_NAME]" at bounding box center [169, 87] width 135 height 25
click at [102, 80] on input "120 [PERSON_NAME]" at bounding box center [95, 87] width 14 height 14
checkbox input "true"
click at [178, 58] on span "VP [PERSON_NAME]" at bounding box center [167, 62] width 130 height 25
click at [102, 58] on input "VP [PERSON_NAME]" at bounding box center [95, 62] width 14 height 14
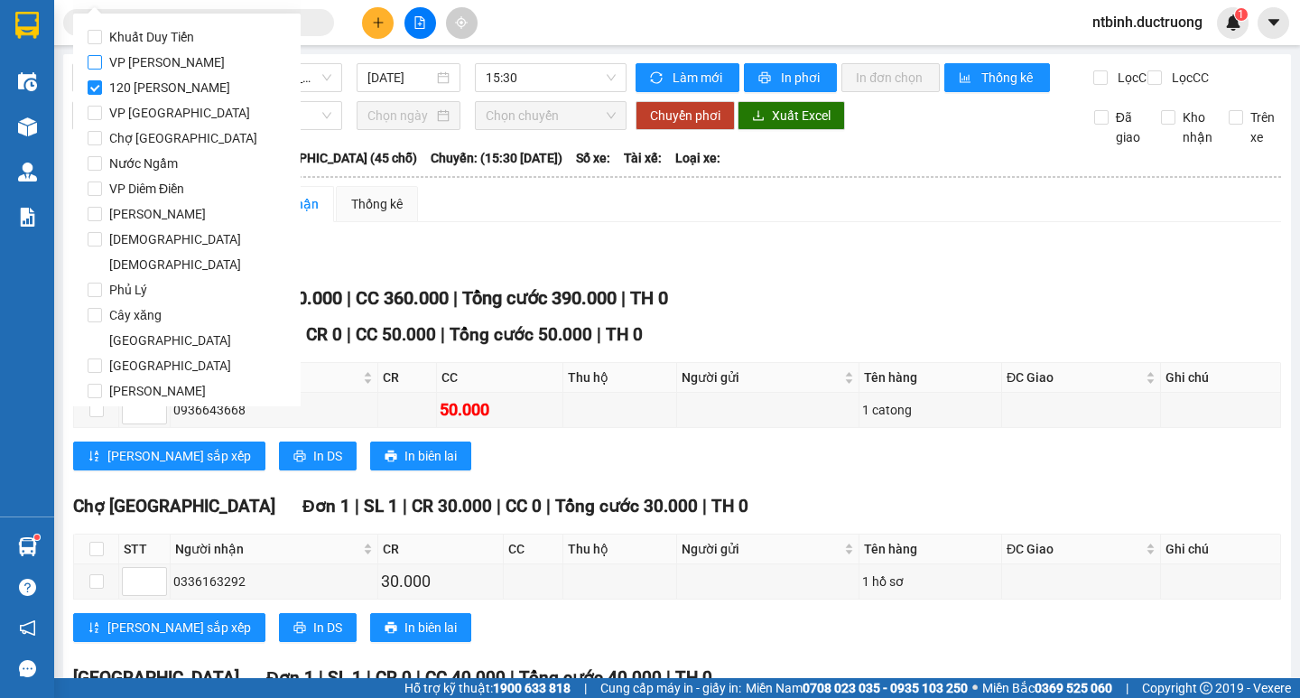
checkbox input "true"
click at [152, 103] on span "VP [GEOGRAPHIC_DATA]" at bounding box center [179, 112] width 155 height 25
click at [102, 106] on input "VP [GEOGRAPHIC_DATA]" at bounding box center [95, 113] width 14 height 14
checkbox input "true"
click at [172, 90] on span "120 [PERSON_NAME]" at bounding box center [169, 87] width 135 height 25
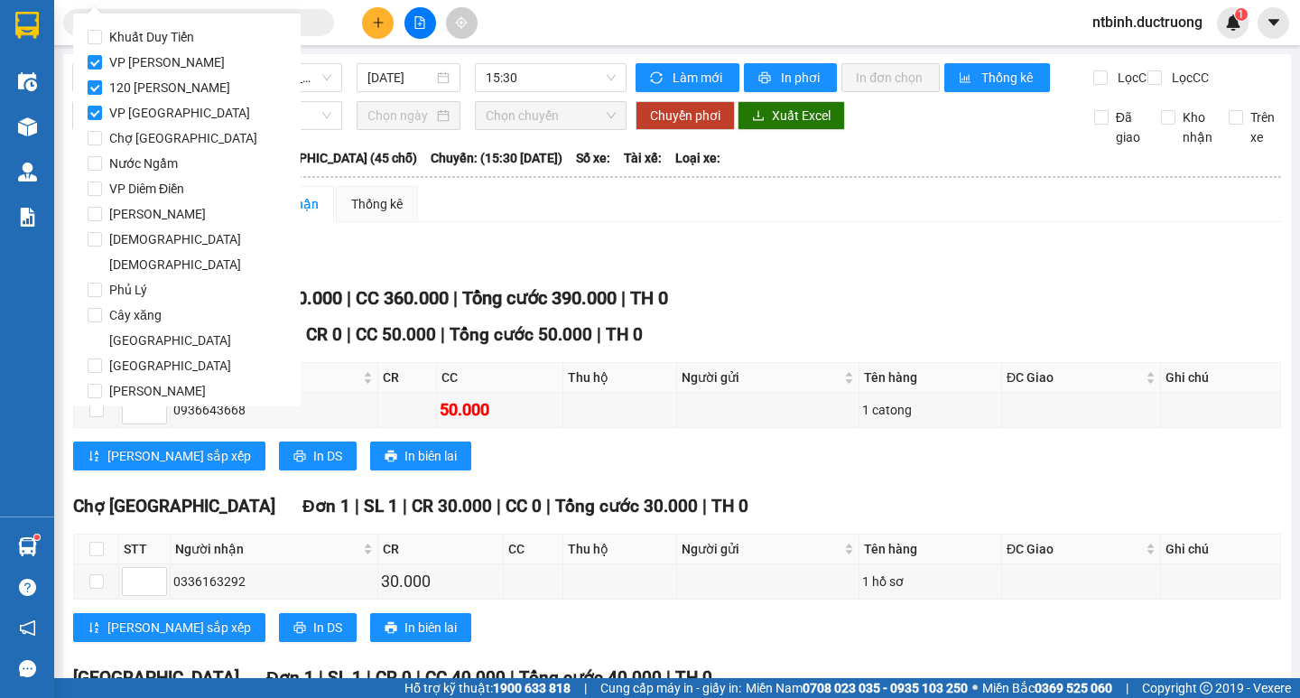
click at [102, 90] on input "120 [PERSON_NAME]" at bounding box center [95, 87] width 14 height 14
checkbox input "false"
click at [153, 101] on span "VP [GEOGRAPHIC_DATA]" at bounding box center [179, 112] width 155 height 25
click at [102, 106] on input "VP [GEOGRAPHIC_DATA]" at bounding box center [95, 113] width 14 height 14
checkbox input "false"
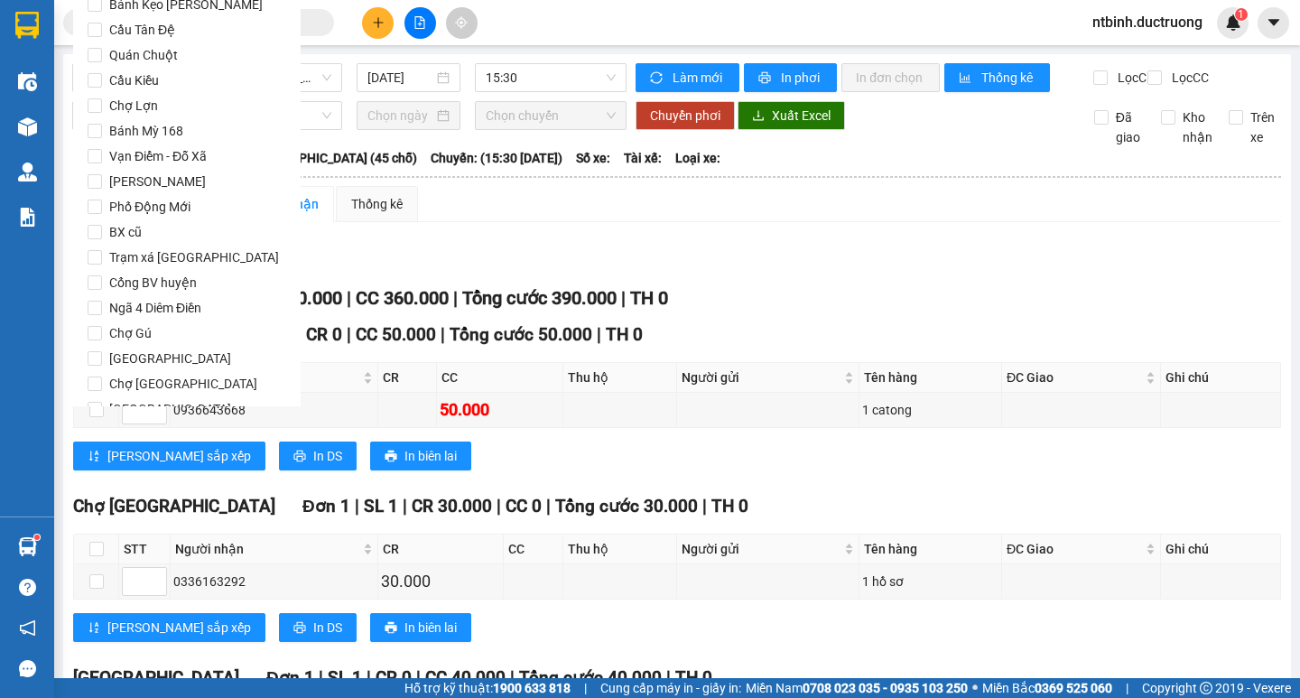
scroll to position [1503, 0]
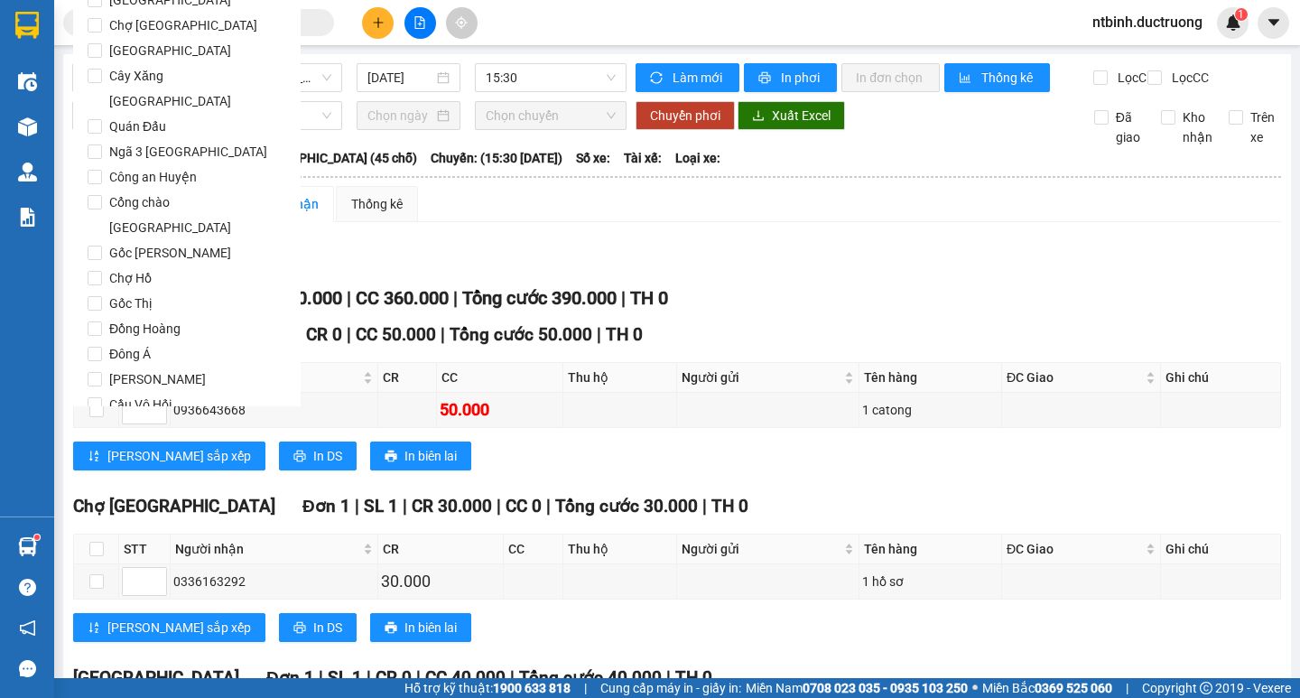
click at [110, 497] on span "Lọc" at bounding box center [112, 507] width 21 height 20
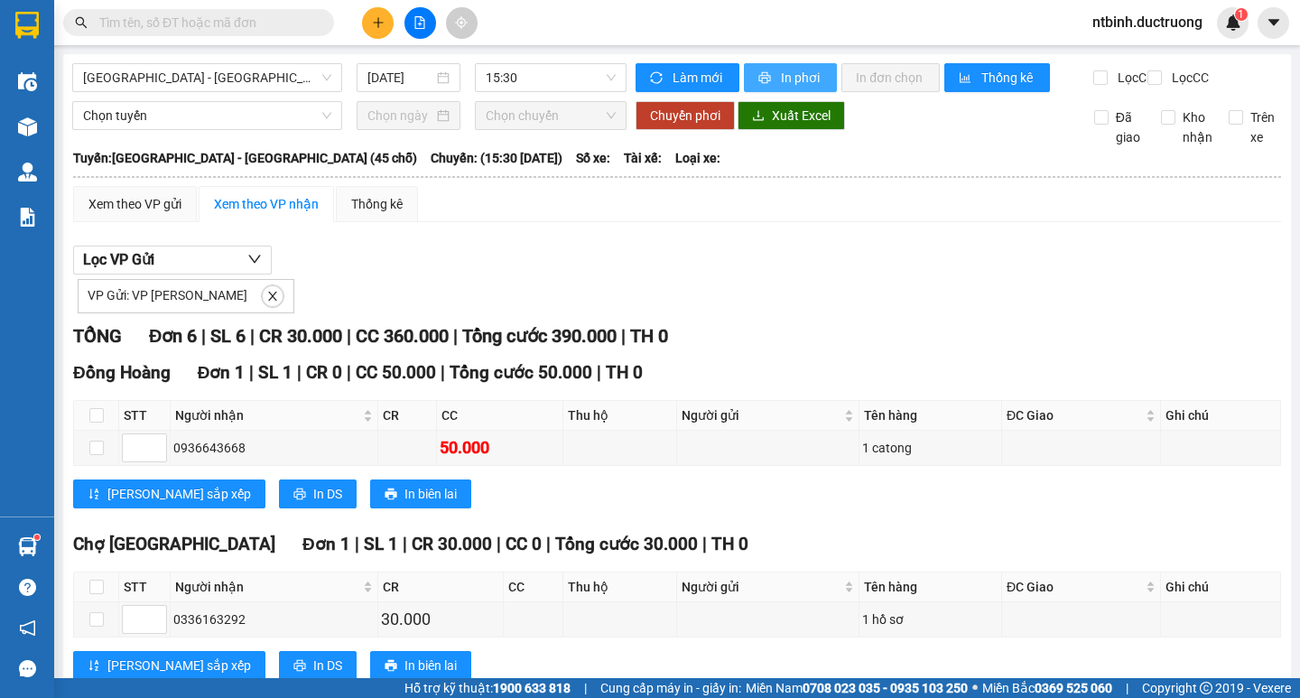
click at [795, 67] on button "In phơi" at bounding box center [790, 77] width 93 height 29
